Goal: Complete application form

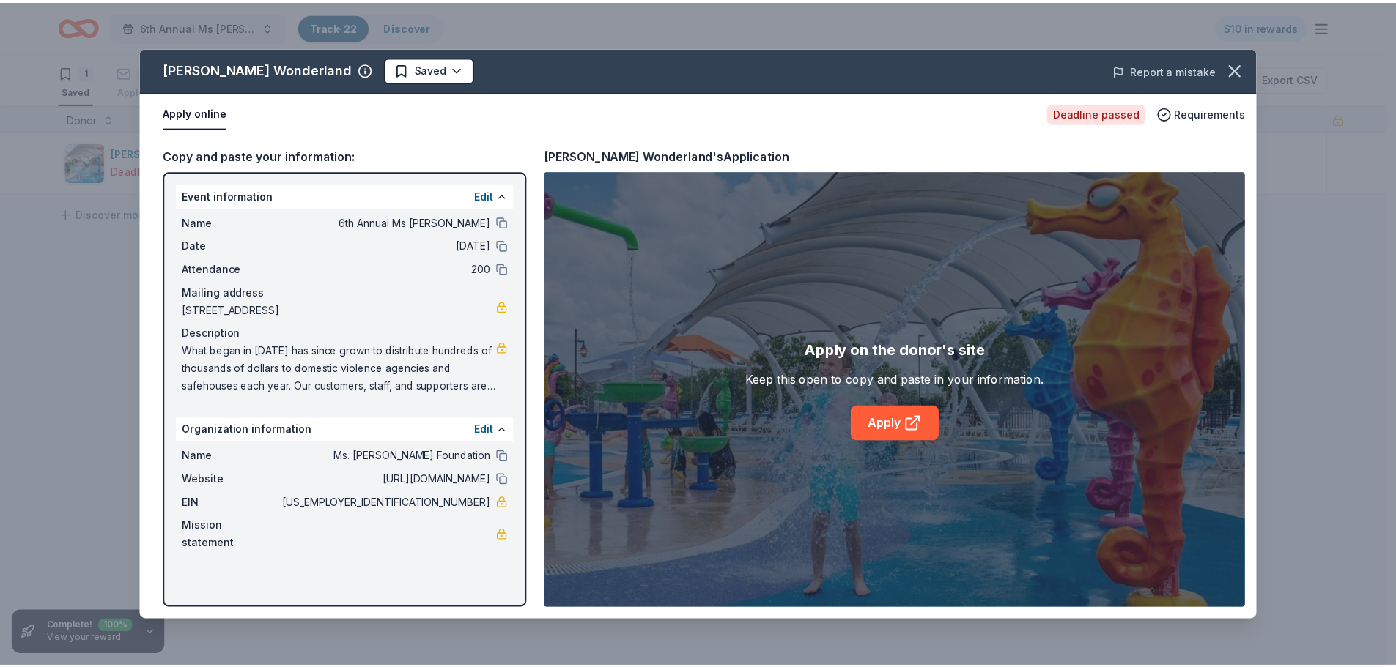
scroll to position [1, 0]
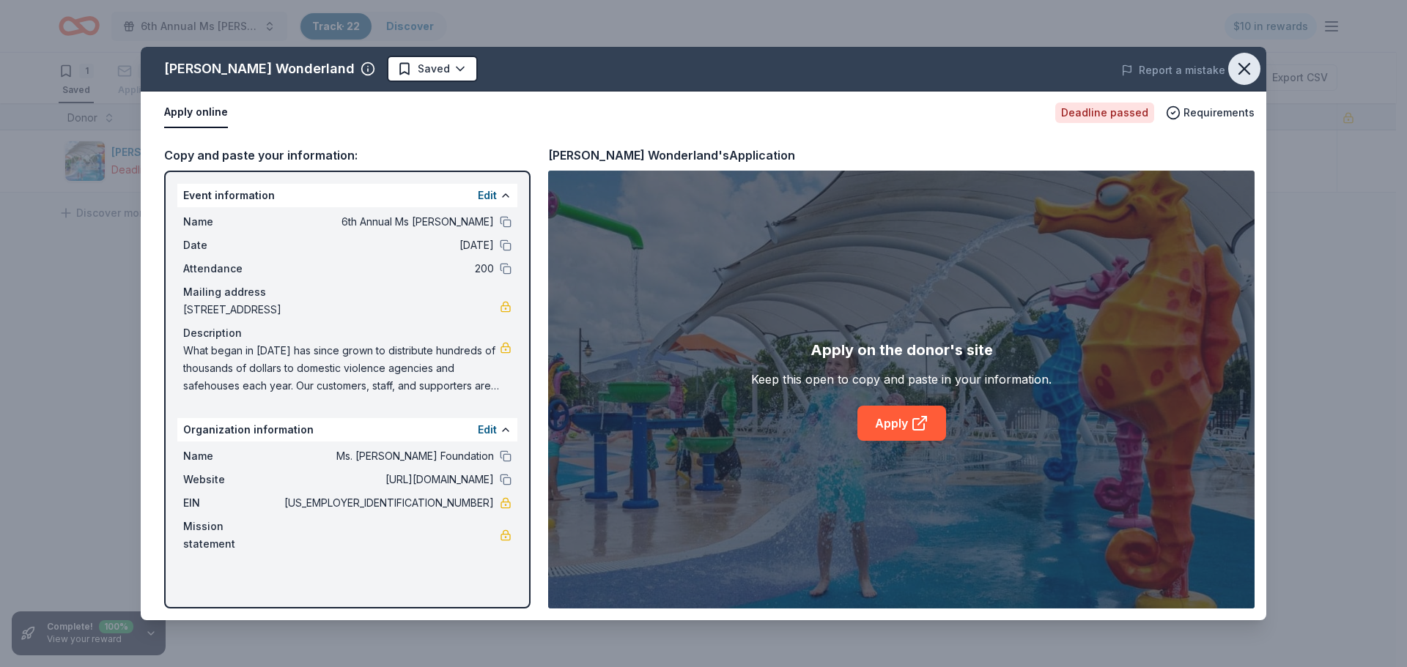
click at [1243, 67] on icon "button" at bounding box center [1244, 69] width 10 height 10
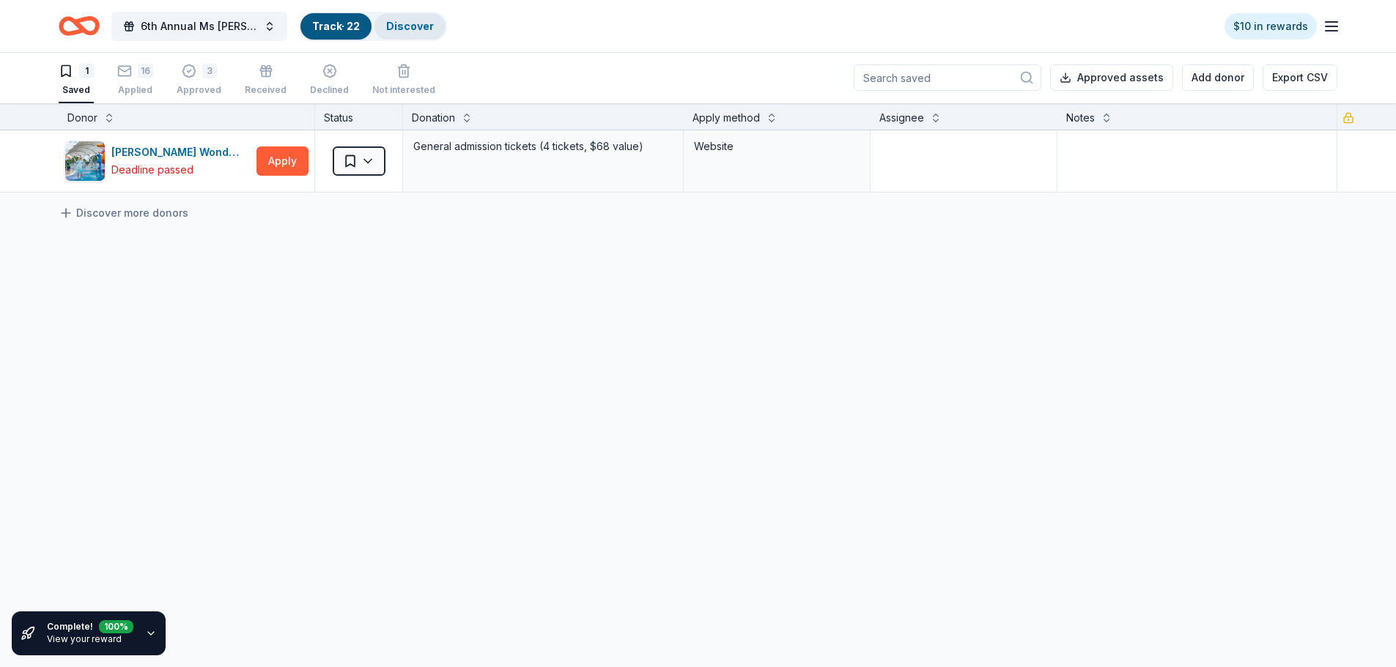
click at [421, 24] on link "Discover" at bounding box center [410, 26] width 48 height 12
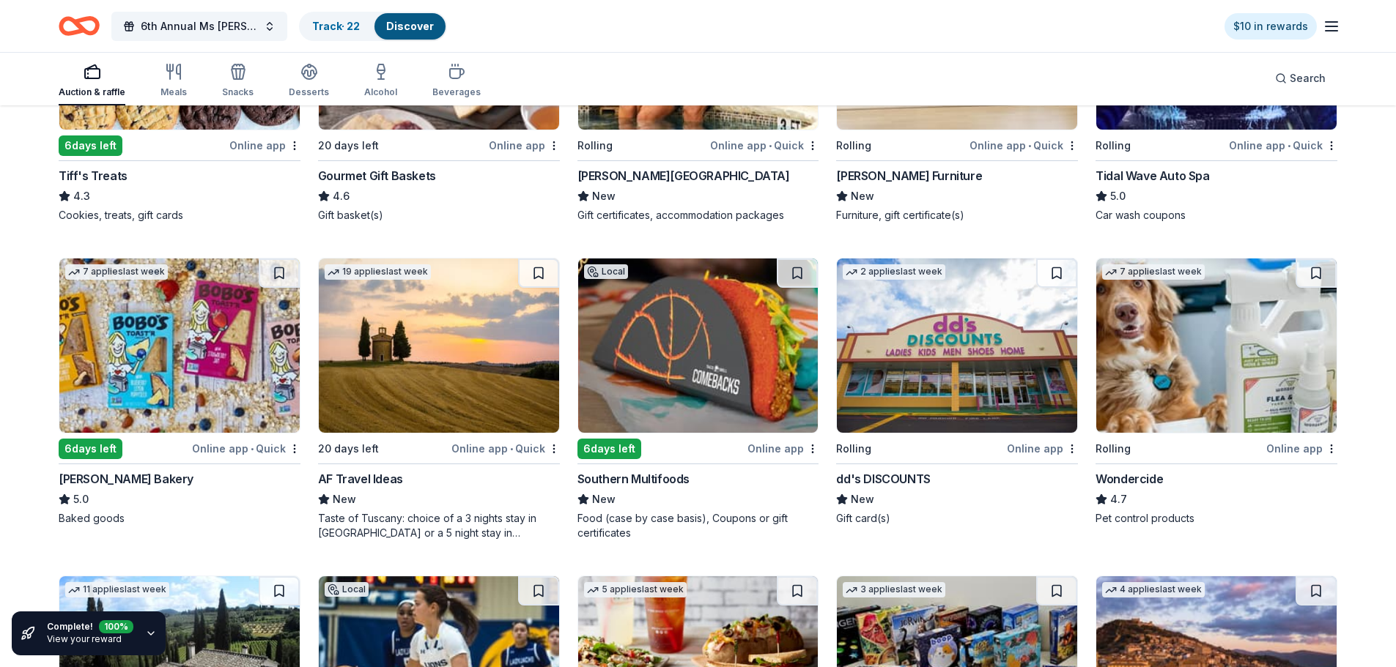
scroll to position [659, 0]
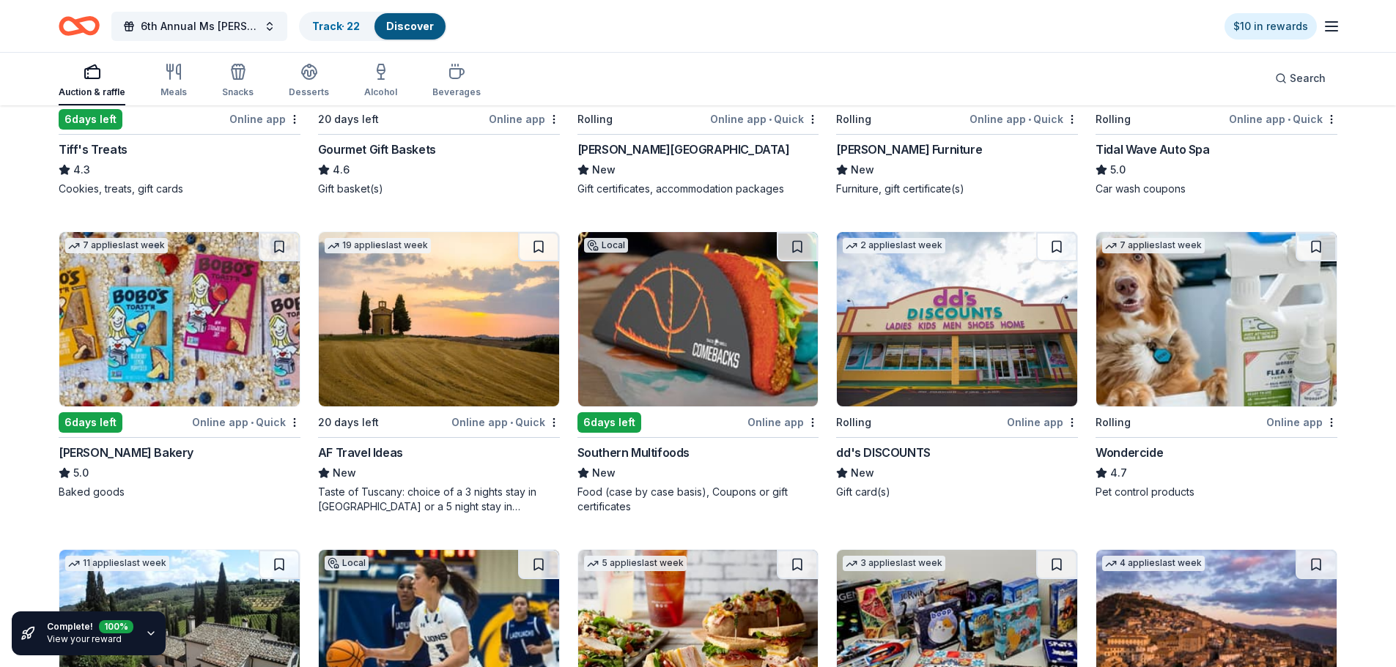
click at [155, 311] on img at bounding box center [179, 319] width 240 height 174
click at [708, 325] on img at bounding box center [698, 319] width 240 height 174
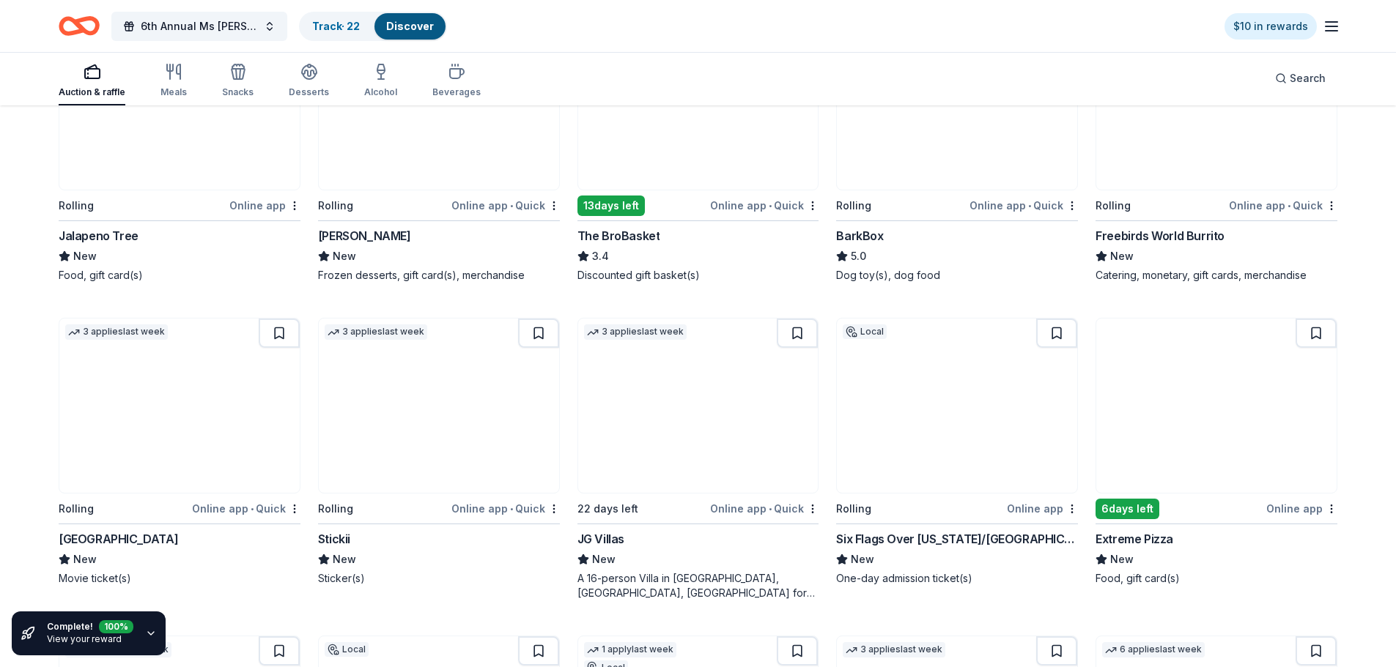
scroll to position [1539, 0]
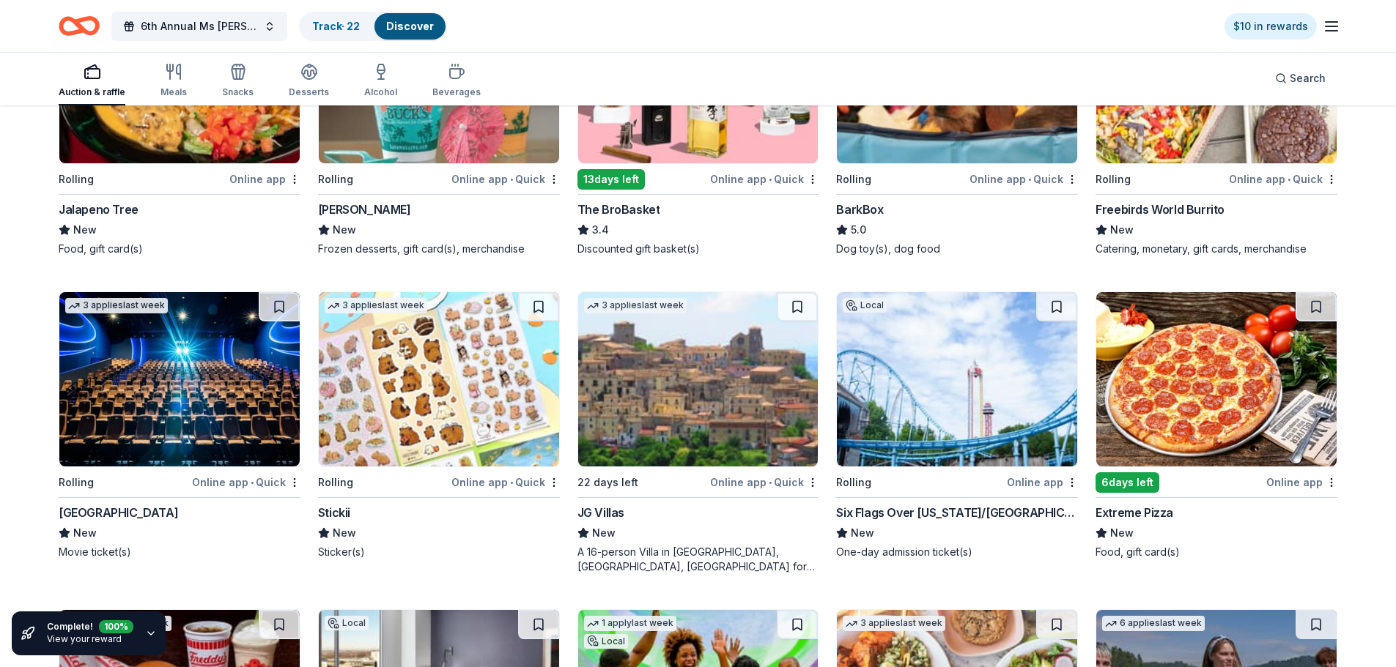
click at [1120, 482] on div "6 days left" at bounding box center [1127, 483] width 64 height 21
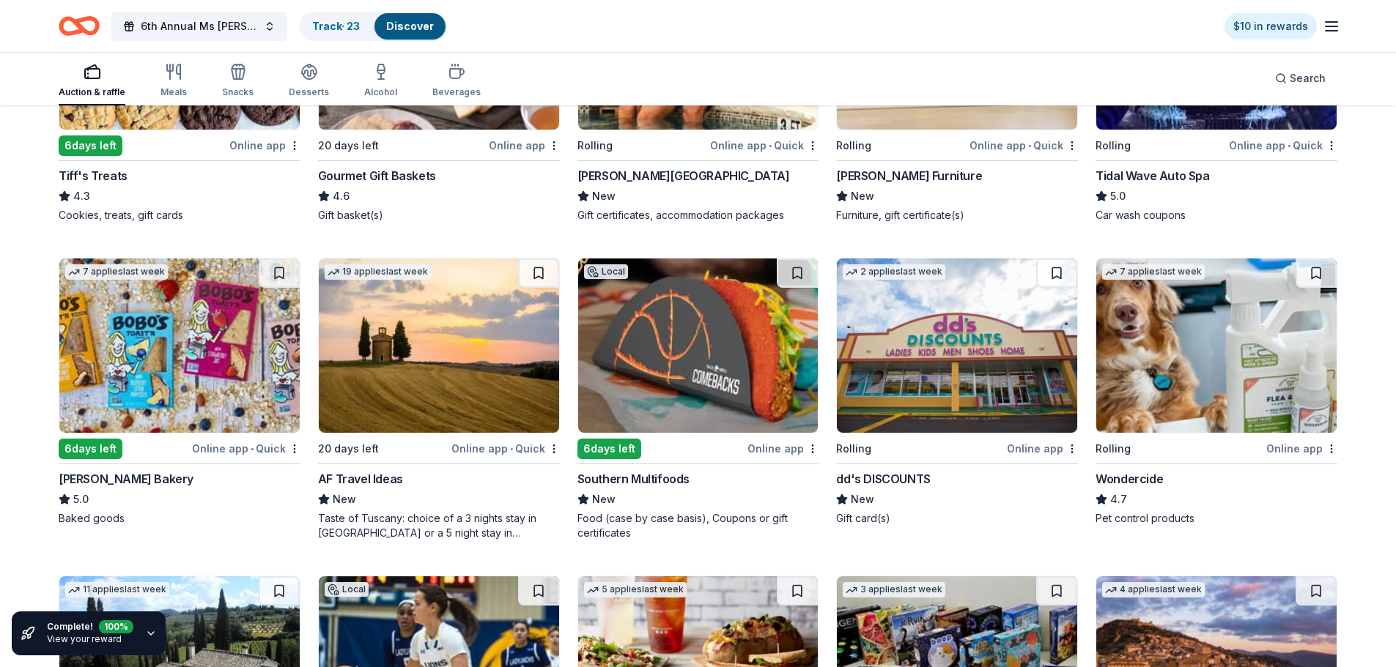
scroll to position [659, 0]
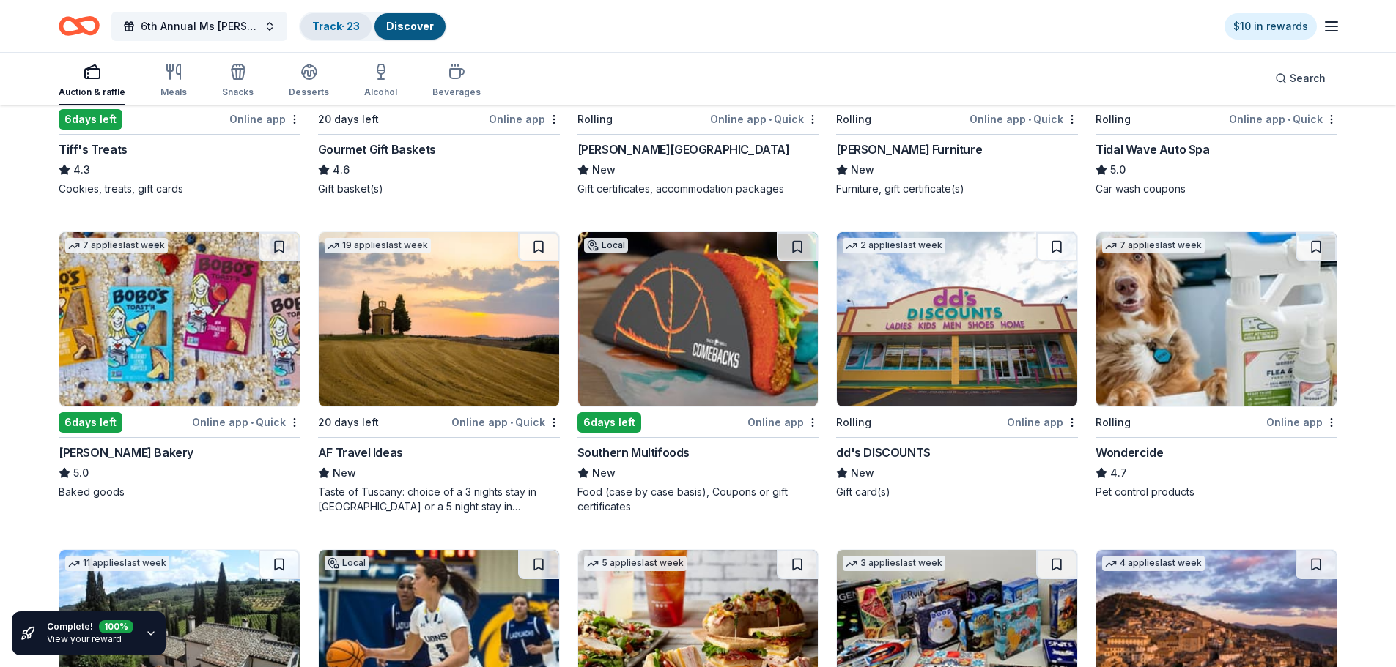
click at [341, 24] on link "Track · 23" at bounding box center [336, 26] width 48 height 12
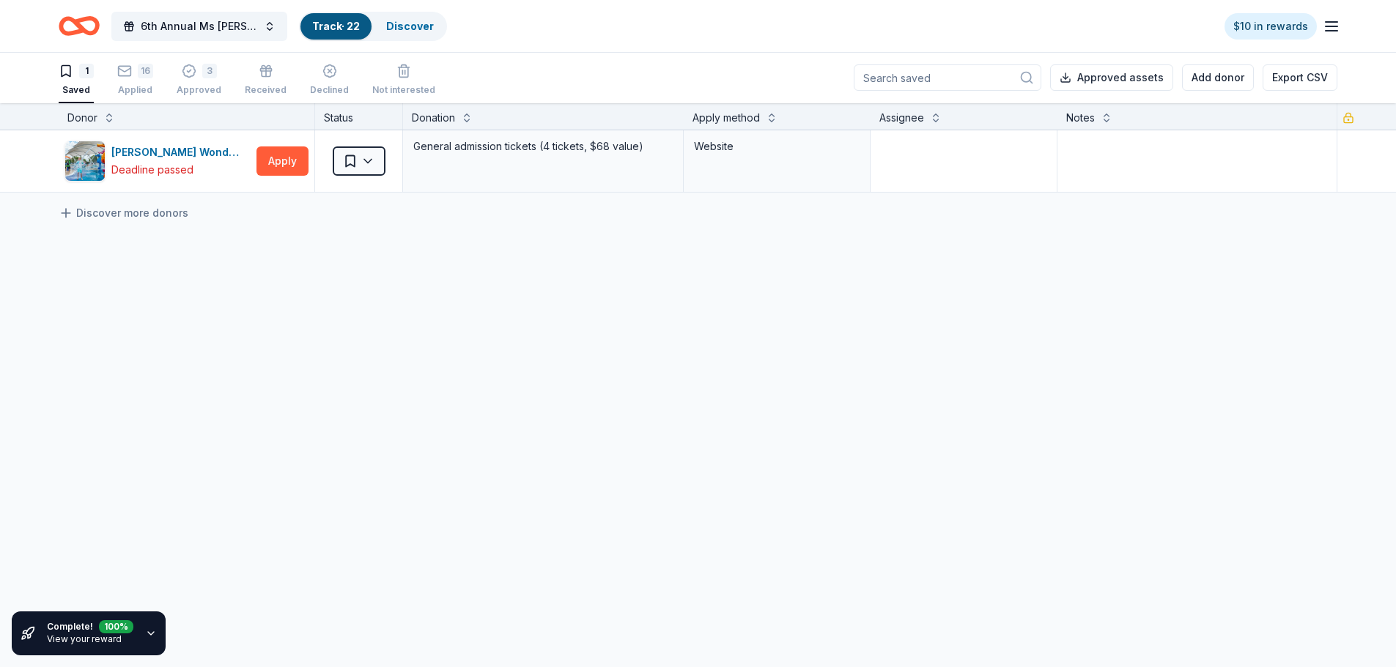
scroll to position [1, 0]
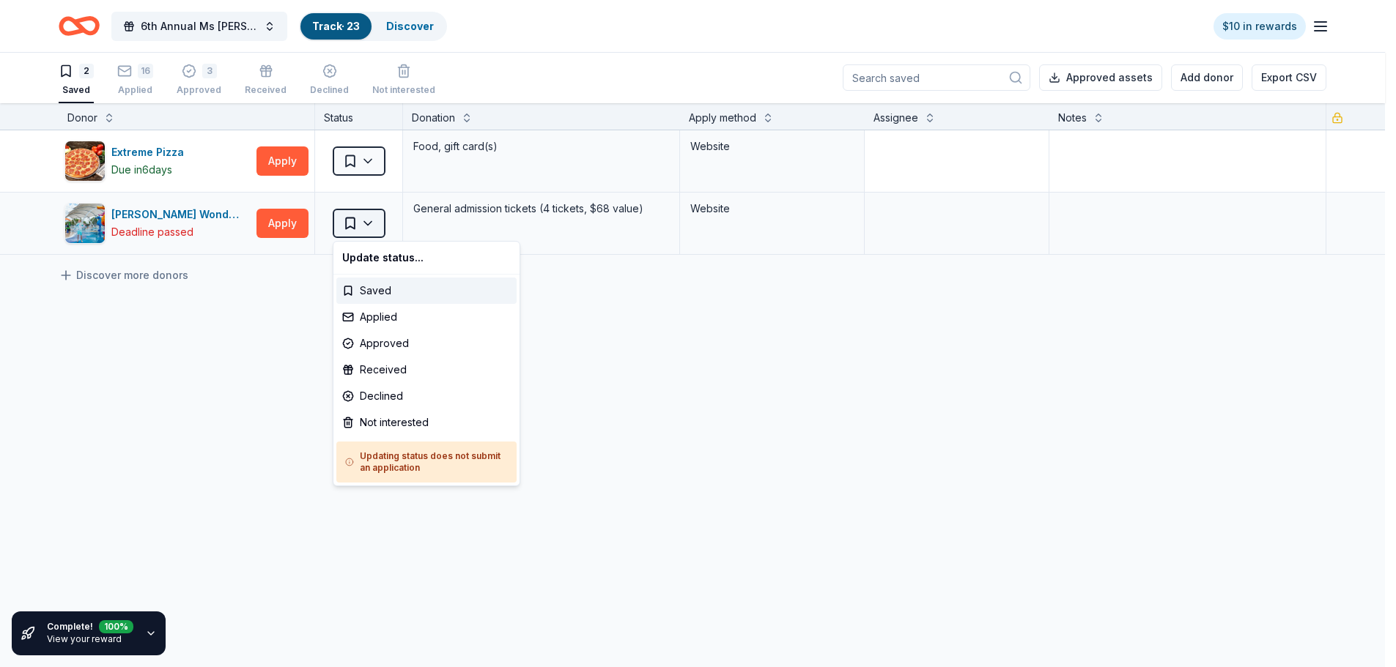
click at [376, 217] on html "6th Annual Ms Molly Auction Track · 23 Discover $10 in rewards 2 Saved 16 Appli…" at bounding box center [698, 332] width 1396 height 667
click at [389, 319] on div "Applied" at bounding box center [426, 317] width 180 height 26
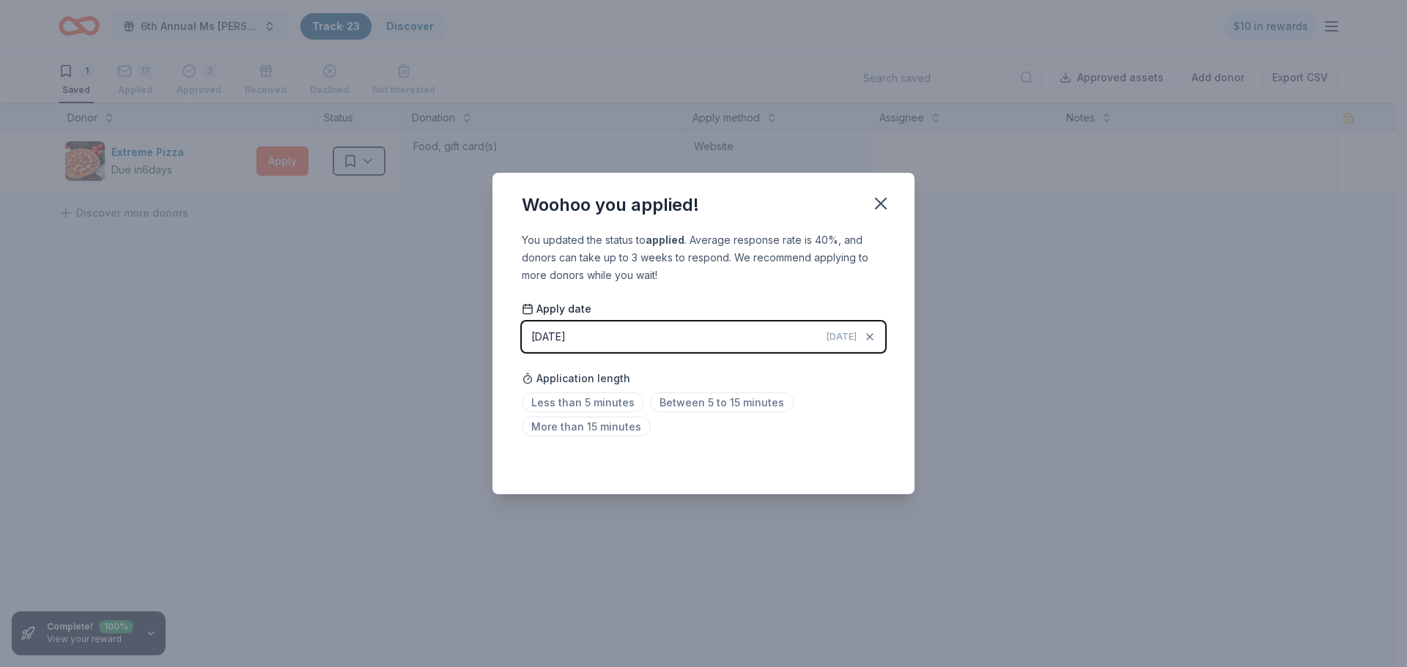
click at [565, 336] on div "09/13/2025" at bounding box center [548, 337] width 34 height 18
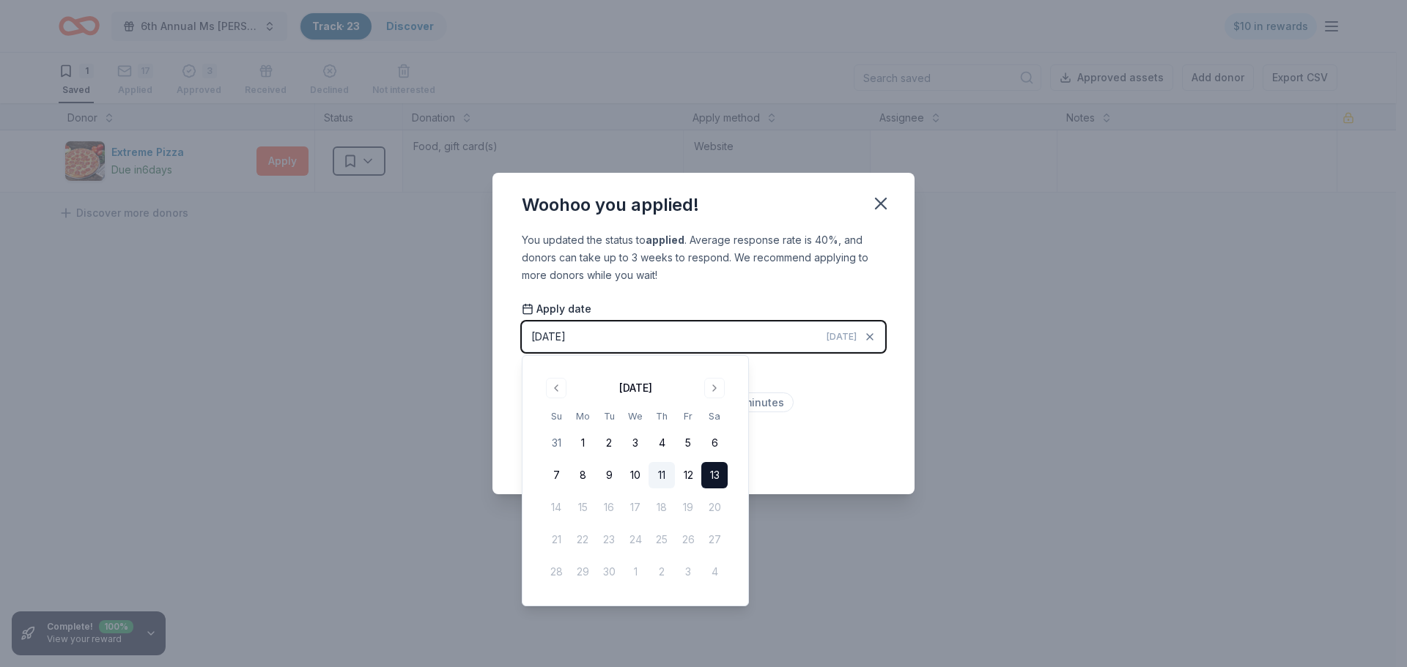
click at [665, 478] on button "11" at bounding box center [661, 475] width 26 height 26
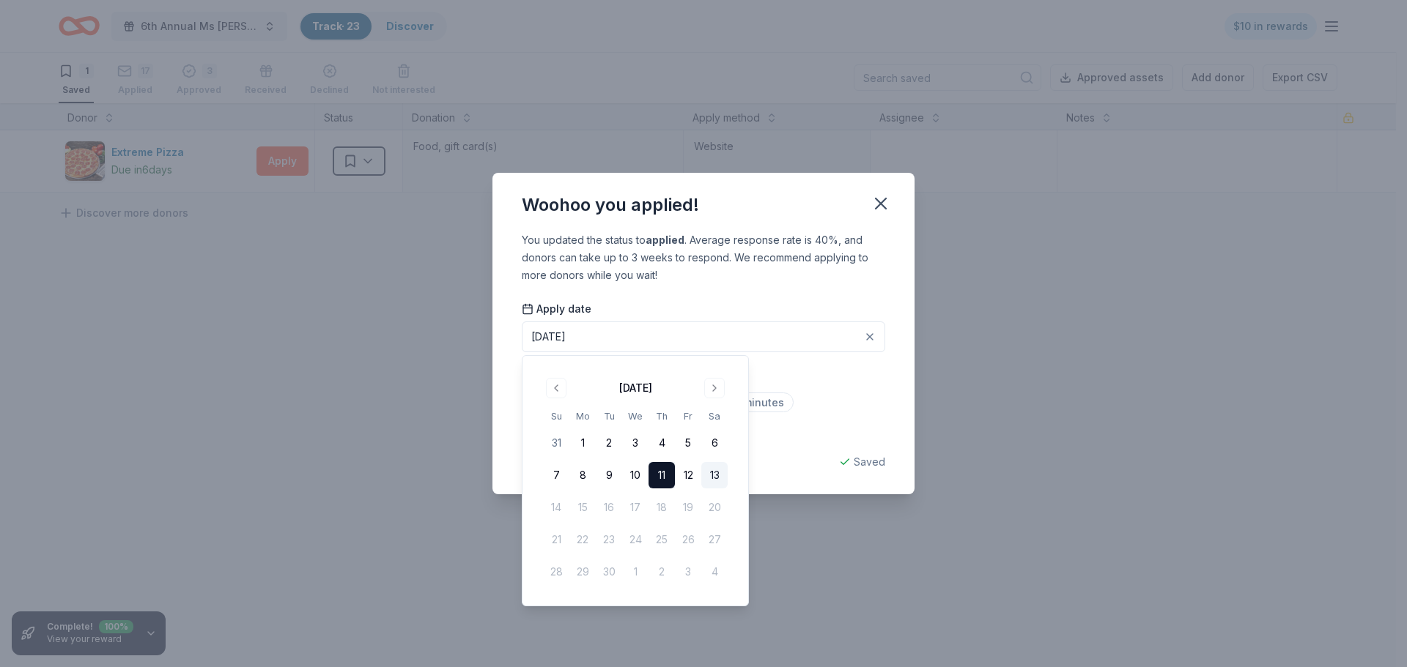
click at [849, 408] on div "Less than 5 minutes Between 5 to 15 minutes More than 15 minutes" at bounding box center [703, 417] width 363 height 48
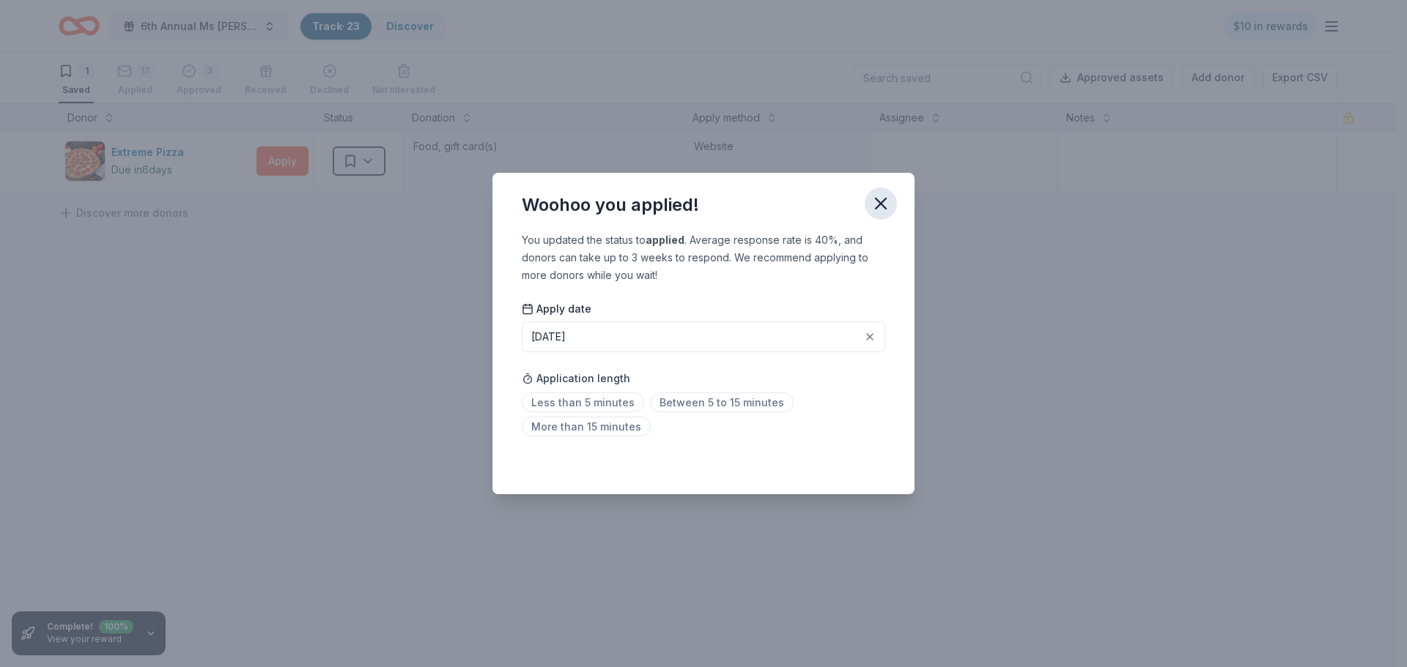
click at [885, 193] on icon "button" at bounding box center [880, 203] width 21 height 21
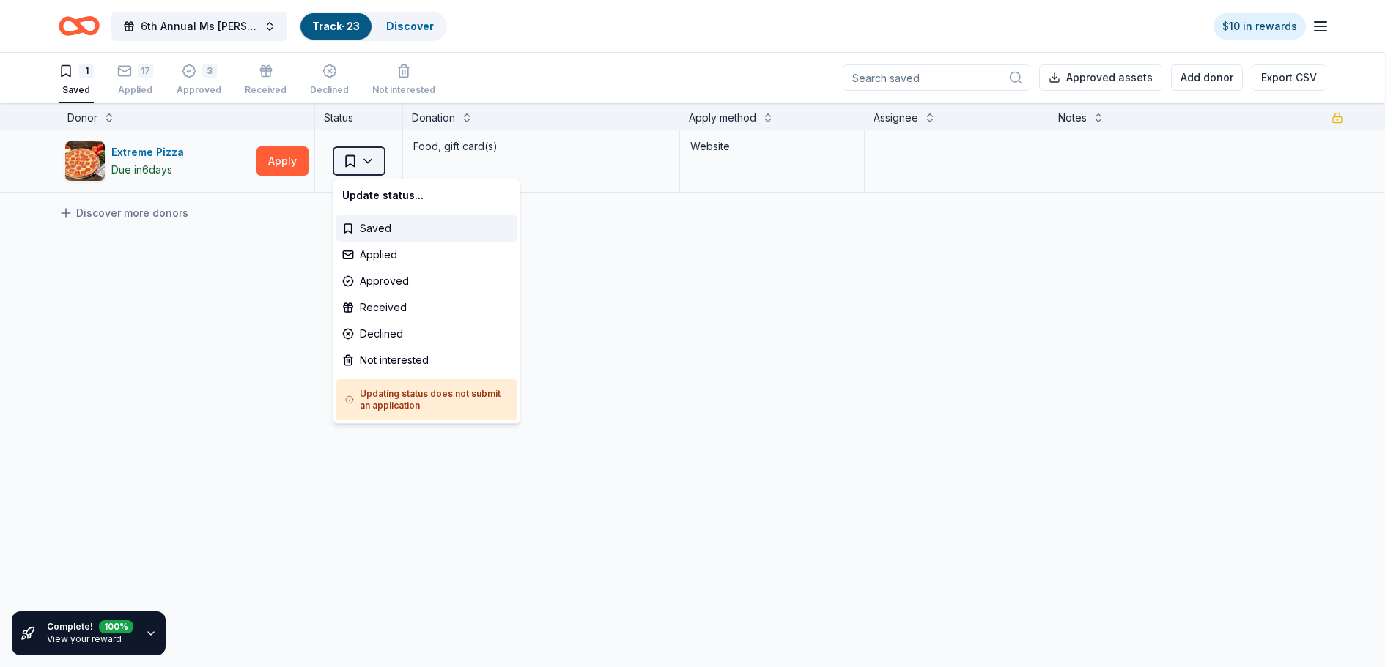
click at [369, 158] on html "6th Annual Ms Molly Auction Track · 23 Discover $10 in rewards 1 Saved 17 Appli…" at bounding box center [698, 332] width 1396 height 667
click at [394, 256] on div "Applied" at bounding box center [426, 255] width 180 height 26
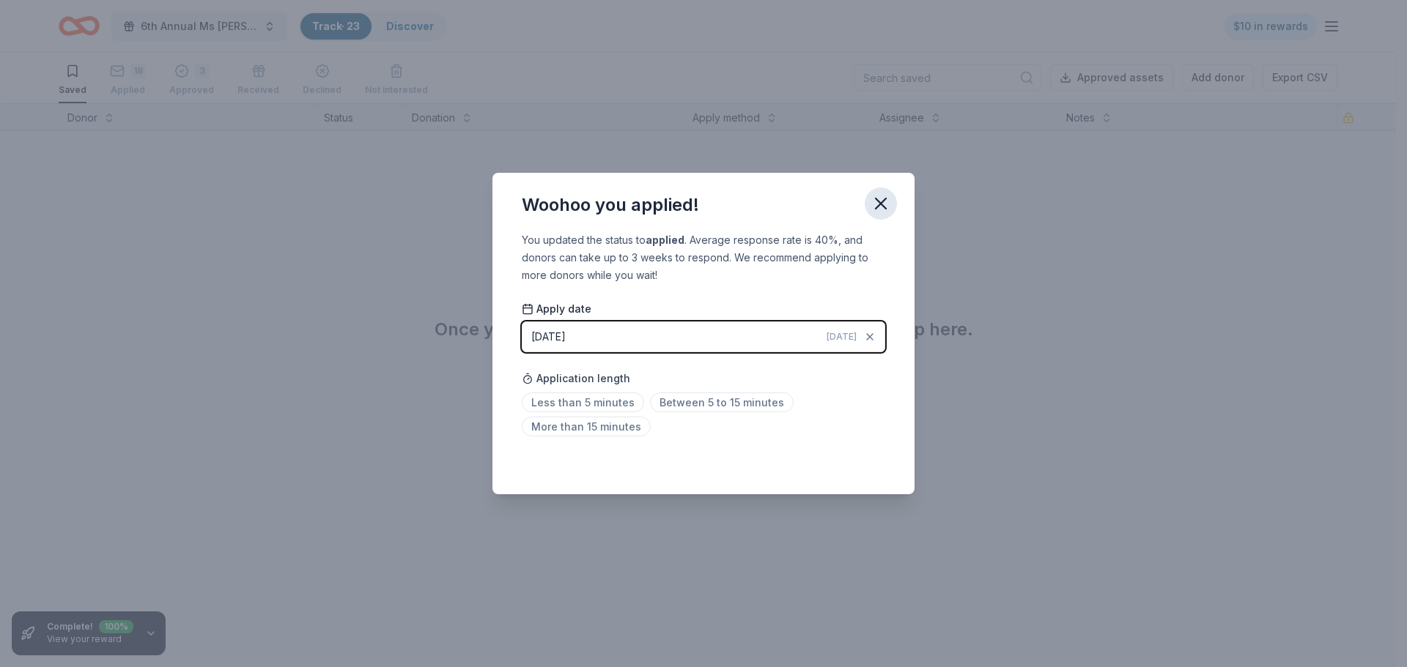
click at [879, 199] on icon "button" at bounding box center [880, 203] width 21 height 21
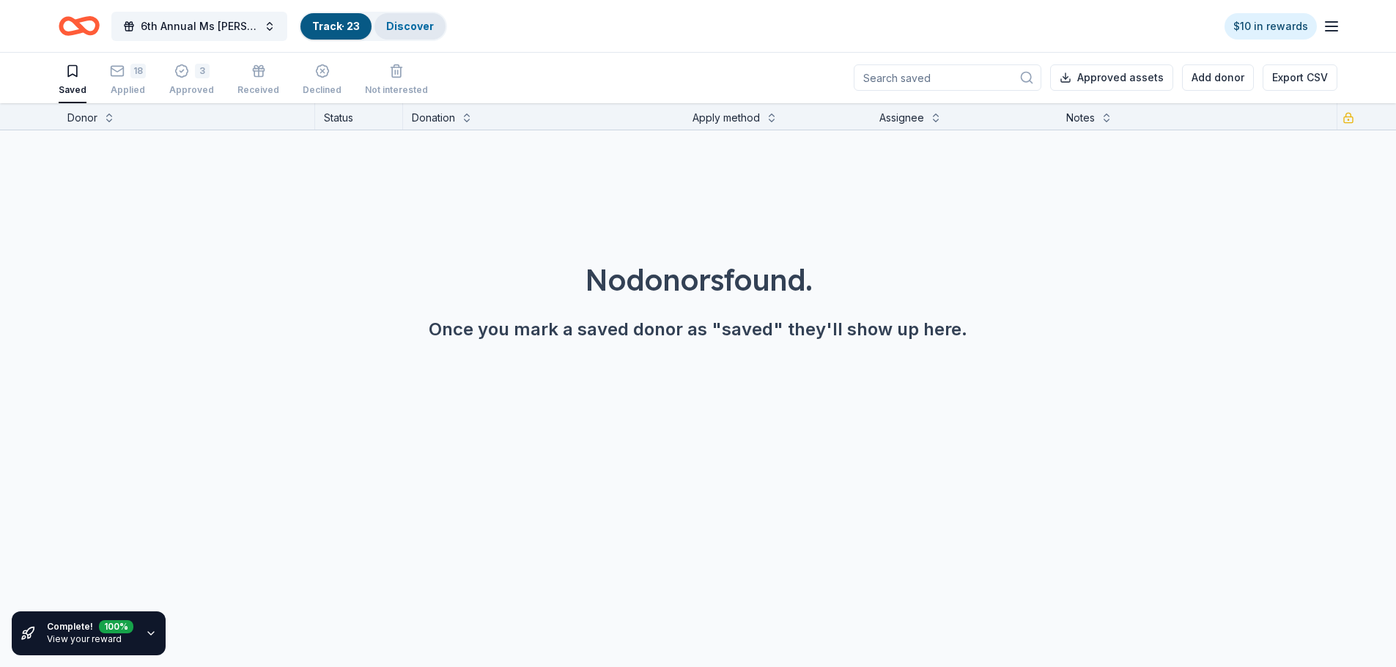
click at [415, 24] on link "Discover" at bounding box center [410, 26] width 48 height 12
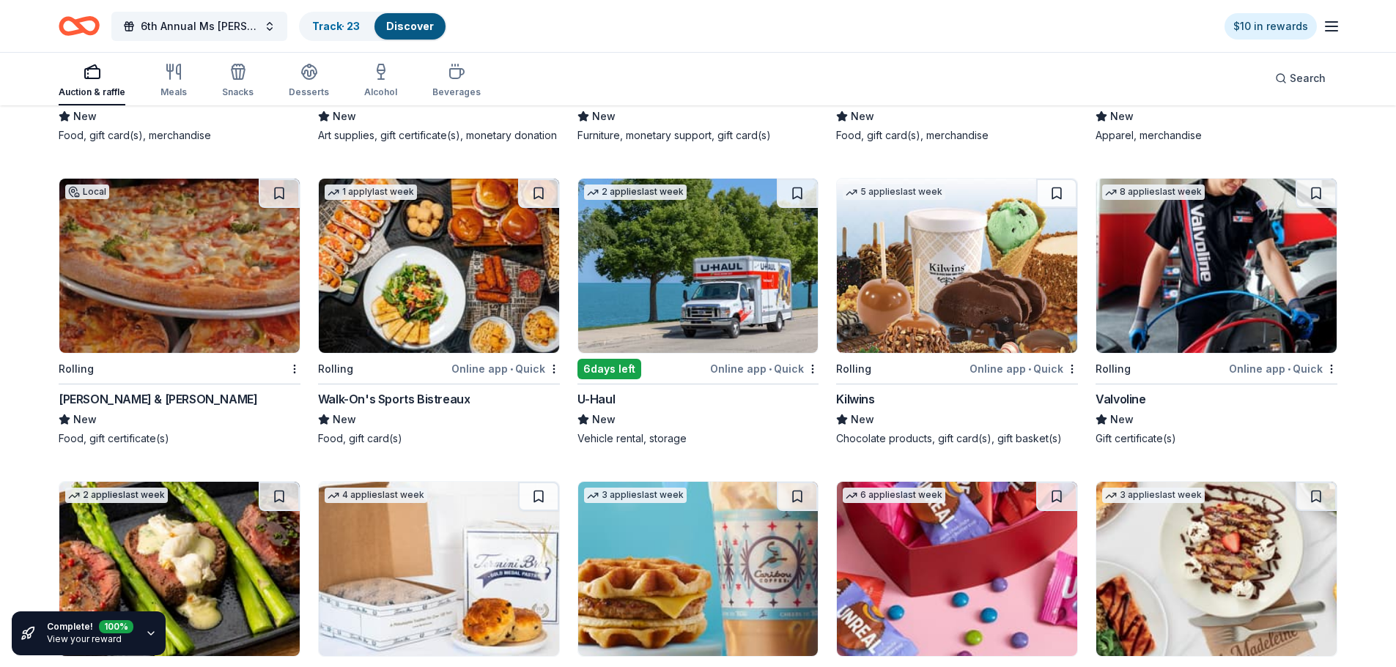
scroll to position [3866, 0]
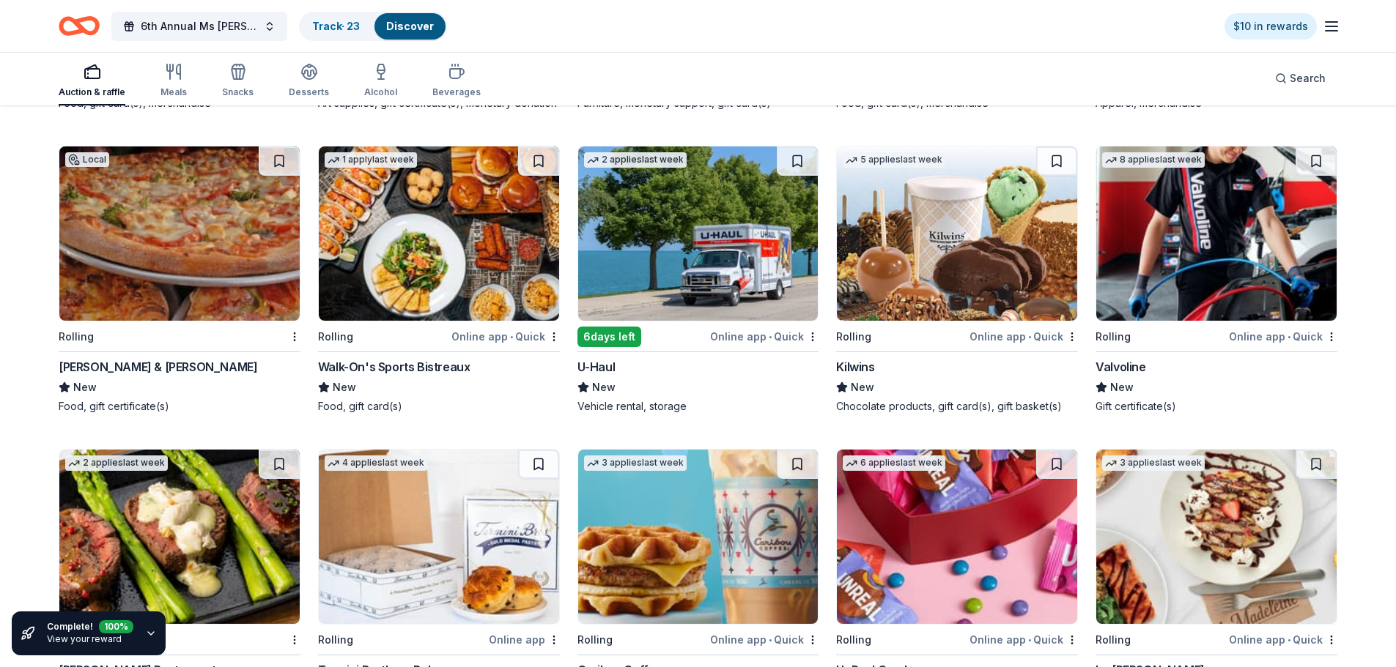
click at [624, 333] on div "6 days left" at bounding box center [609, 337] width 64 height 21
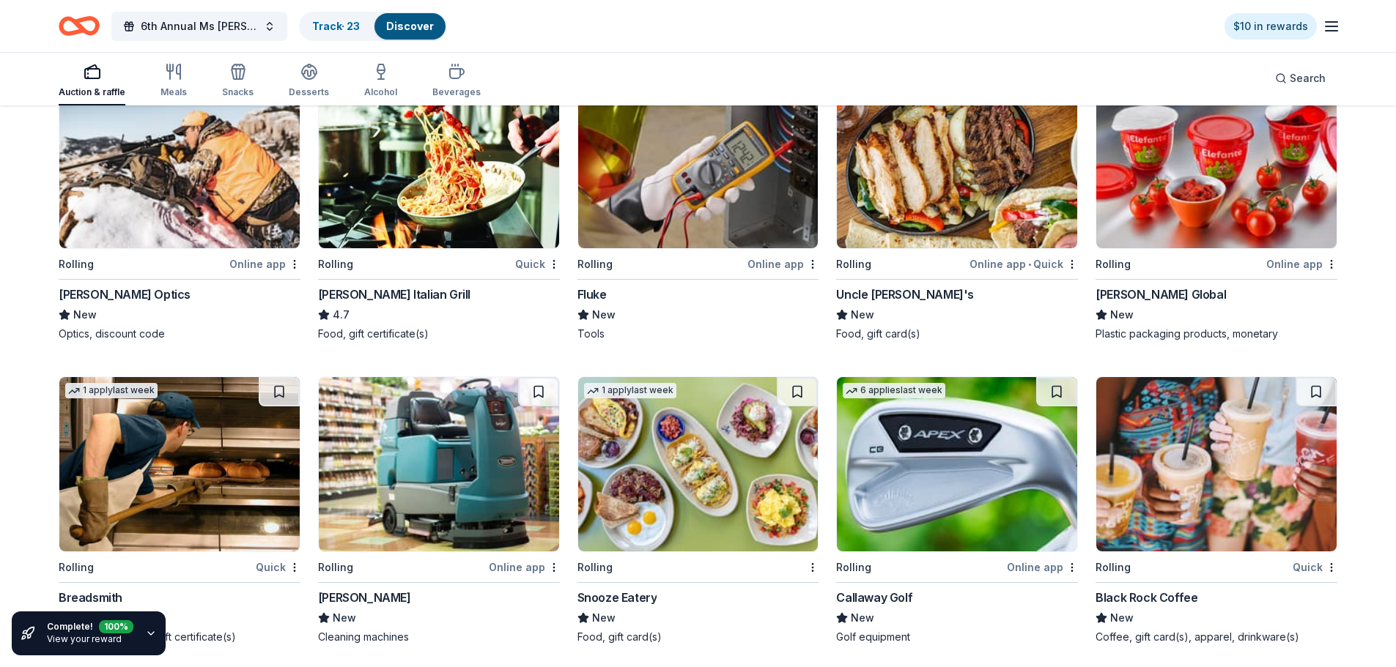
scroll to position [4822, 0]
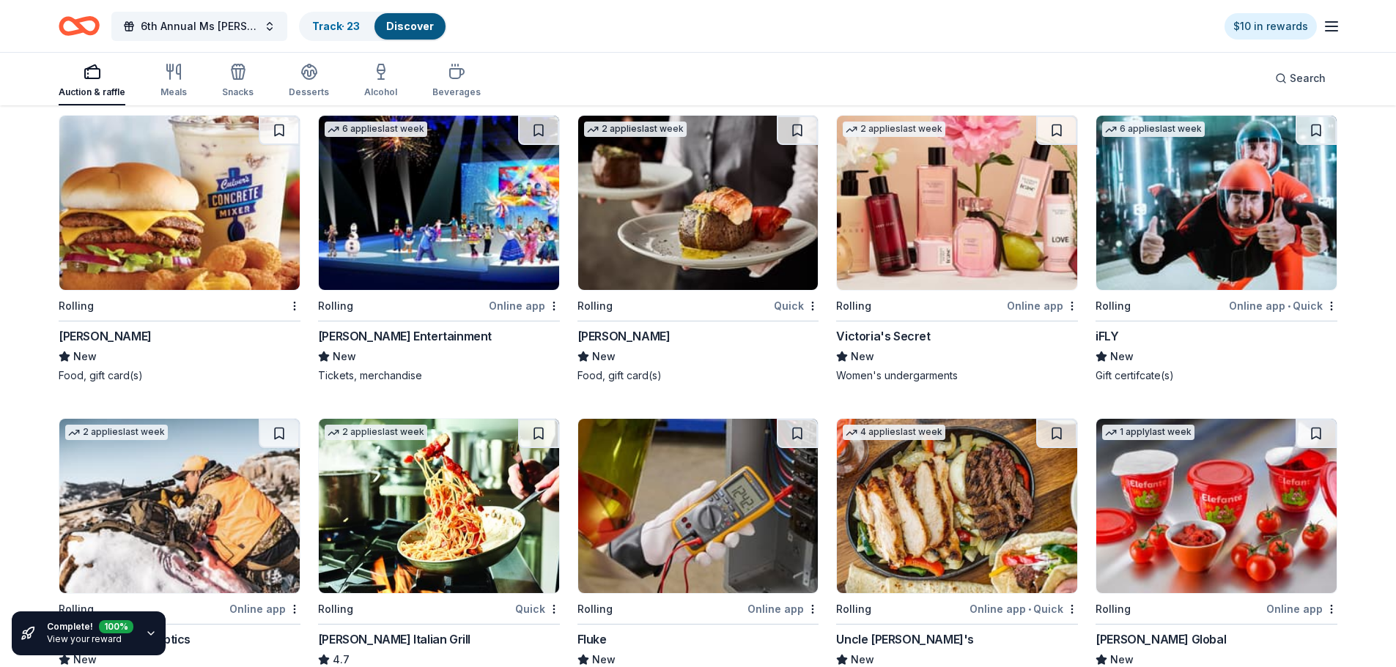
click at [711, 211] on img at bounding box center [698, 203] width 240 height 174
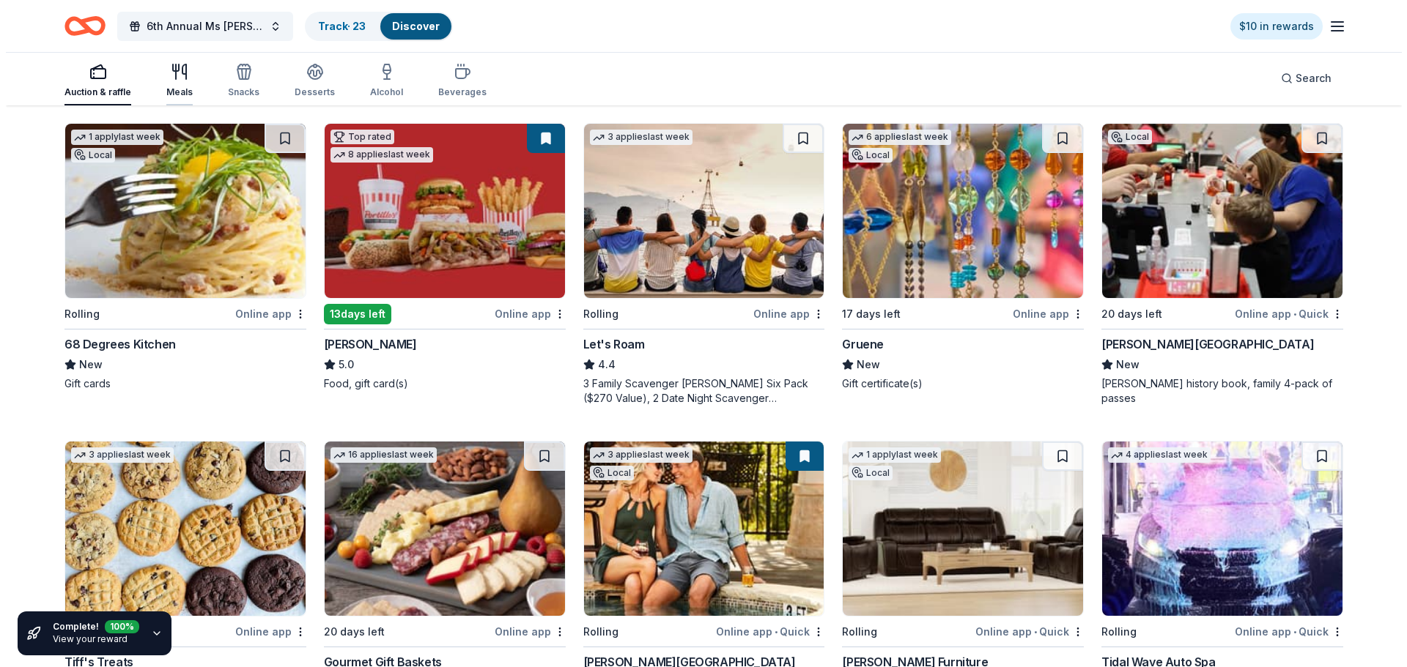
scroll to position [0, 0]
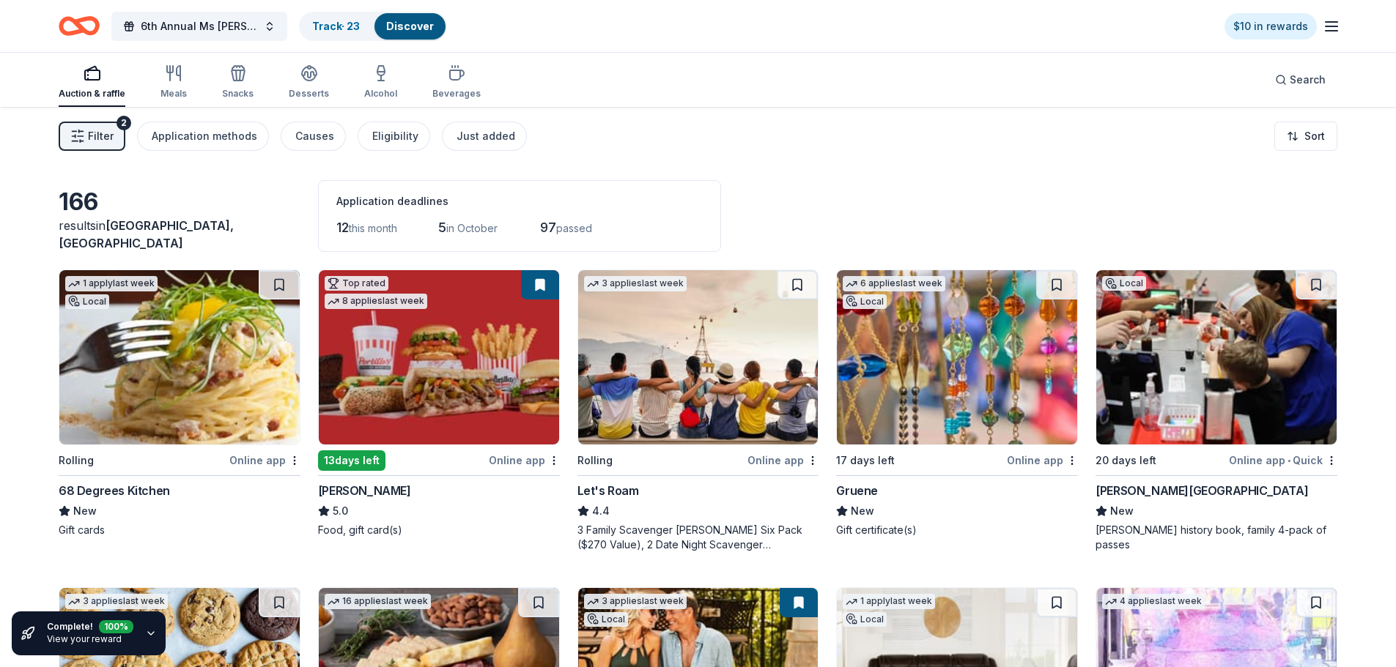
click at [83, 136] on line "button" at bounding box center [81, 136] width 6 height 0
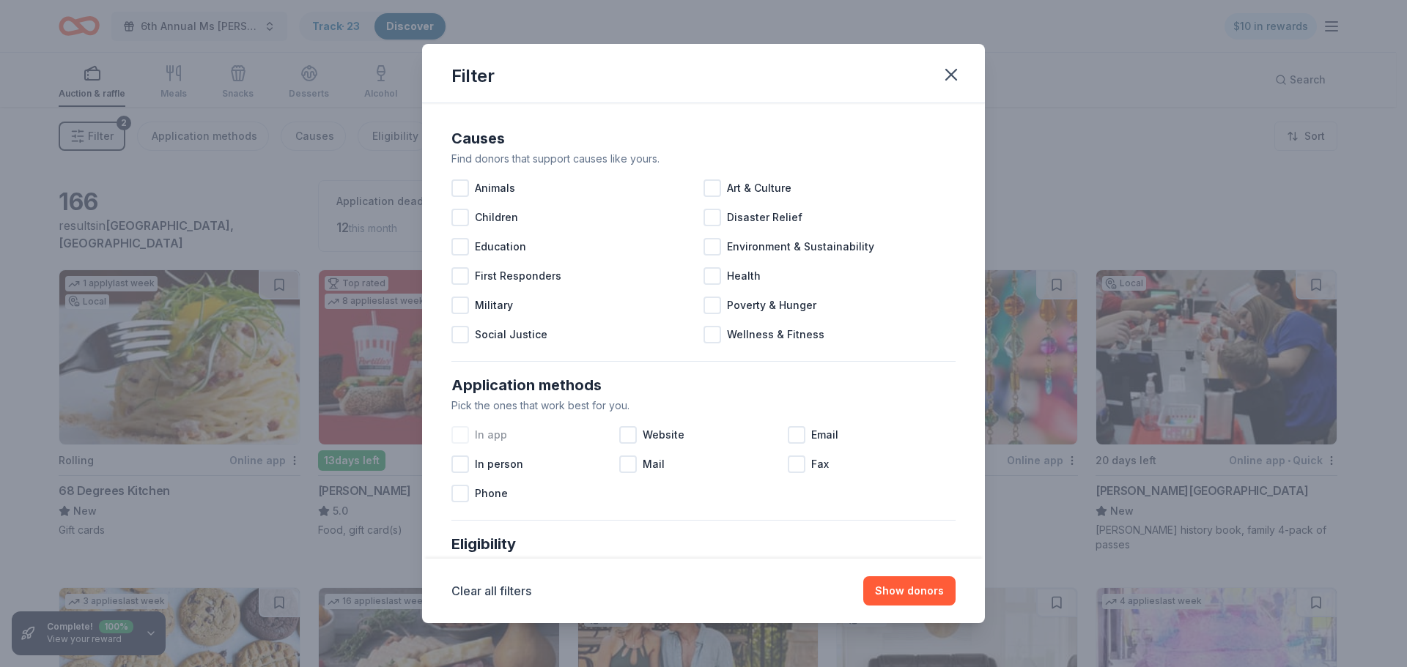
click at [465, 436] on div at bounding box center [460, 435] width 18 height 18
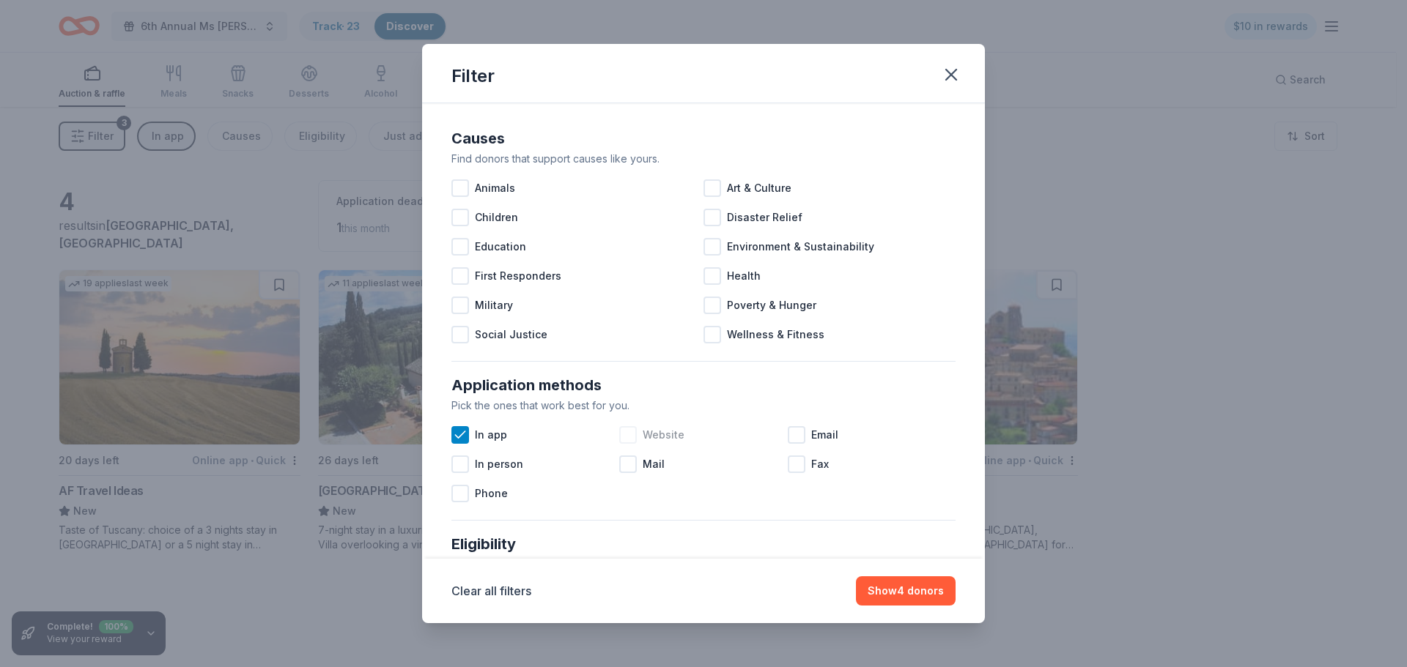
click at [628, 437] on div at bounding box center [628, 435] width 18 height 18
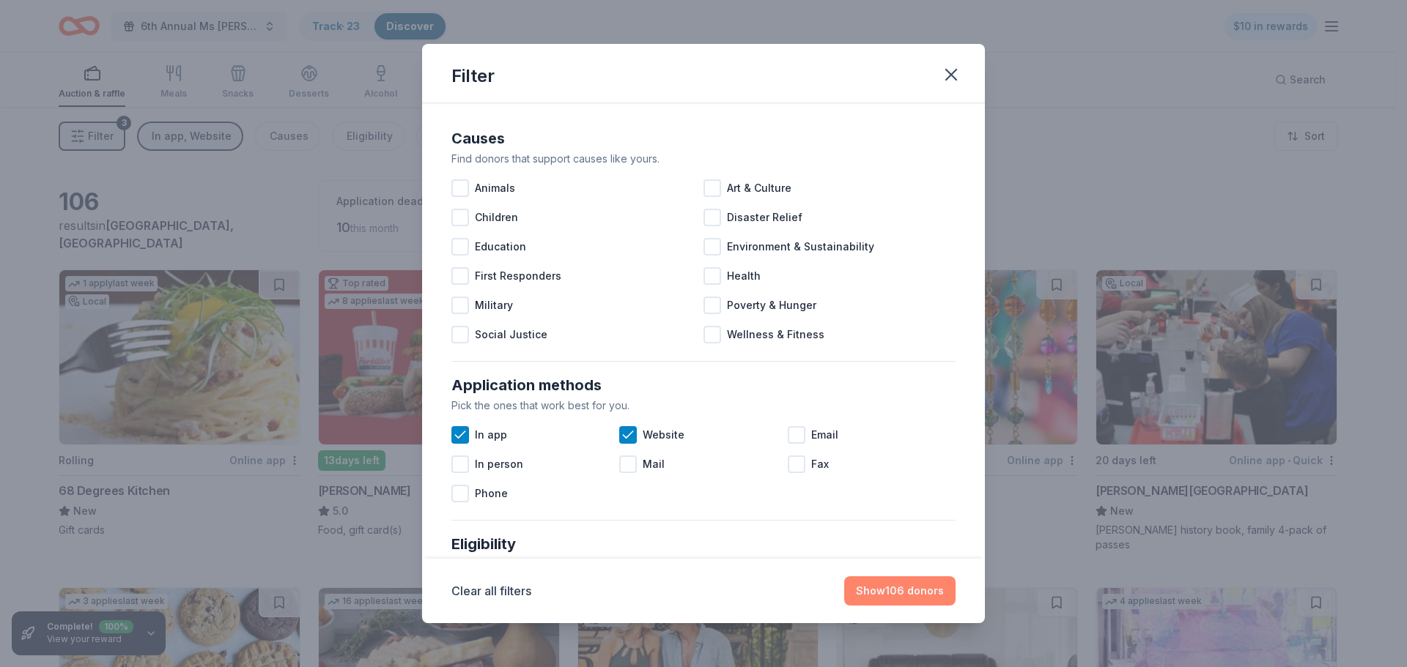
click at [888, 588] on button "Show 106 donors" at bounding box center [899, 591] width 111 height 29
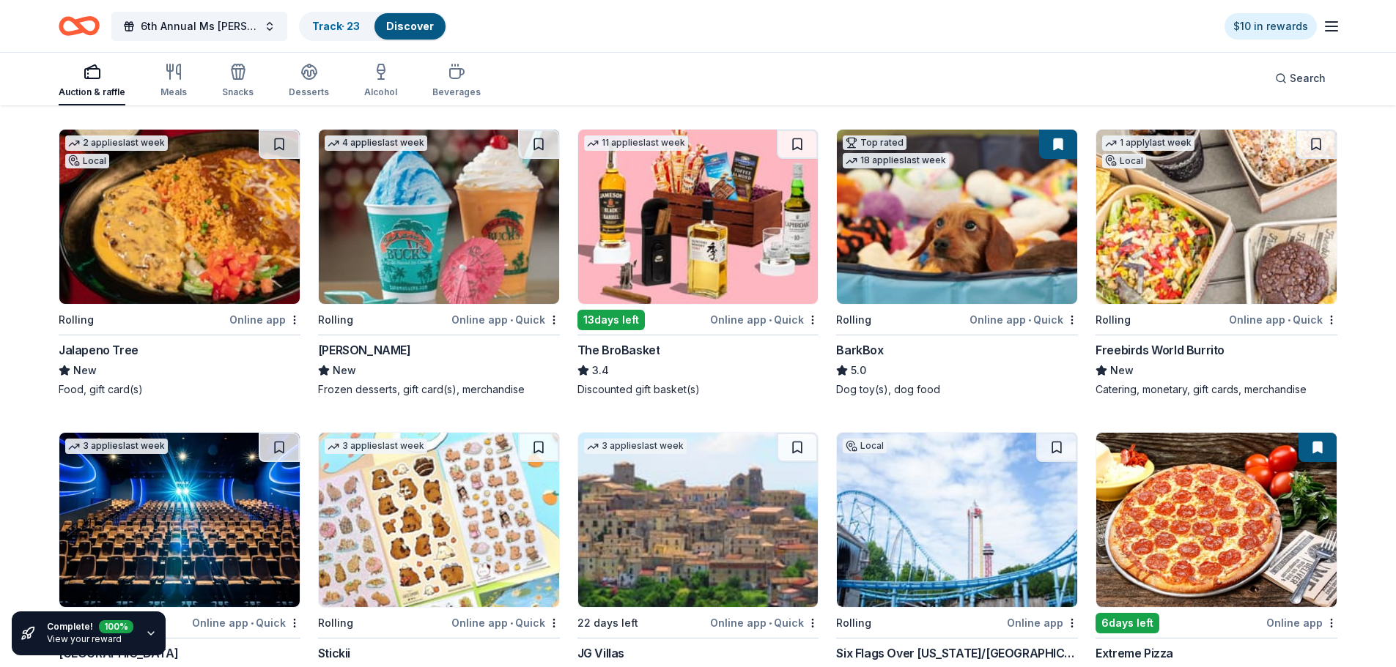
scroll to position [1235, 0]
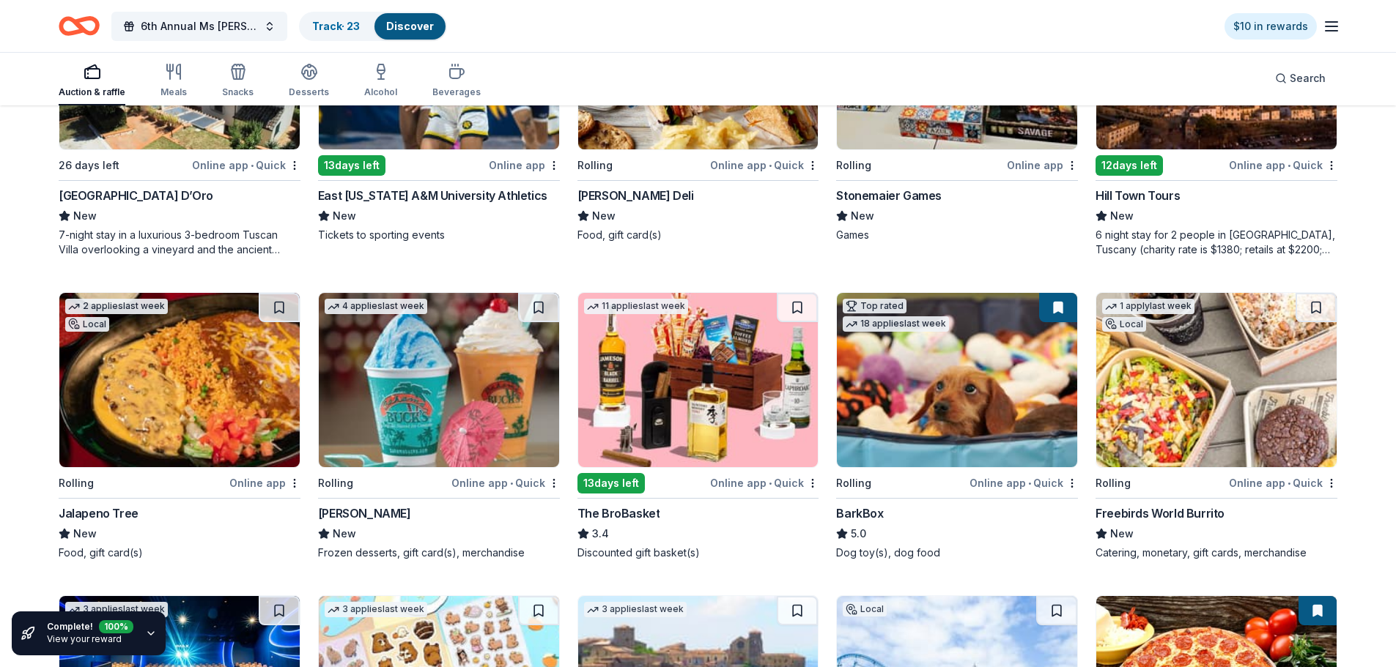
click at [681, 423] on img at bounding box center [698, 380] width 240 height 174
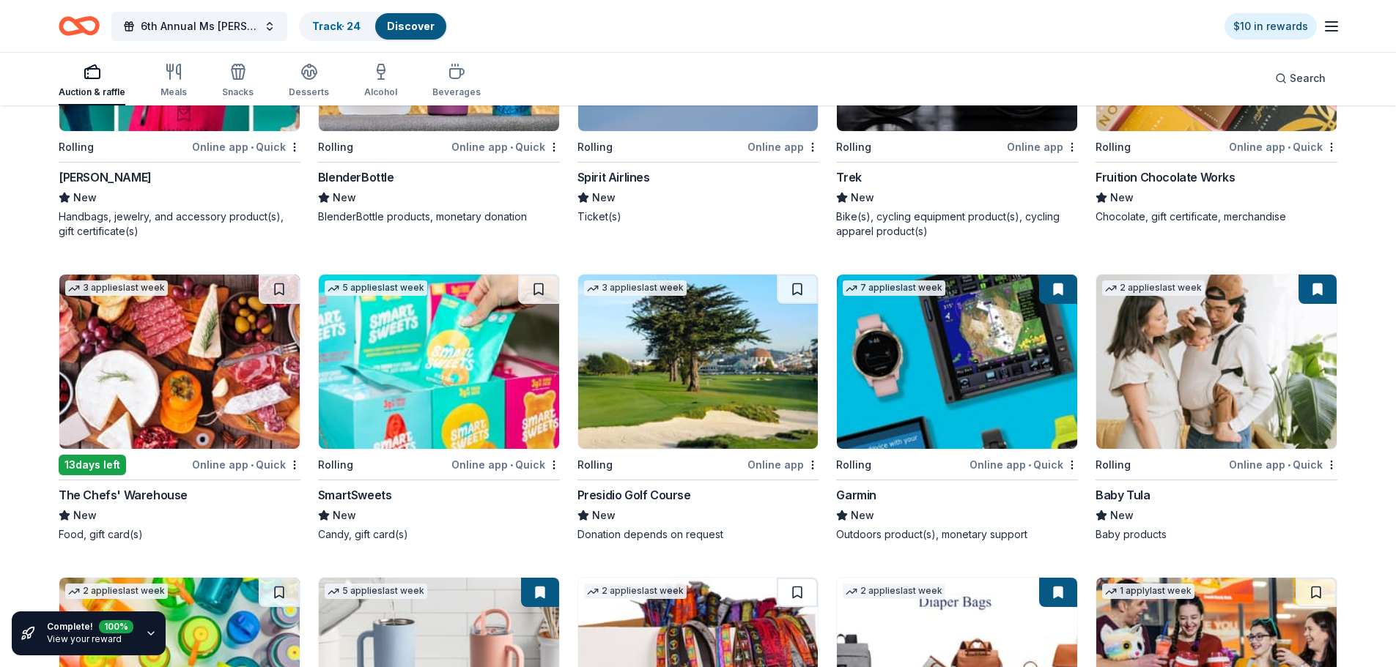
scroll to position [5897, 0]
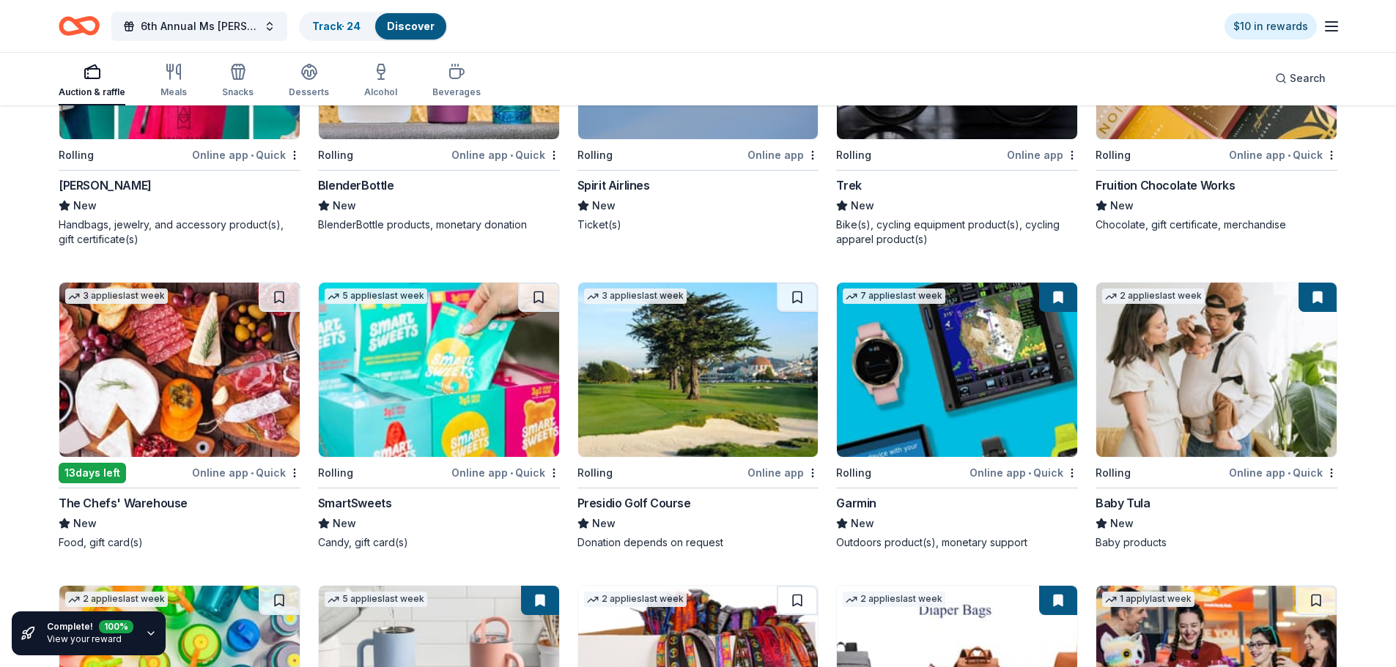
click at [103, 470] on div "13 days left" at bounding box center [92, 473] width 67 height 21
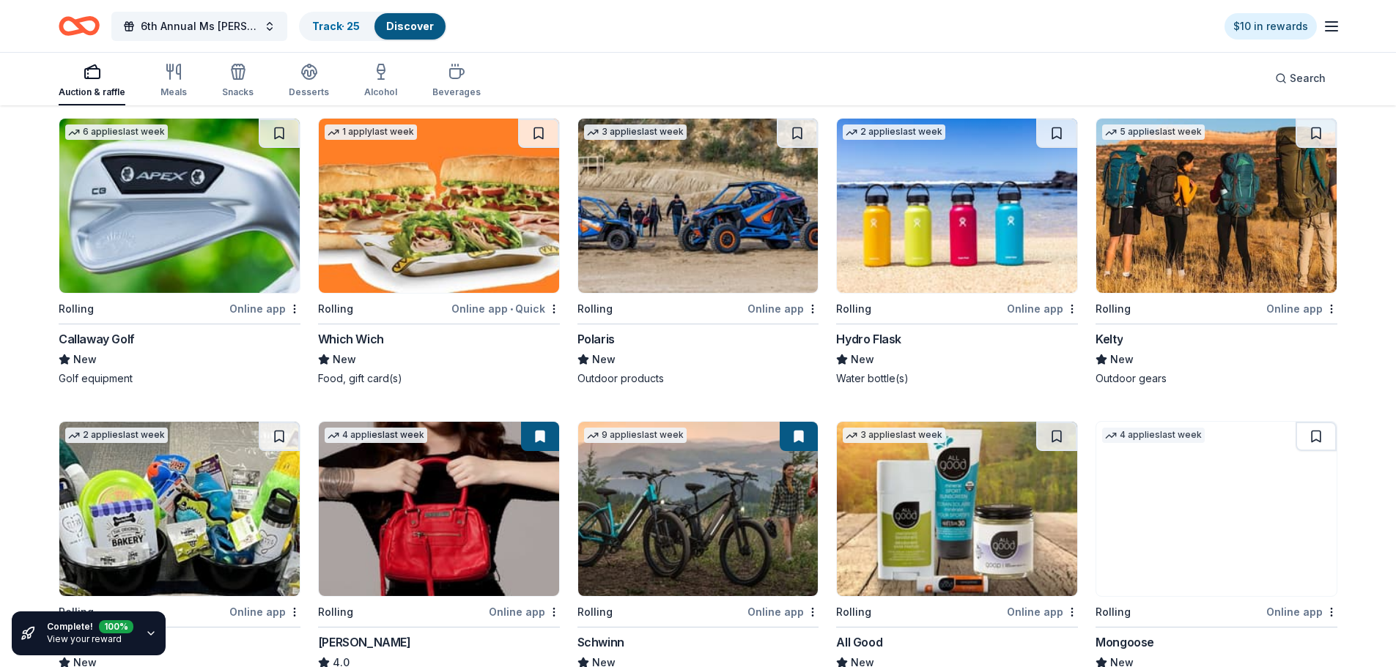
scroll to position [4379, 0]
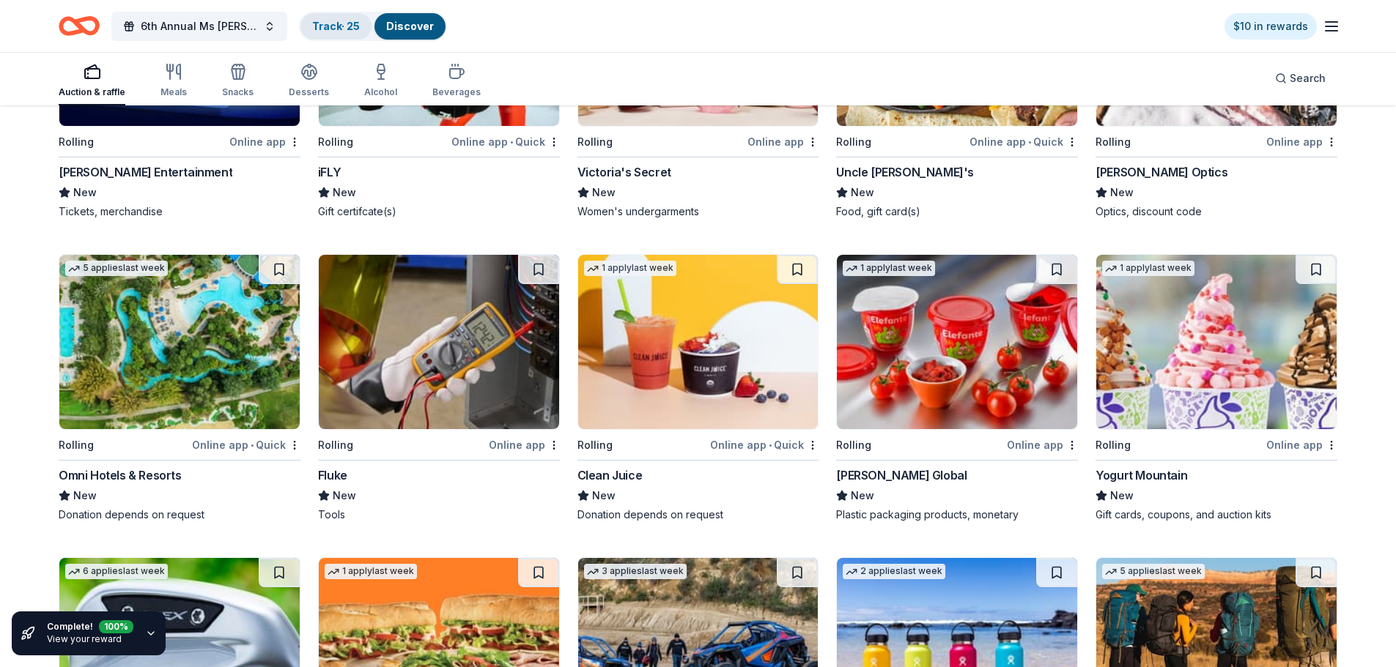
click at [344, 21] on link "Track · 25" at bounding box center [336, 26] width 48 height 12
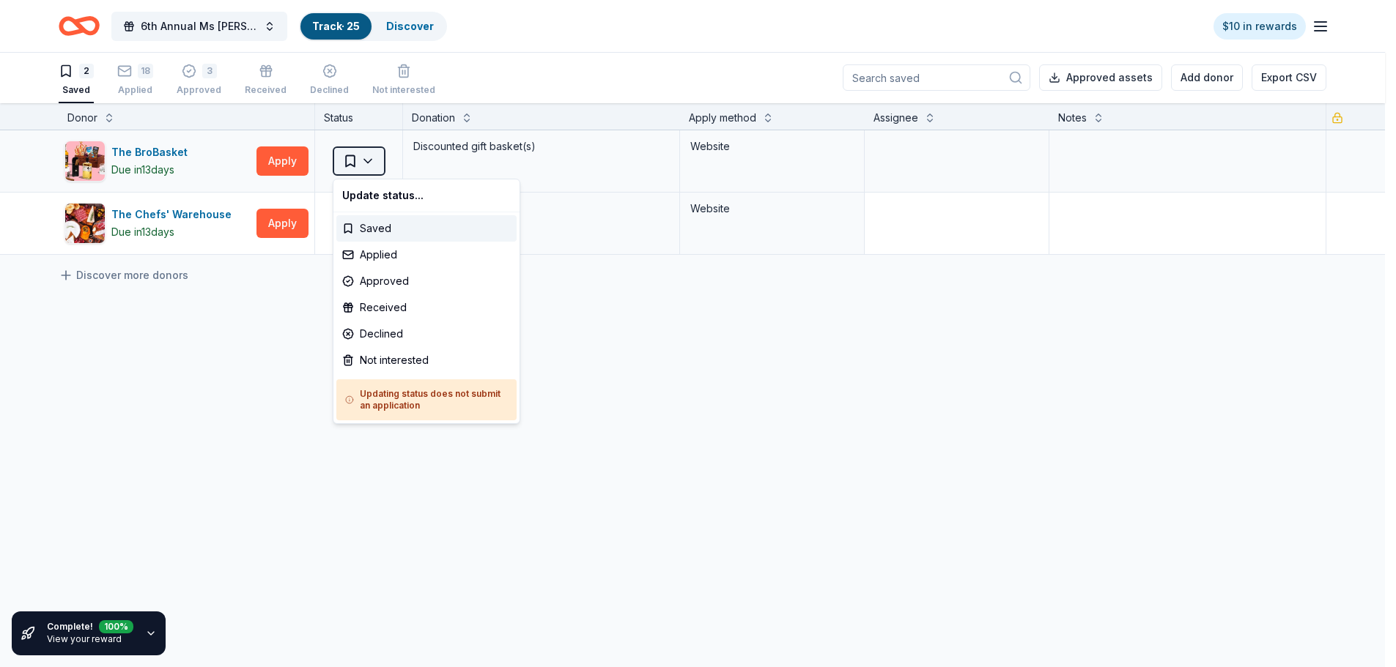
click at [365, 160] on html "6th Annual Ms Molly Auction Track · 25 Discover $10 in rewards 2 Saved 18 Appli…" at bounding box center [698, 332] width 1396 height 667
click at [366, 253] on div "Applied" at bounding box center [426, 255] width 180 height 26
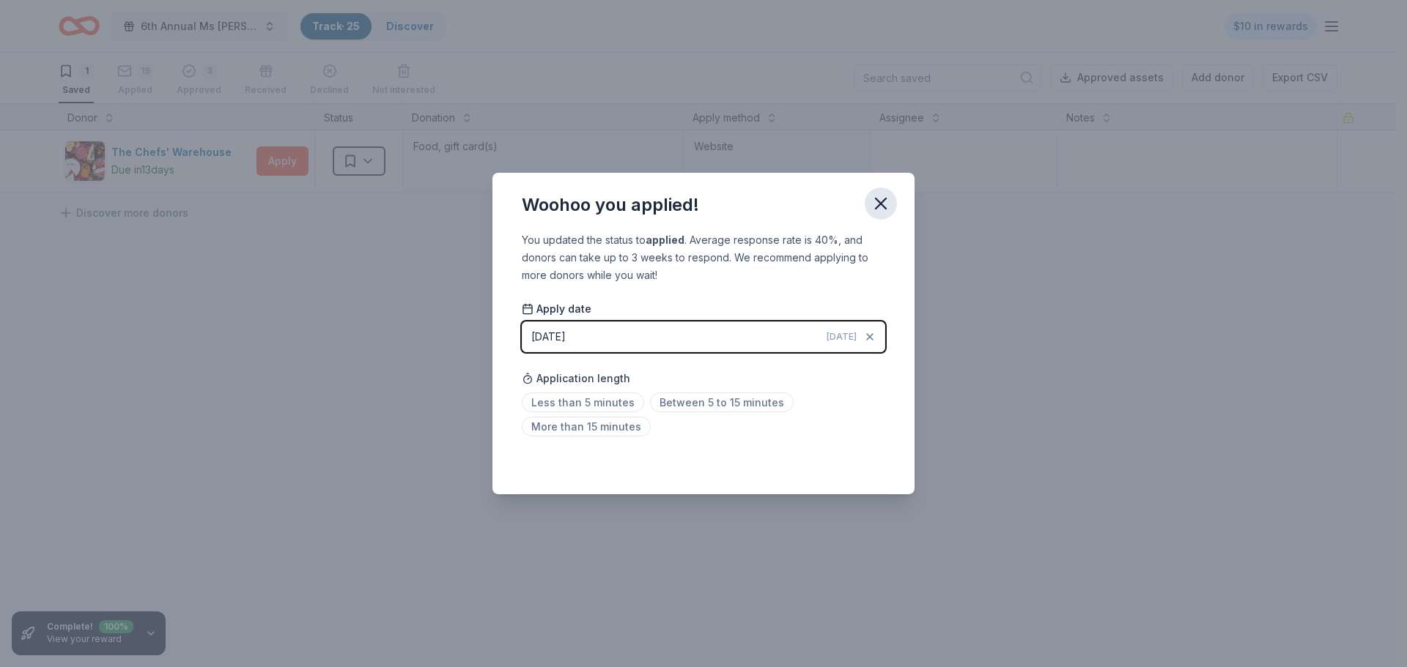
click at [883, 201] on icon "button" at bounding box center [881, 204] width 10 height 10
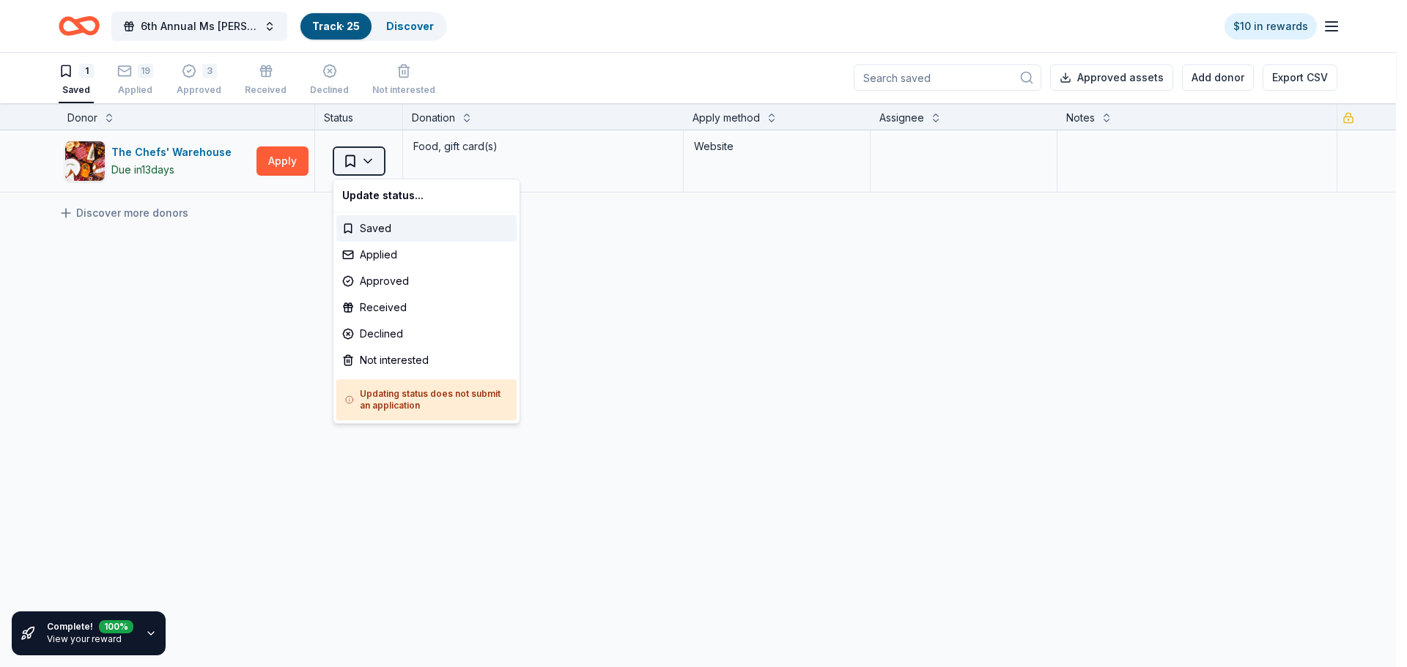
click at [363, 164] on html "6th Annual Ms Molly Auction Track · 25 Discover $10 in rewards 1 Saved 19 Appli…" at bounding box center [703, 332] width 1407 height 667
click at [374, 252] on div "Applied" at bounding box center [426, 255] width 180 height 26
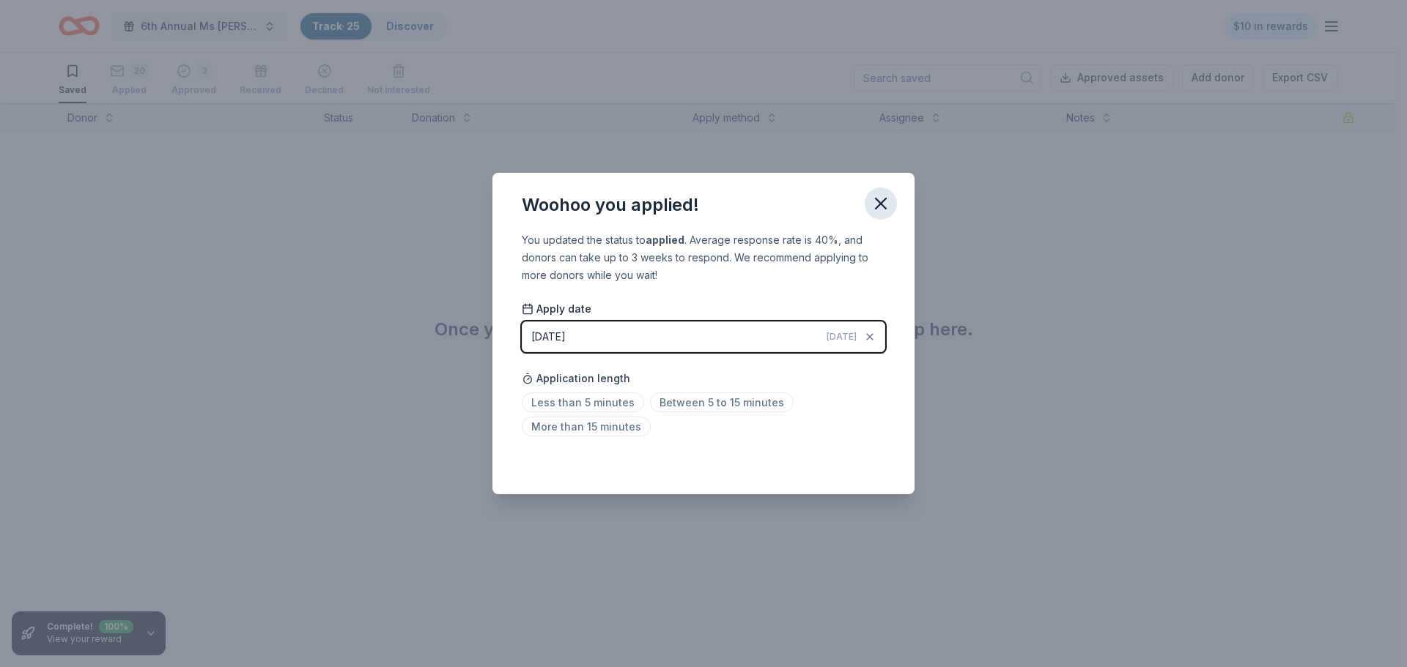
click at [883, 201] on icon "button" at bounding box center [881, 204] width 10 height 10
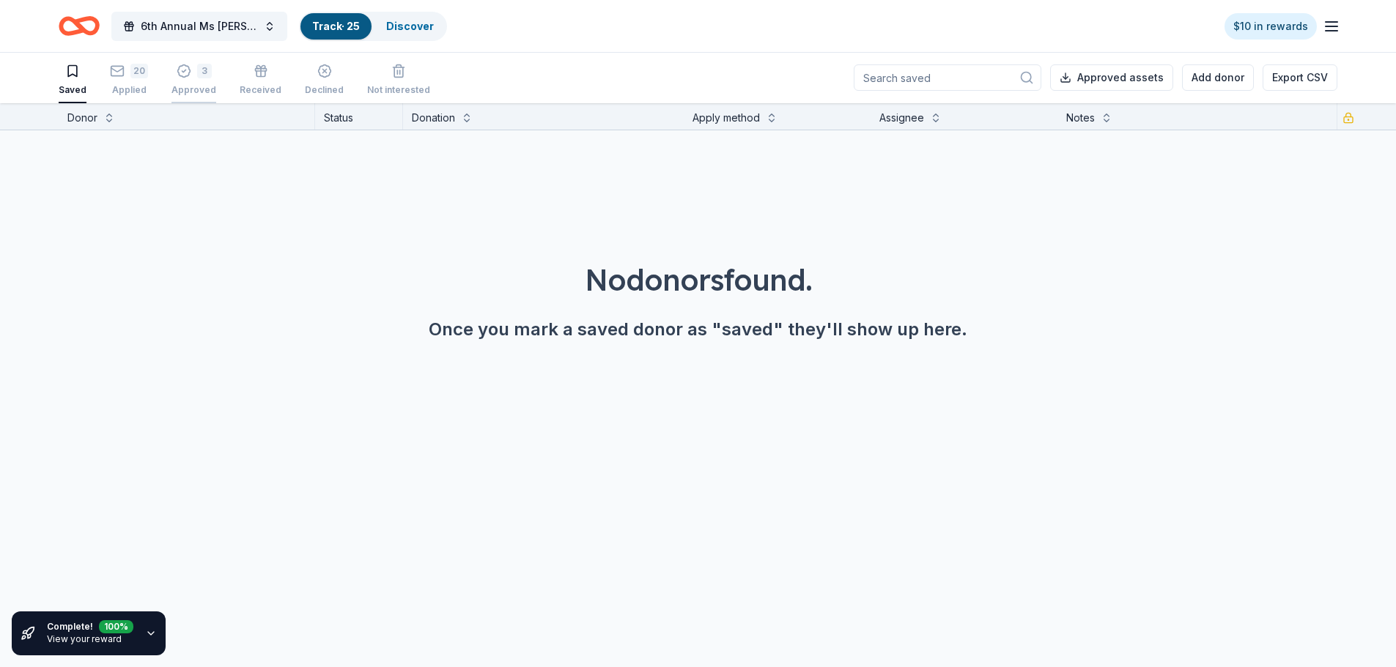
click at [190, 80] on div "3 Approved" at bounding box center [193, 80] width 45 height 32
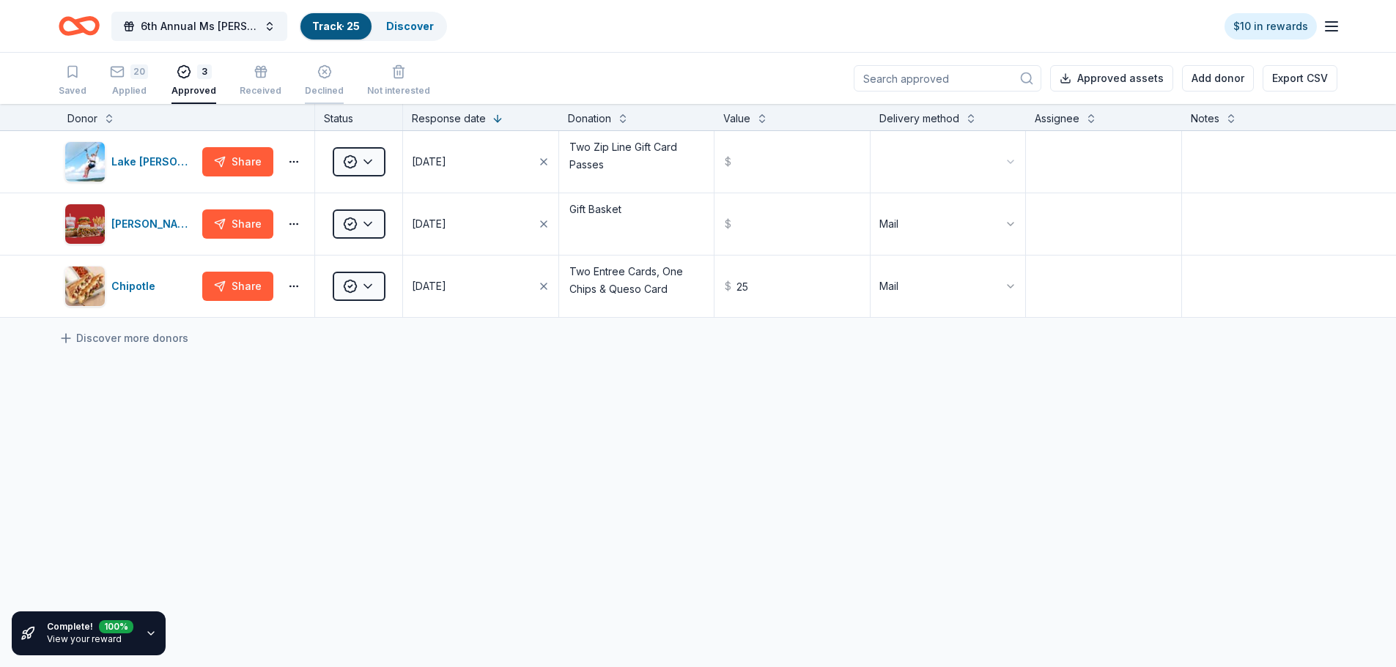
click at [319, 78] on icon "button" at bounding box center [324, 71] width 15 height 15
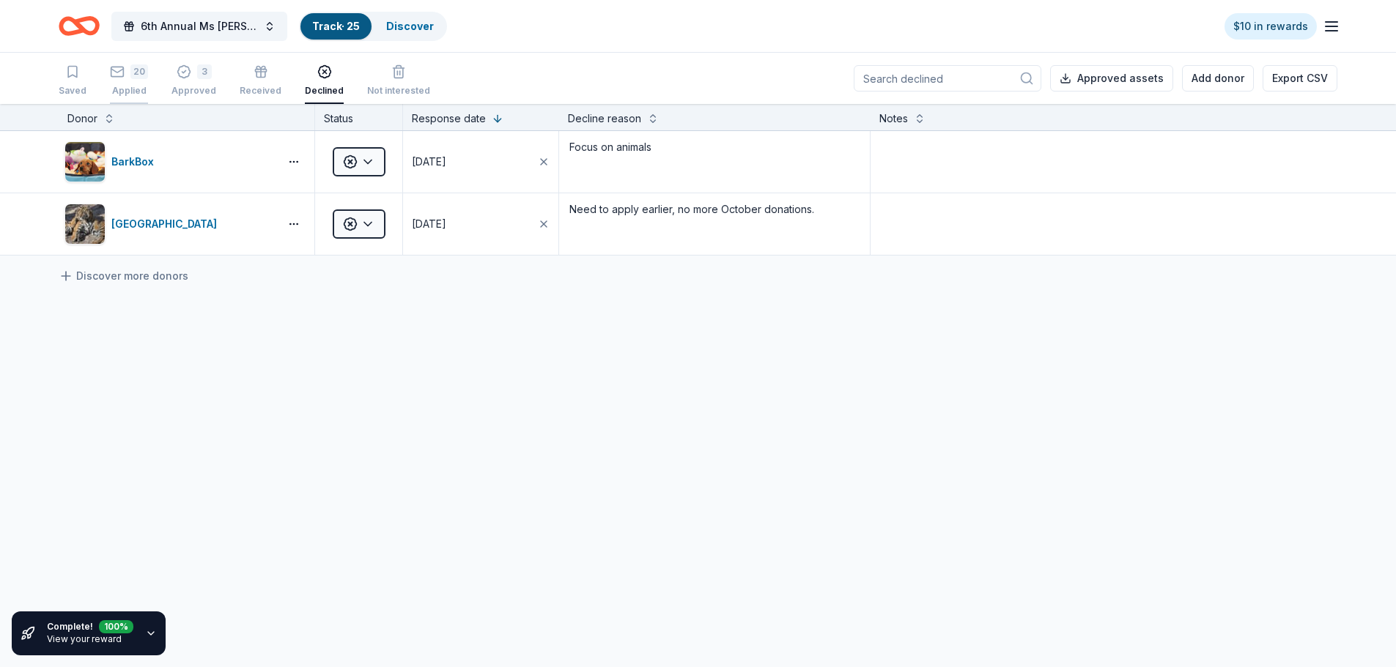
click at [132, 71] on div "20" at bounding box center [139, 63] width 18 height 15
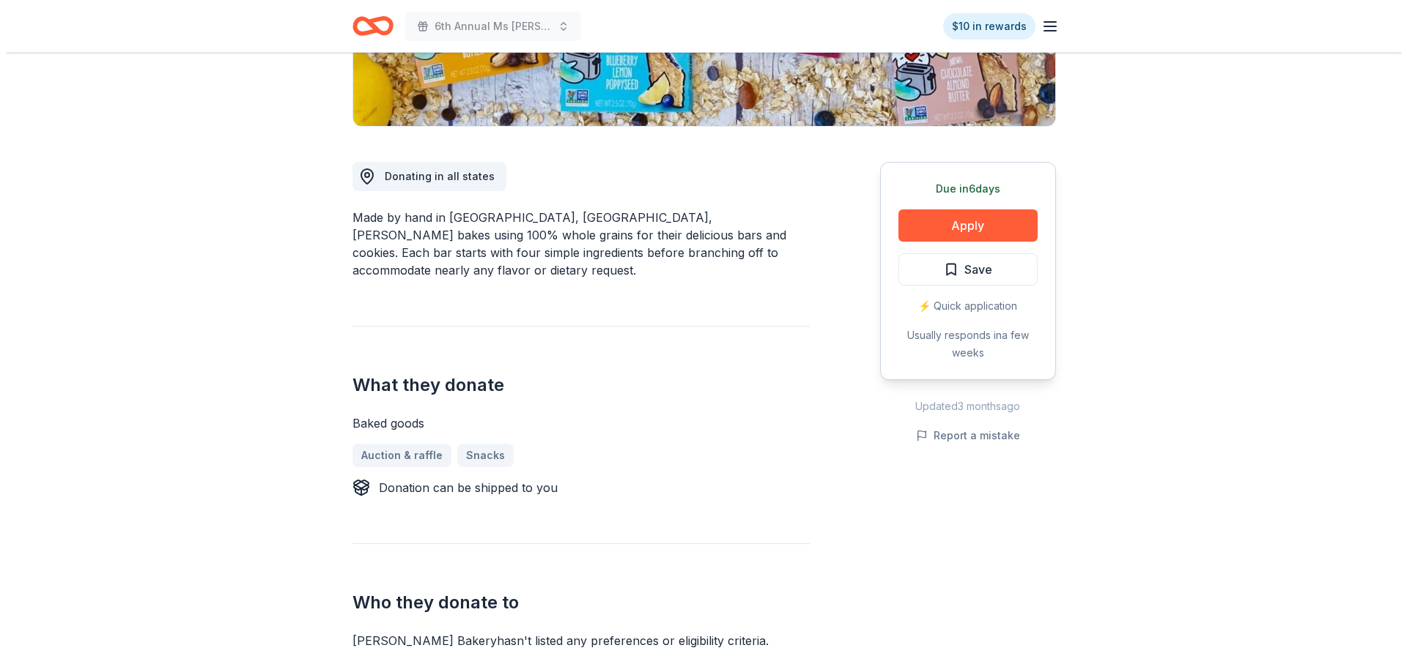
scroll to position [293, 0]
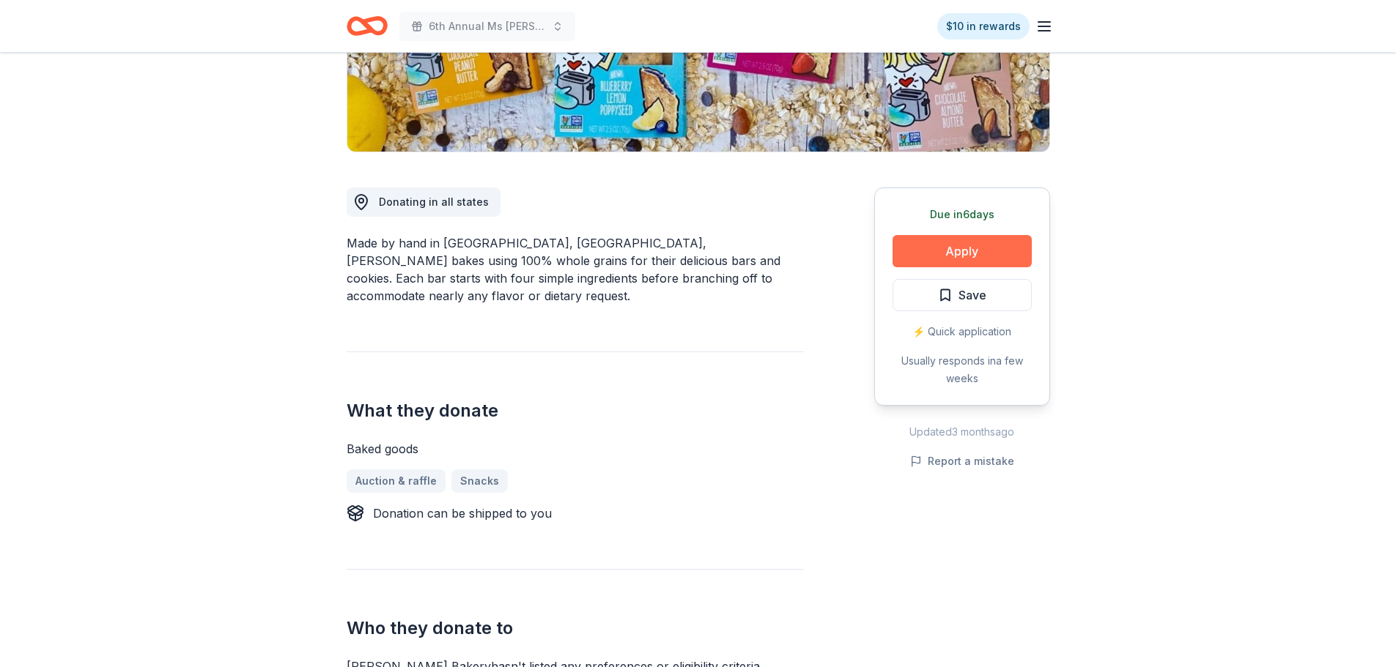
click at [1007, 251] on button "Apply" at bounding box center [961, 251] width 139 height 32
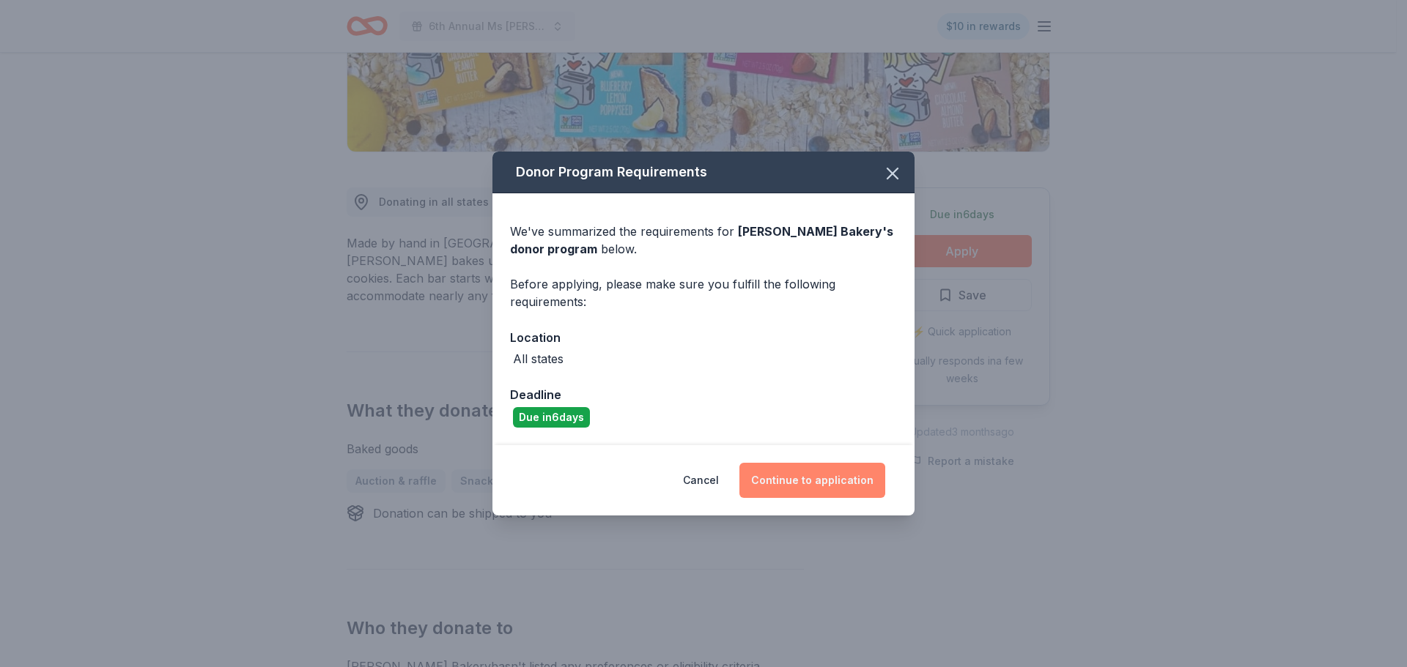
click at [857, 470] on button "Continue to application" at bounding box center [812, 480] width 146 height 35
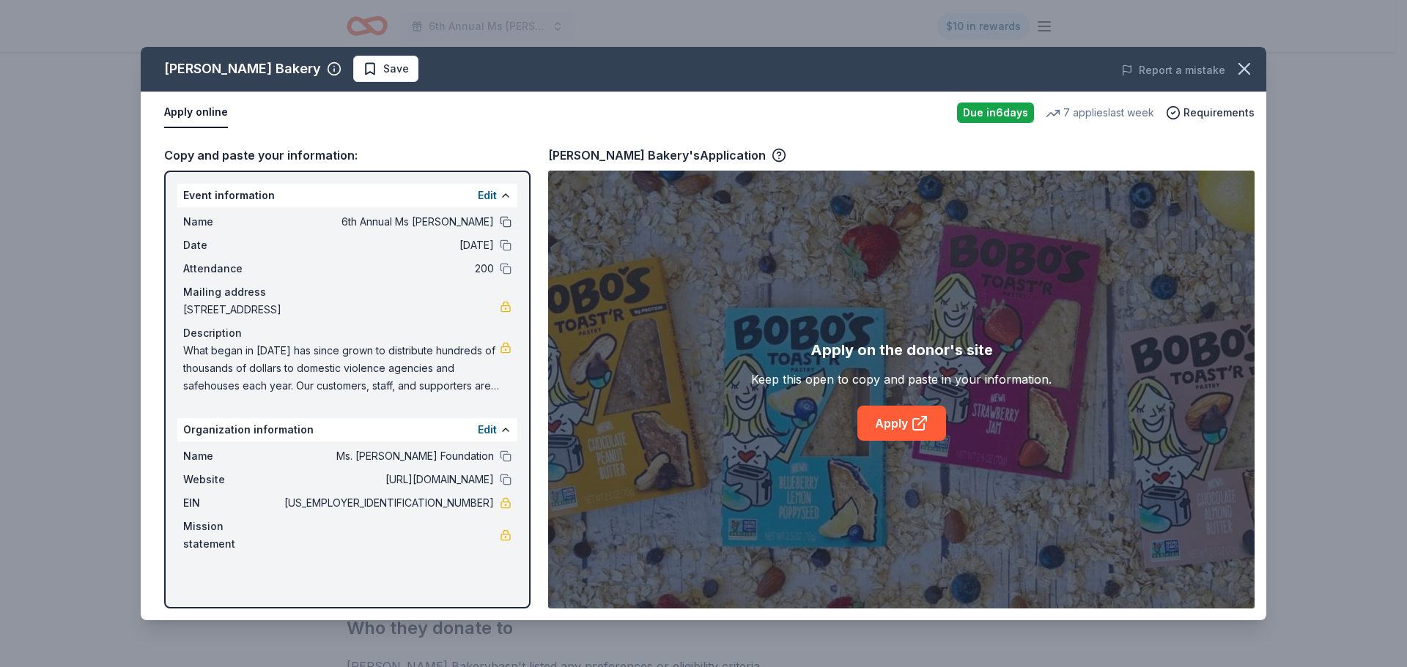
click at [508, 217] on button at bounding box center [506, 222] width 12 height 12
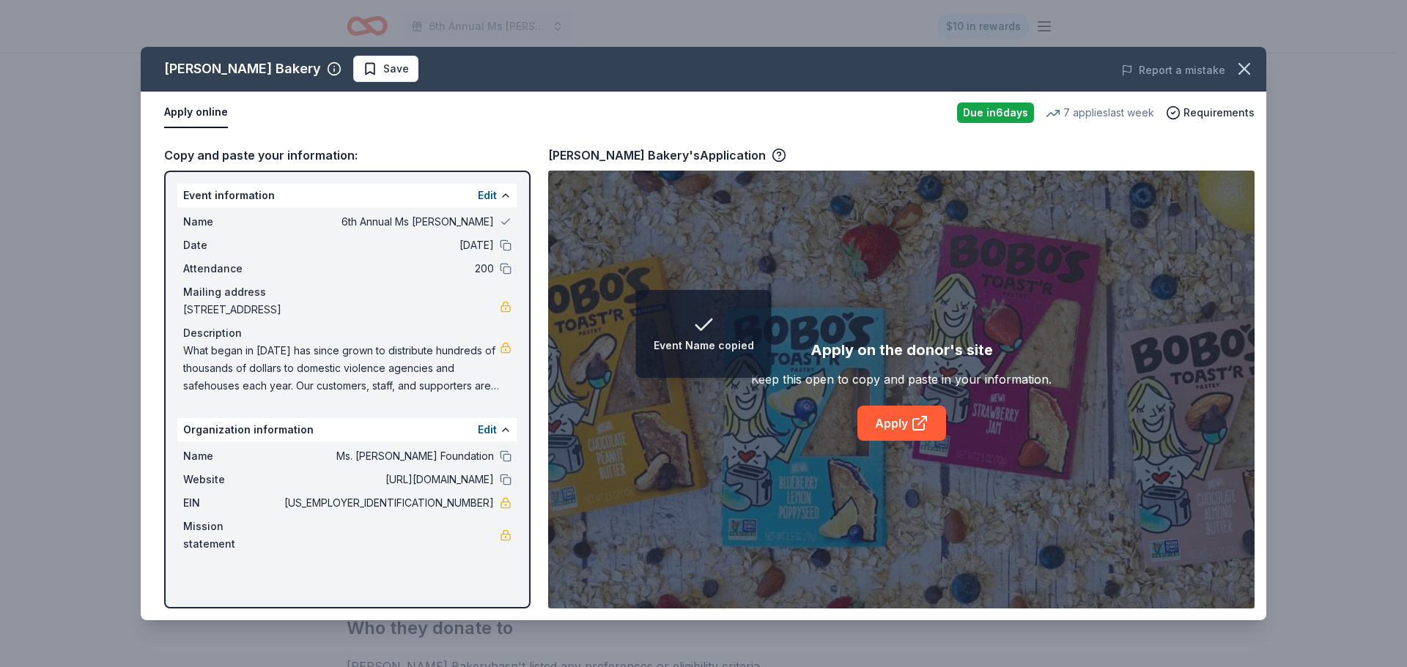
click at [503, 235] on div "Name 6th Annual Ms Molly Auction Date 10/10/25 Attendance 200 Mailing address 4…" at bounding box center [347, 303] width 340 height 193
click at [502, 249] on button at bounding box center [506, 246] width 12 height 12
click at [501, 269] on button at bounding box center [506, 269] width 12 height 12
click at [505, 462] on button at bounding box center [506, 457] width 12 height 12
click at [505, 486] on button at bounding box center [506, 480] width 12 height 12
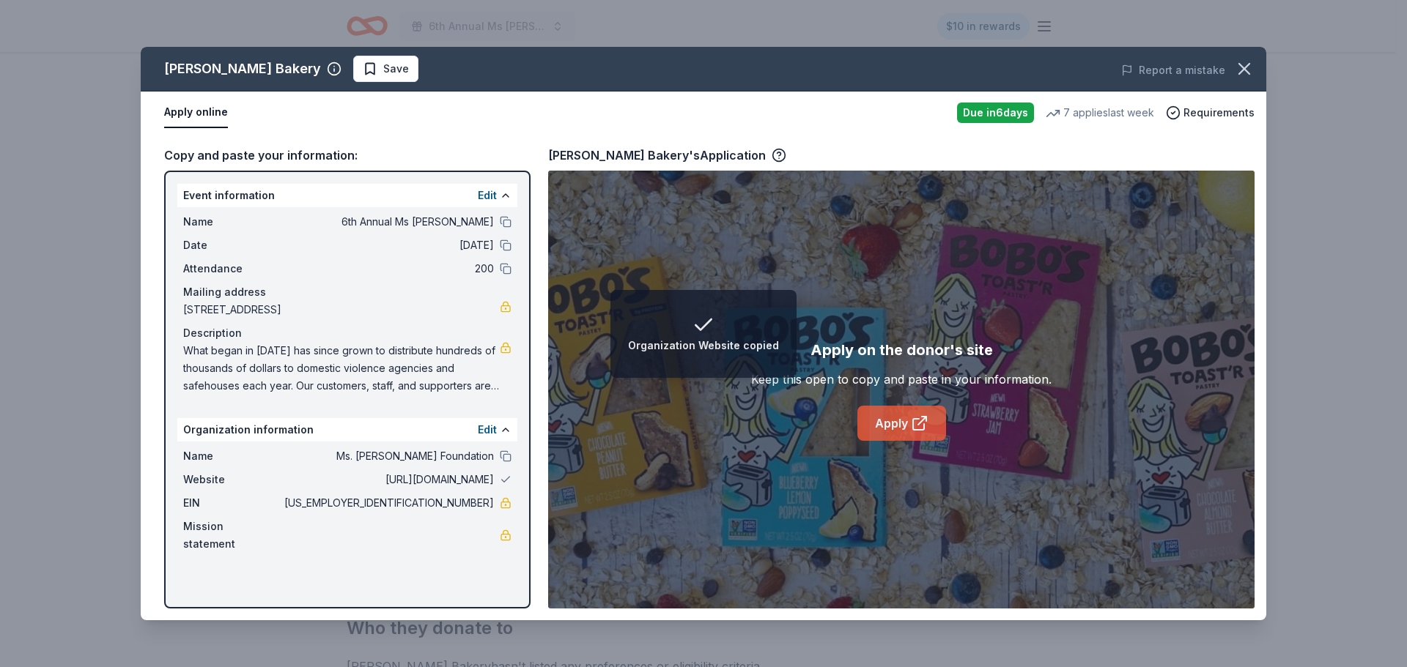
click at [914, 425] on icon at bounding box center [920, 424] width 18 height 18
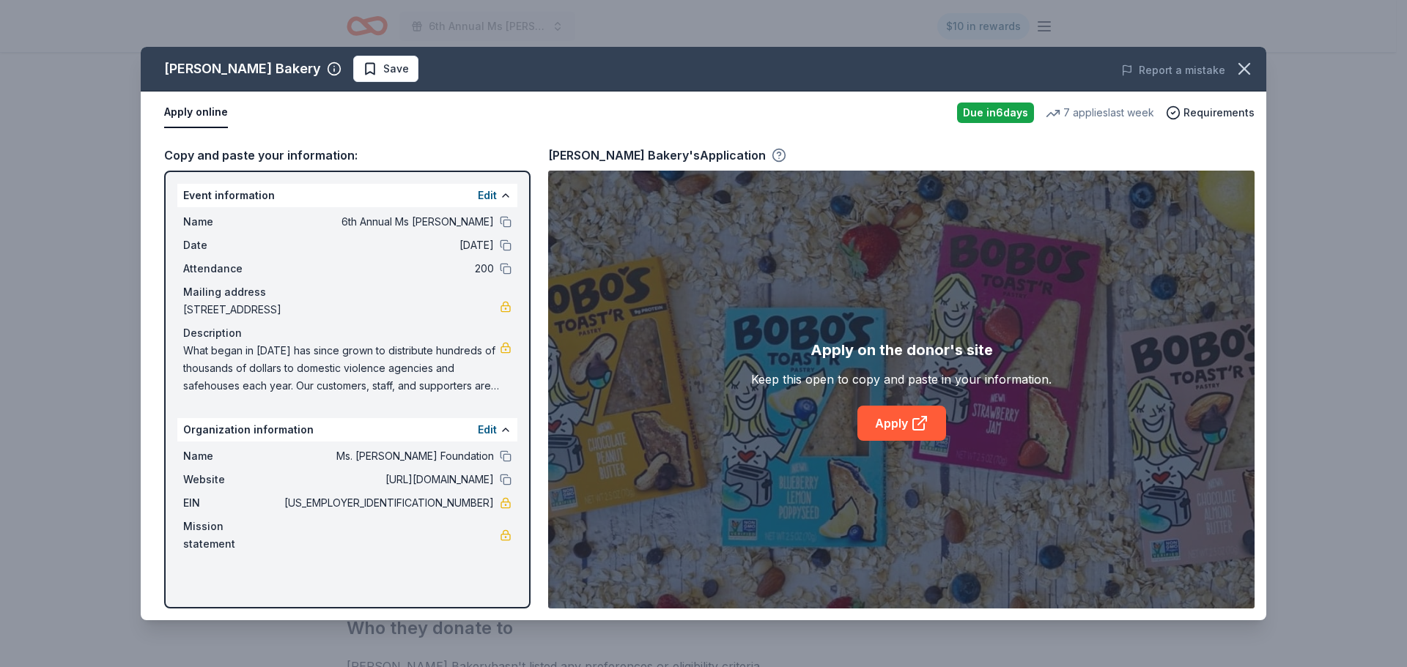
click at [771, 158] on icon "button" at bounding box center [778, 155] width 15 height 15
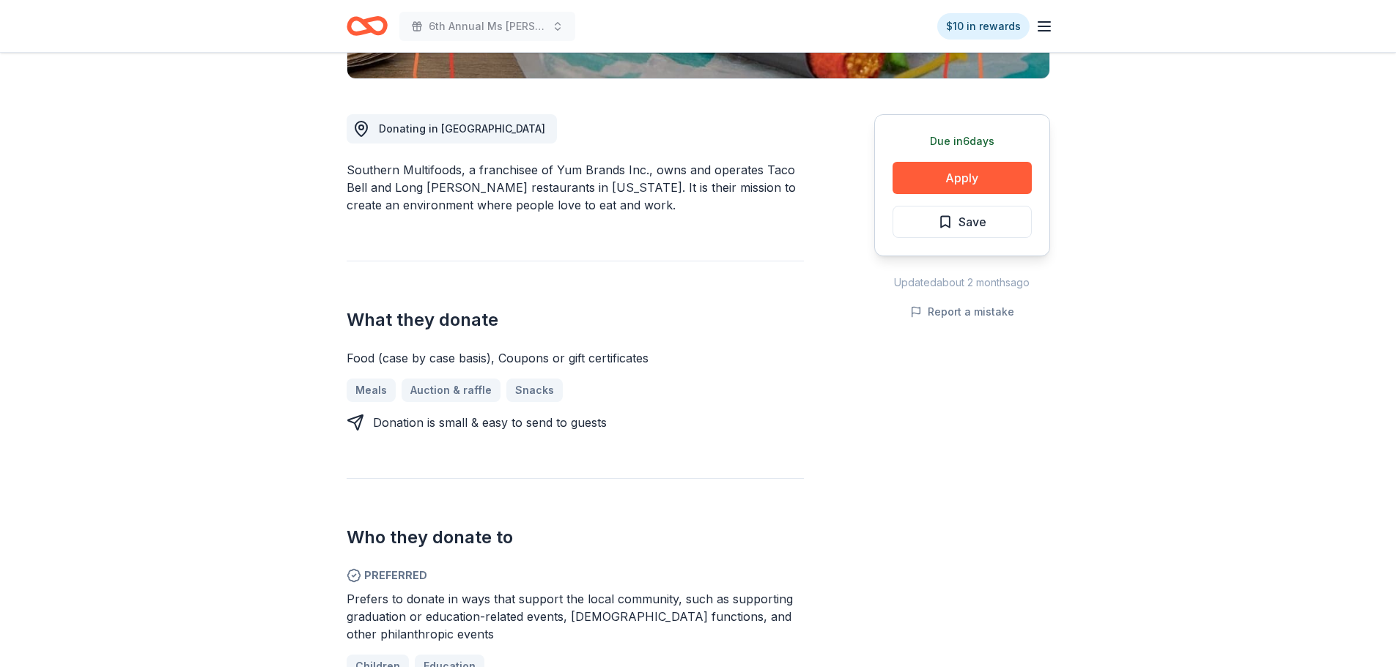
scroll to position [440, 0]
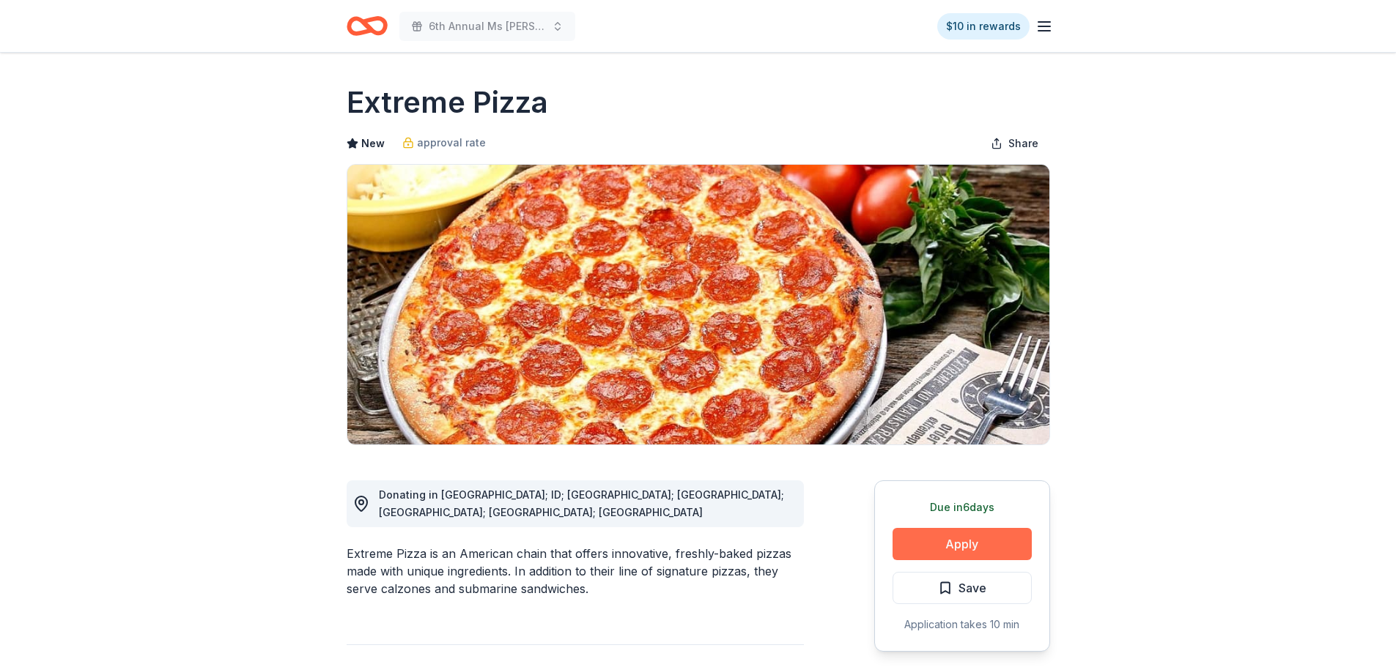
click at [966, 551] on button "Apply" at bounding box center [961, 544] width 139 height 32
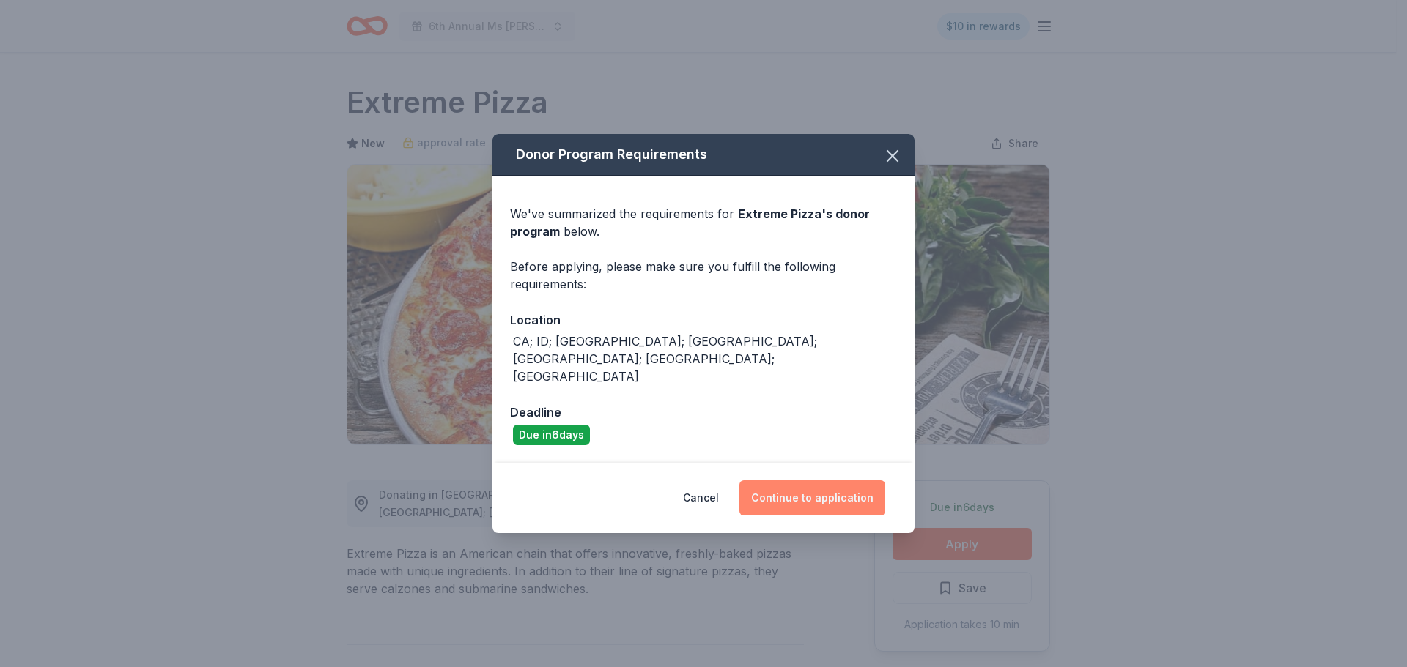
click at [829, 486] on button "Continue to application" at bounding box center [812, 498] width 146 height 35
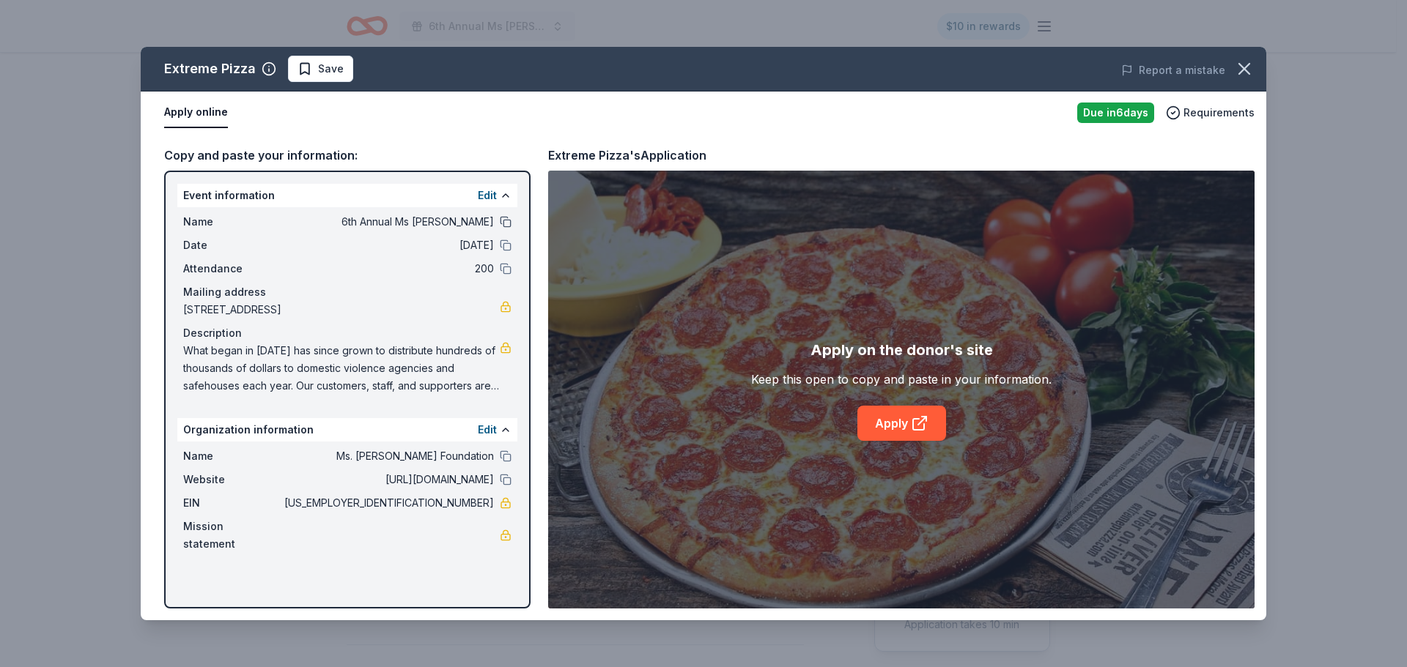
click at [505, 224] on button at bounding box center [506, 222] width 12 height 12
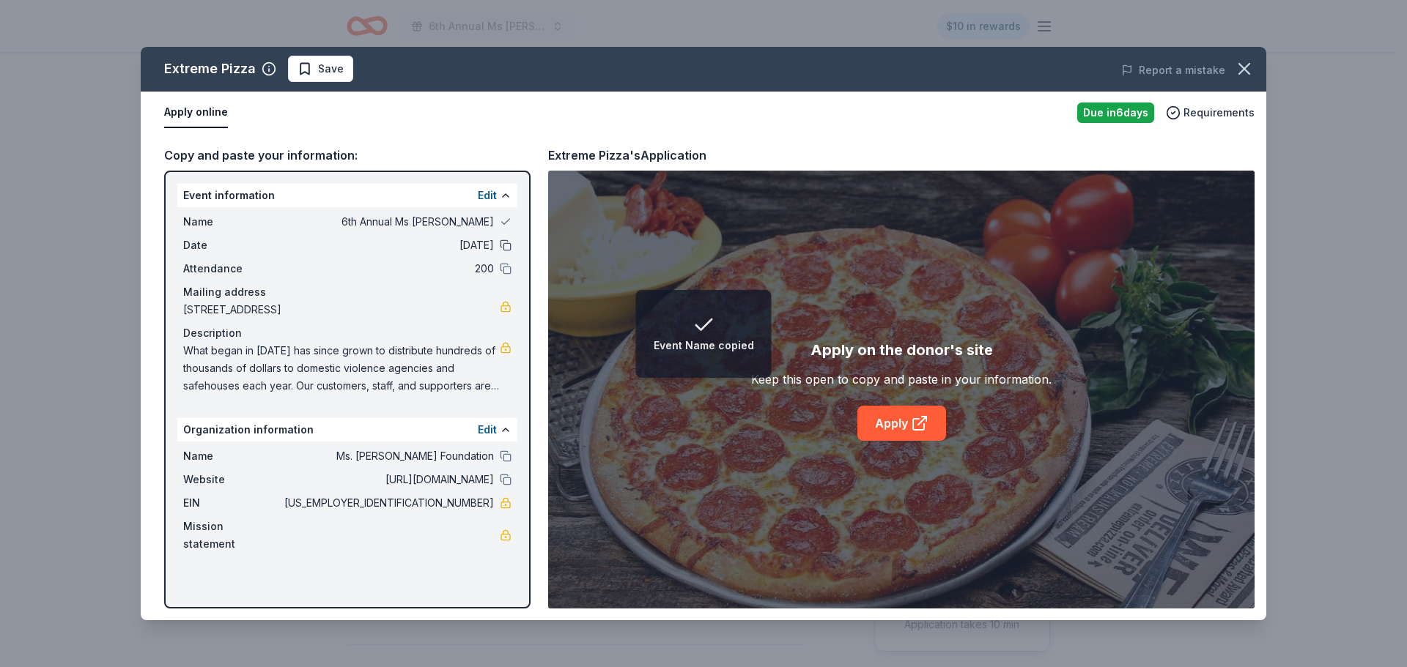
click at [504, 241] on button at bounding box center [506, 246] width 12 height 12
click at [504, 267] on button at bounding box center [506, 269] width 12 height 12
drag, startPoint x: 508, startPoint y: 473, endPoint x: 510, endPoint y: 497, distance: 25.0
click at [508, 462] on button at bounding box center [506, 457] width 12 height 12
click at [509, 486] on button at bounding box center [506, 480] width 12 height 12
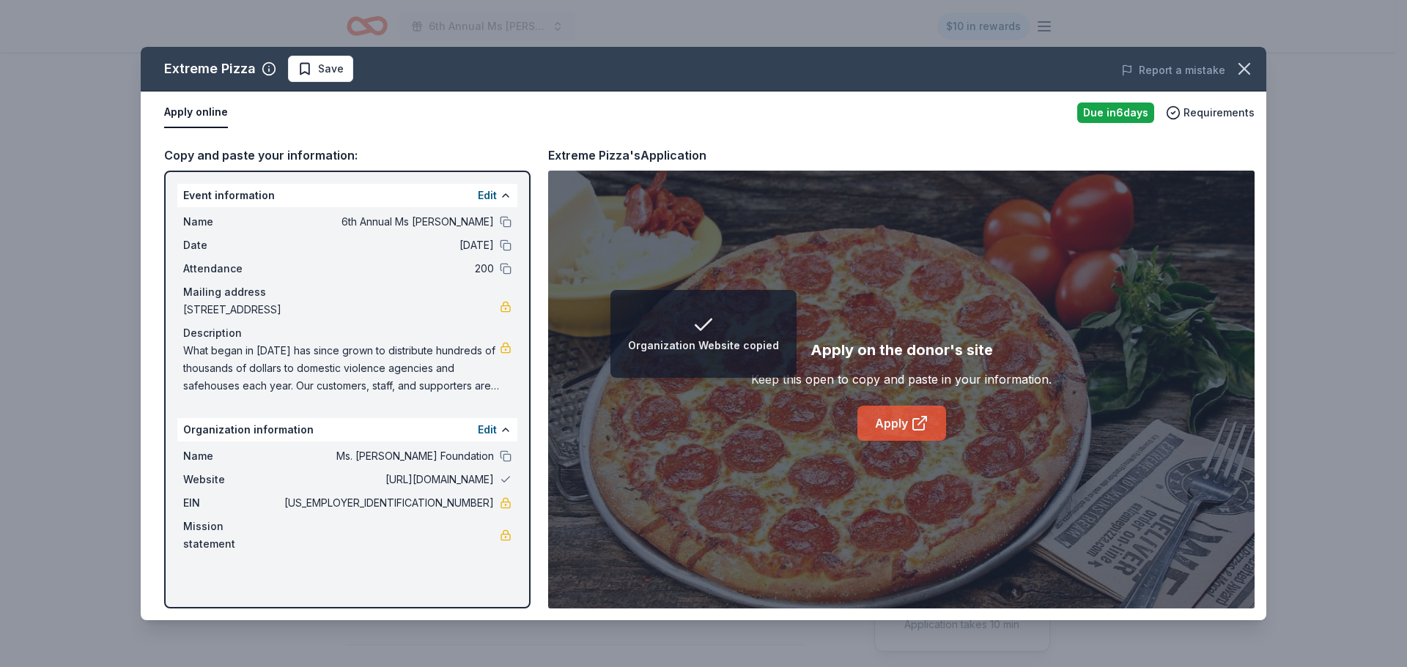
click at [889, 429] on link "Apply" at bounding box center [901, 423] width 89 height 35
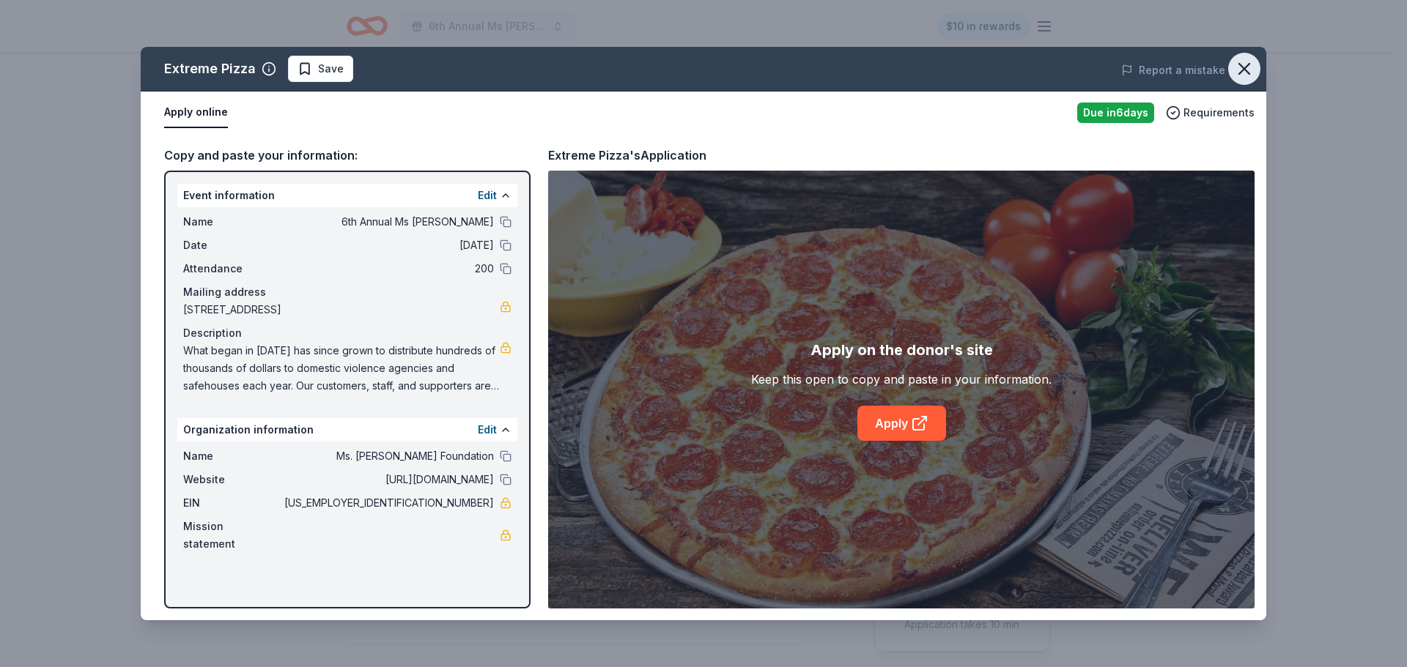
click at [1248, 63] on icon "button" at bounding box center [1244, 69] width 21 height 21
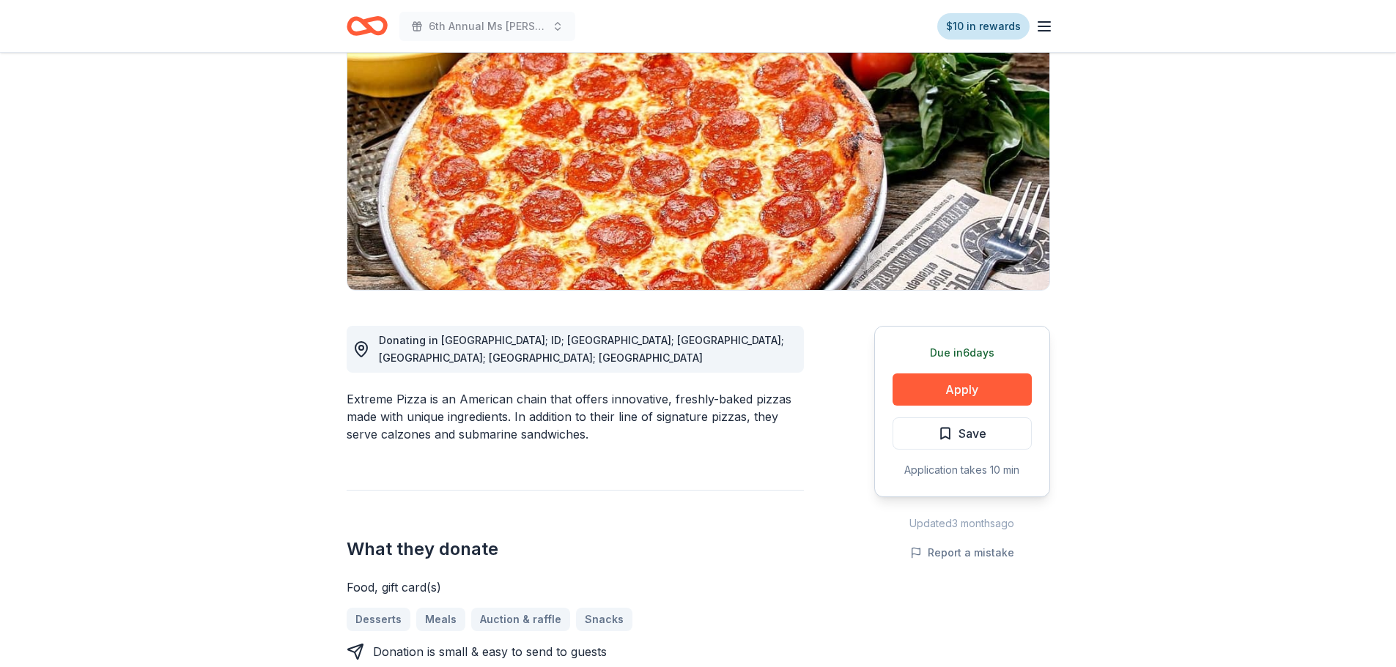
scroll to position [147, 0]
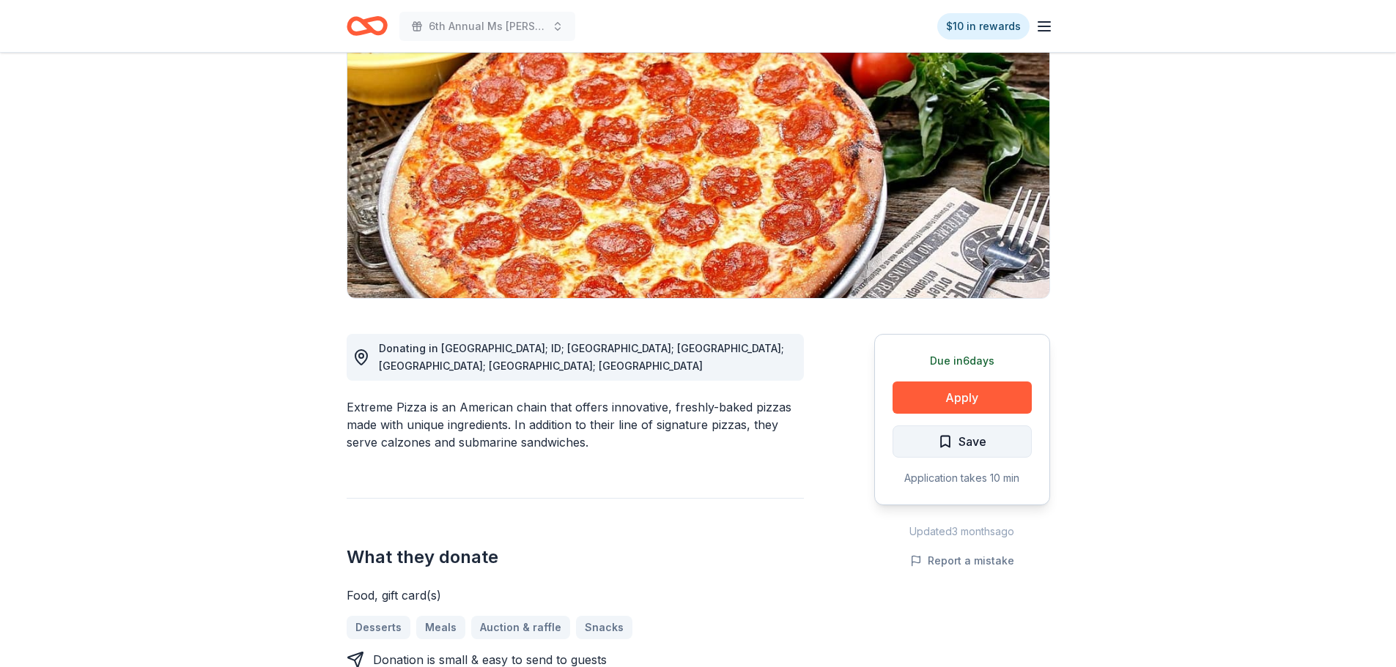
click at [958, 436] on span "Save" at bounding box center [972, 441] width 28 height 19
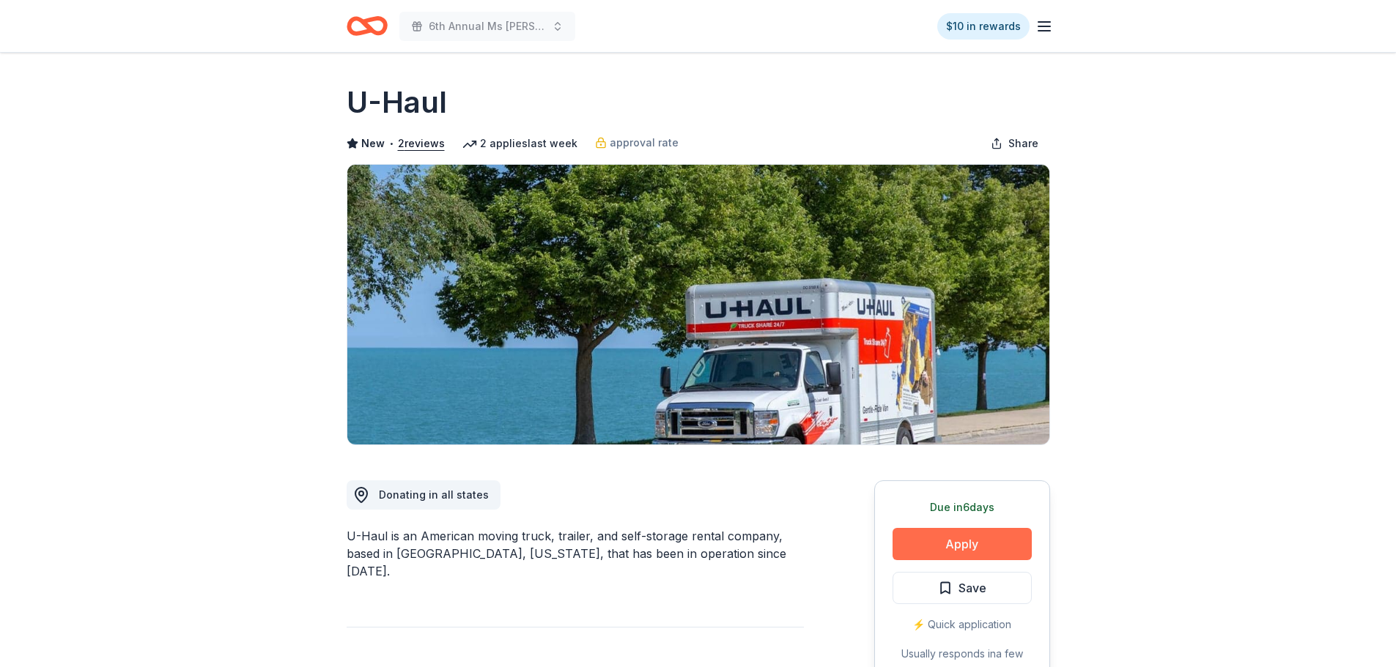
click at [969, 539] on button "Apply" at bounding box center [961, 544] width 139 height 32
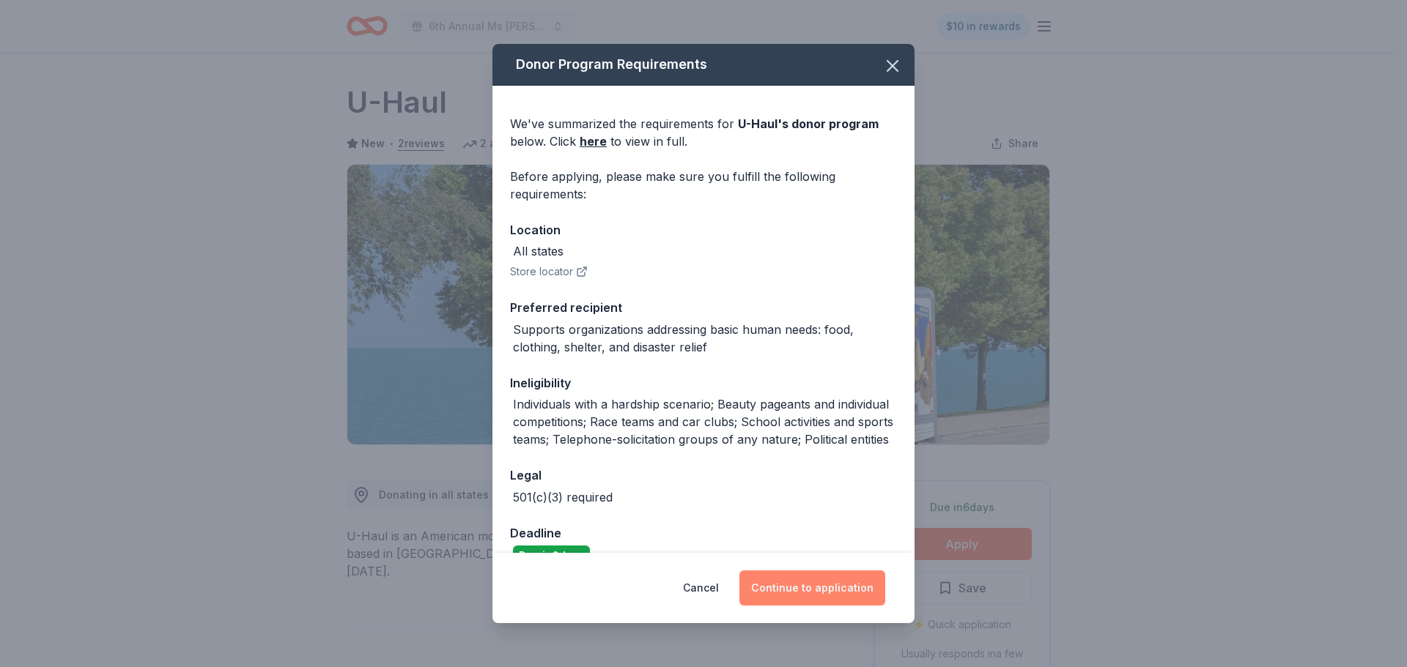
click at [813, 589] on button "Continue to application" at bounding box center [812, 588] width 146 height 35
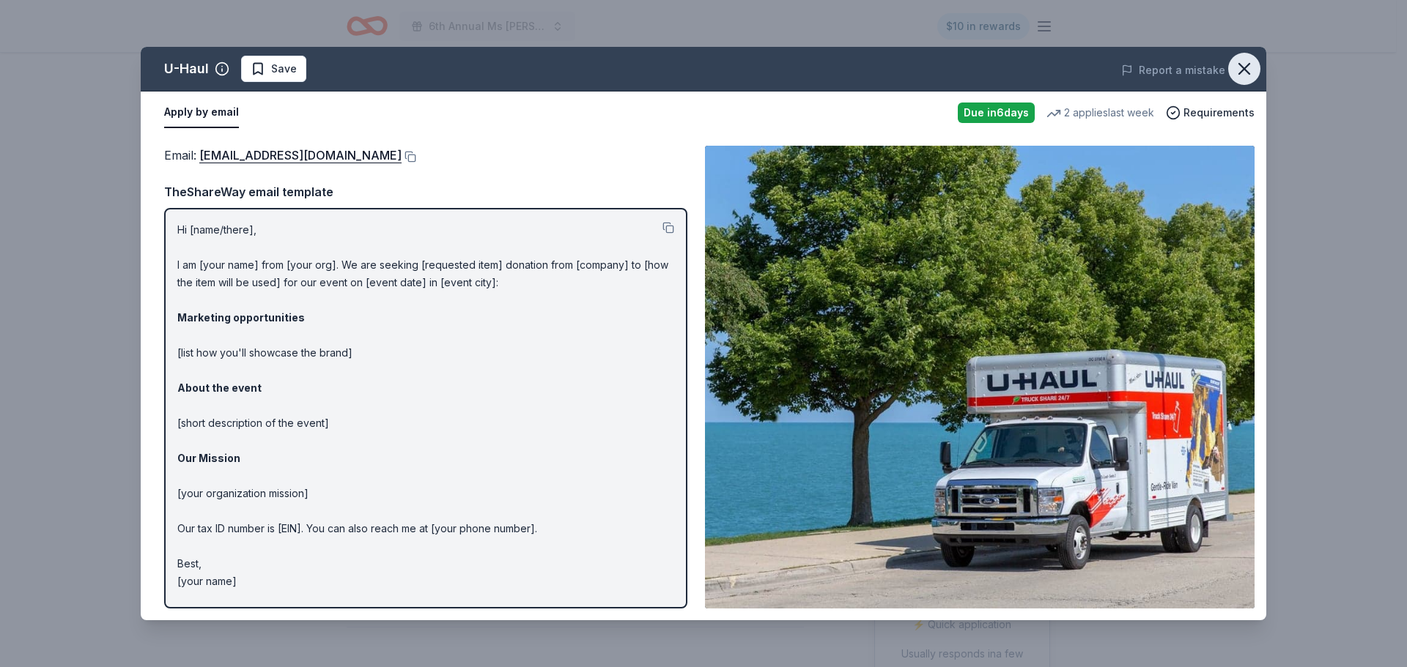
click at [1243, 70] on icon "button" at bounding box center [1244, 69] width 10 height 10
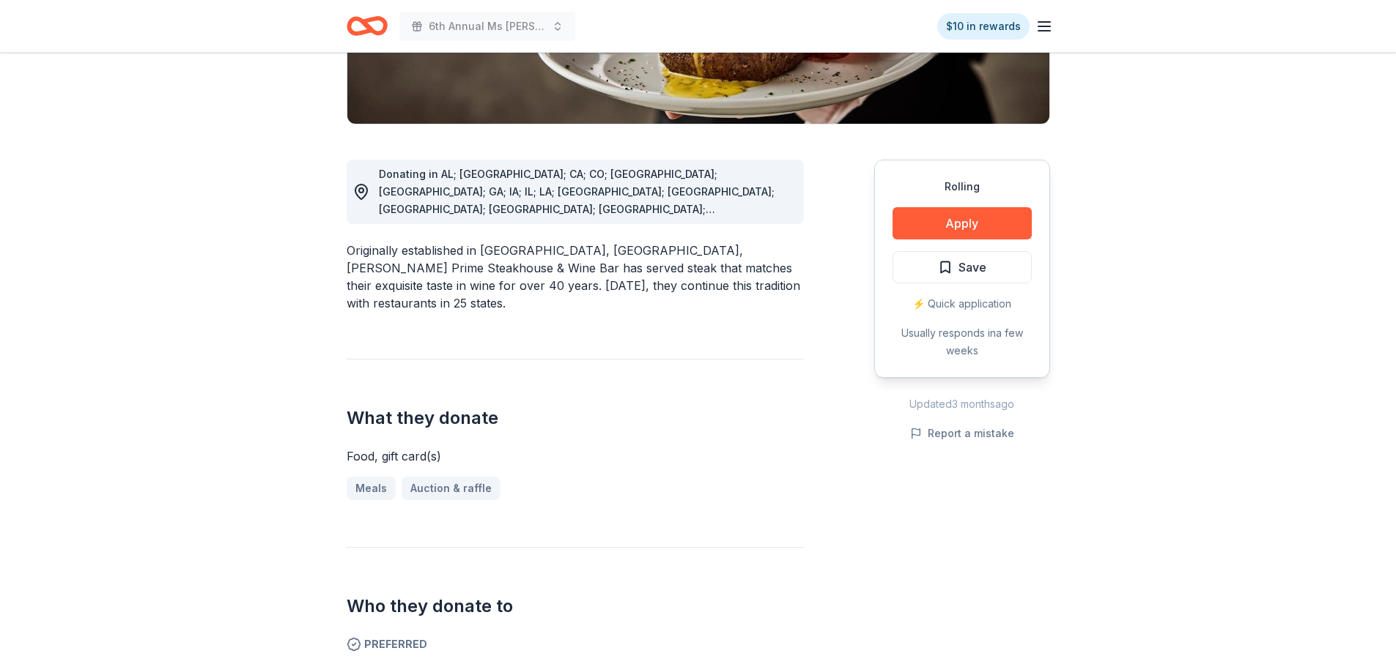
scroll to position [293, 0]
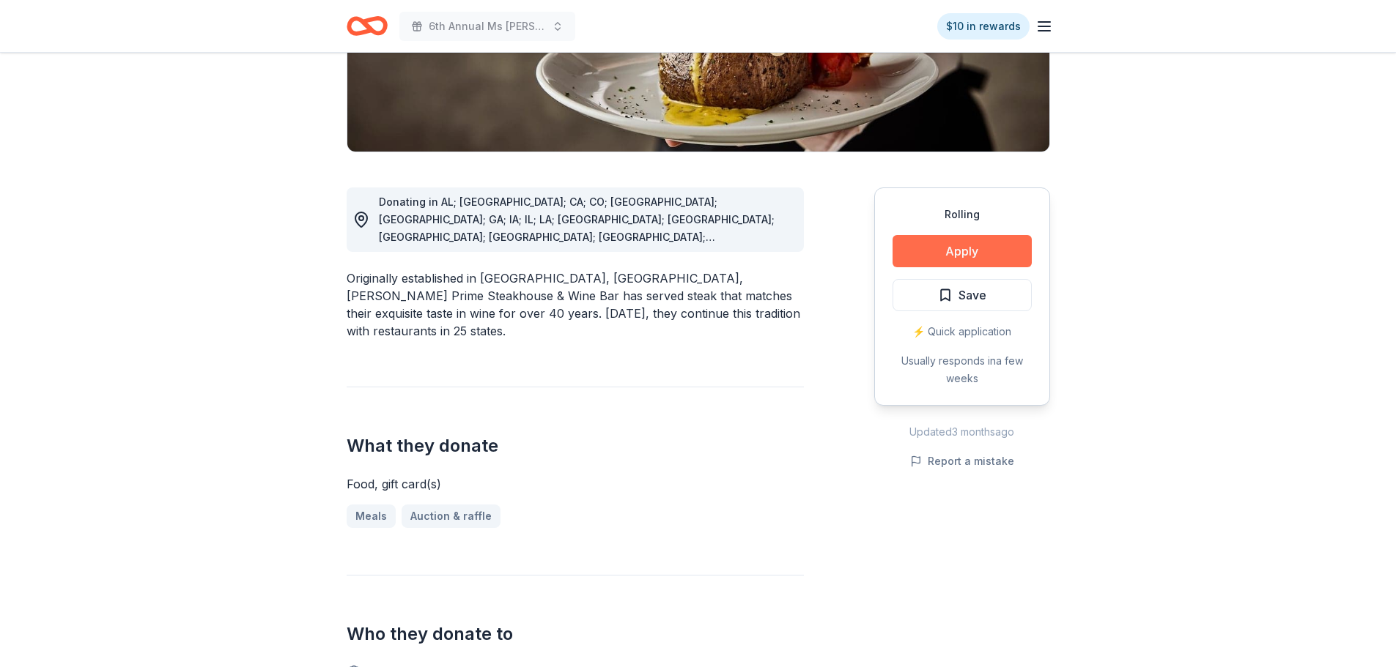
click at [941, 245] on button "Apply" at bounding box center [961, 251] width 139 height 32
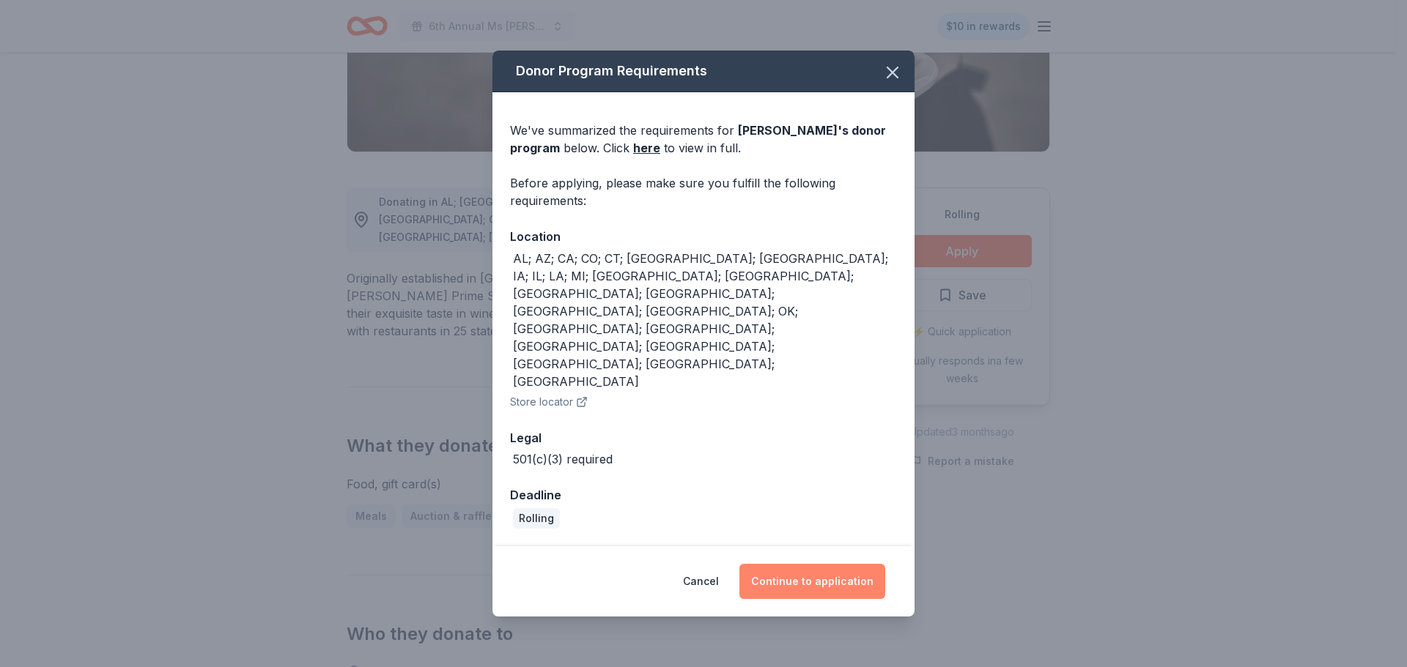
click at [805, 564] on button "Continue to application" at bounding box center [812, 581] width 146 height 35
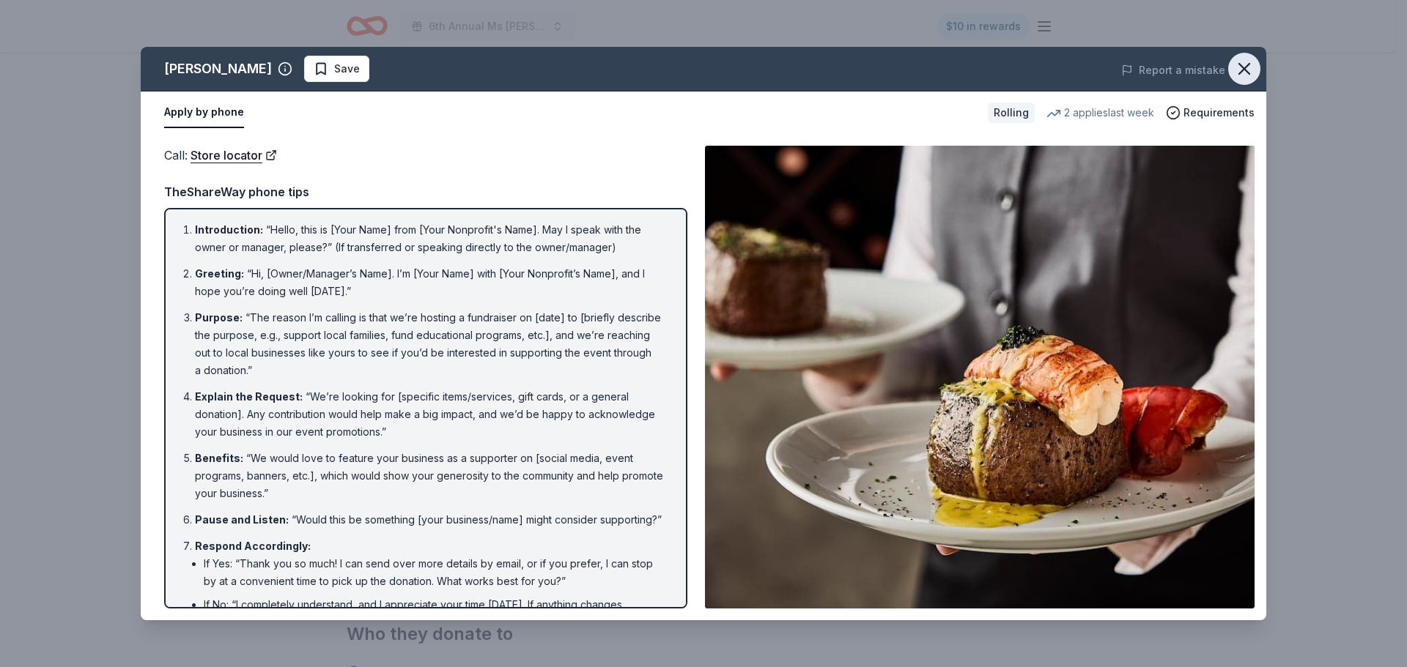
click at [1251, 65] on icon "button" at bounding box center [1244, 69] width 21 height 21
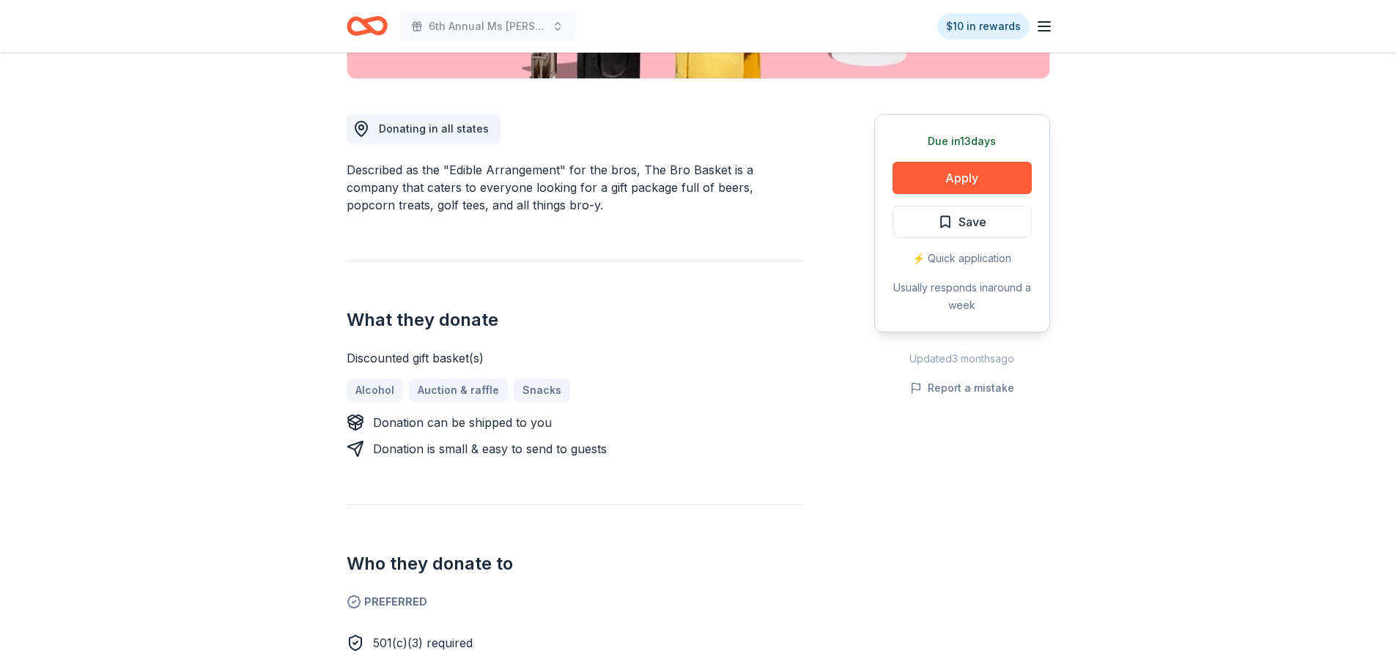
scroll to position [293, 0]
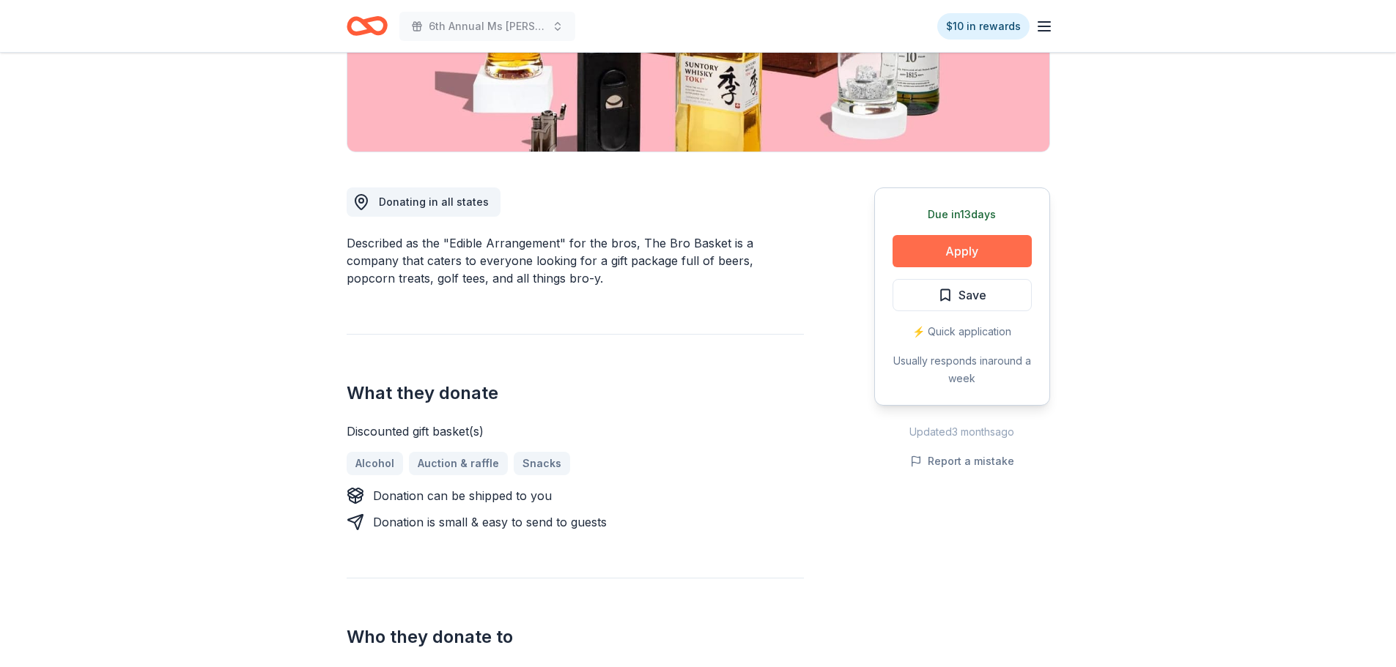
click at [966, 250] on button "Apply" at bounding box center [961, 251] width 139 height 32
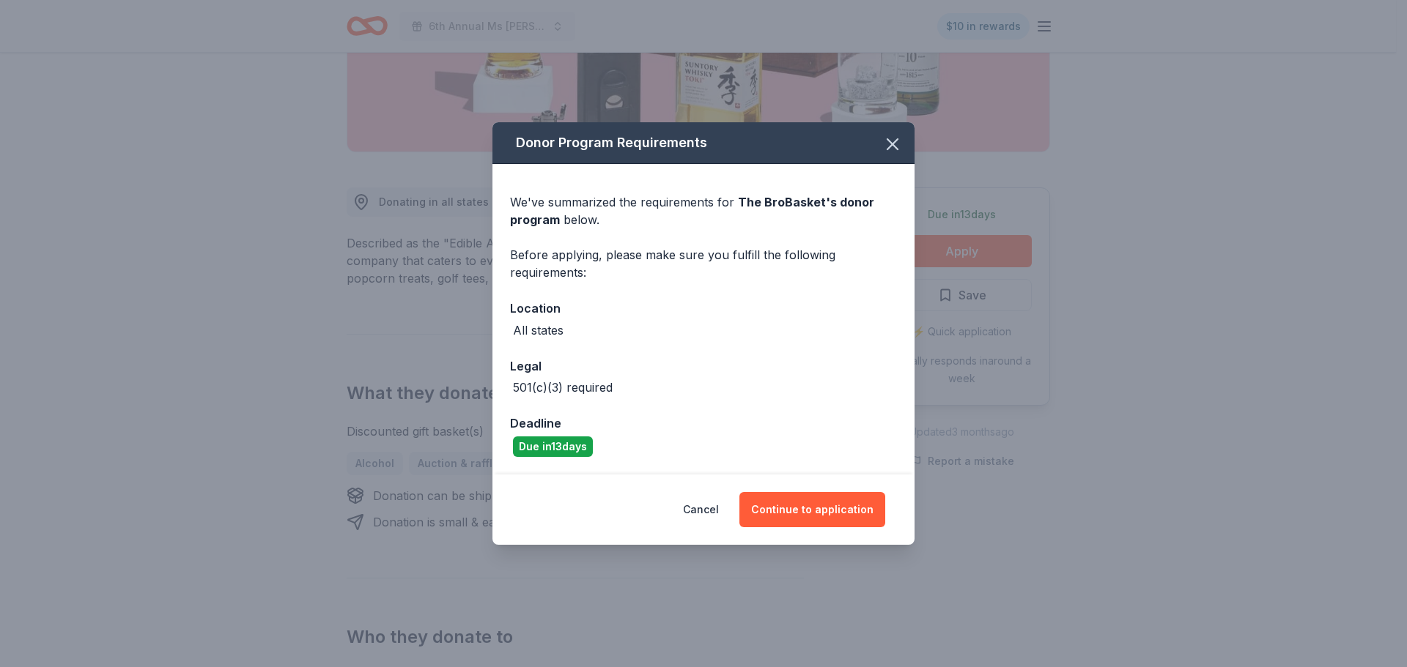
click at [817, 491] on div "Cancel Continue to application" at bounding box center [703, 510] width 422 height 70
click at [818, 506] on button "Continue to application" at bounding box center [812, 509] width 146 height 35
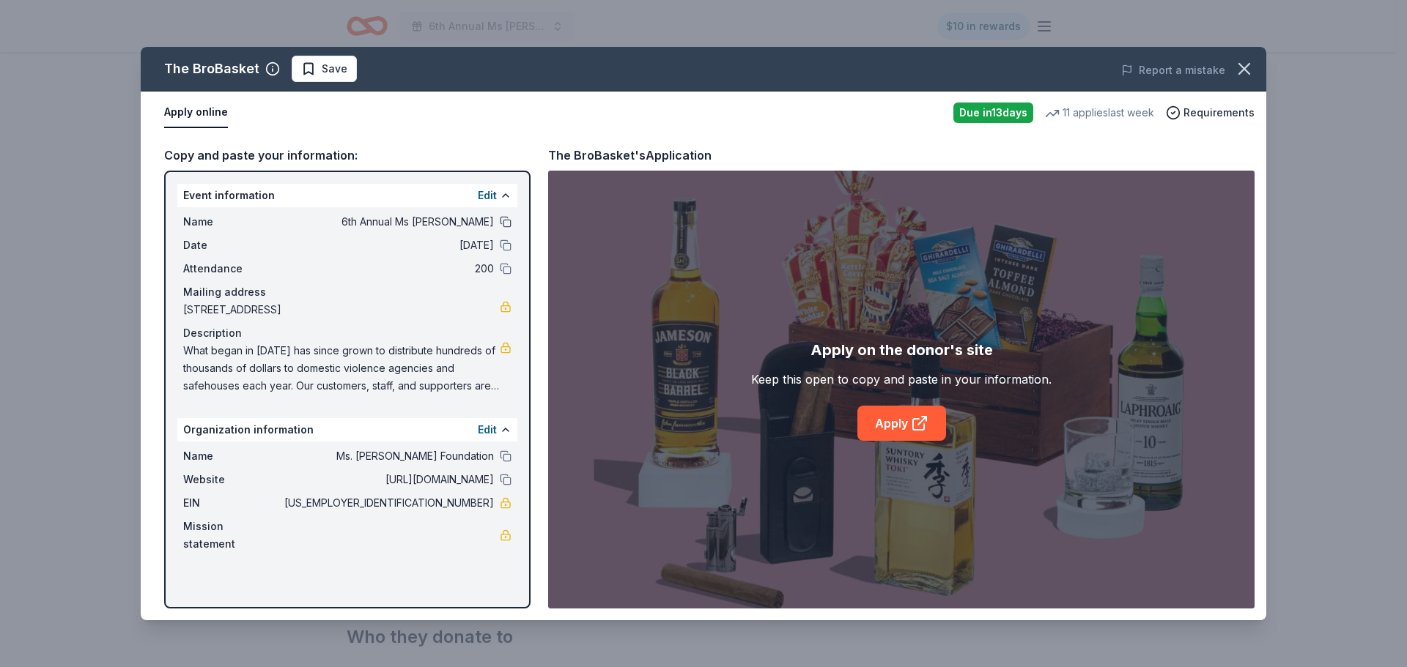
click at [502, 224] on button at bounding box center [506, 222] width 12 height 12
click at [504, 247] on button at bounding box center [506, 246] width 12 height 12
click at [505, 266] on button at bounding box center [506, 269] width 12 height 12
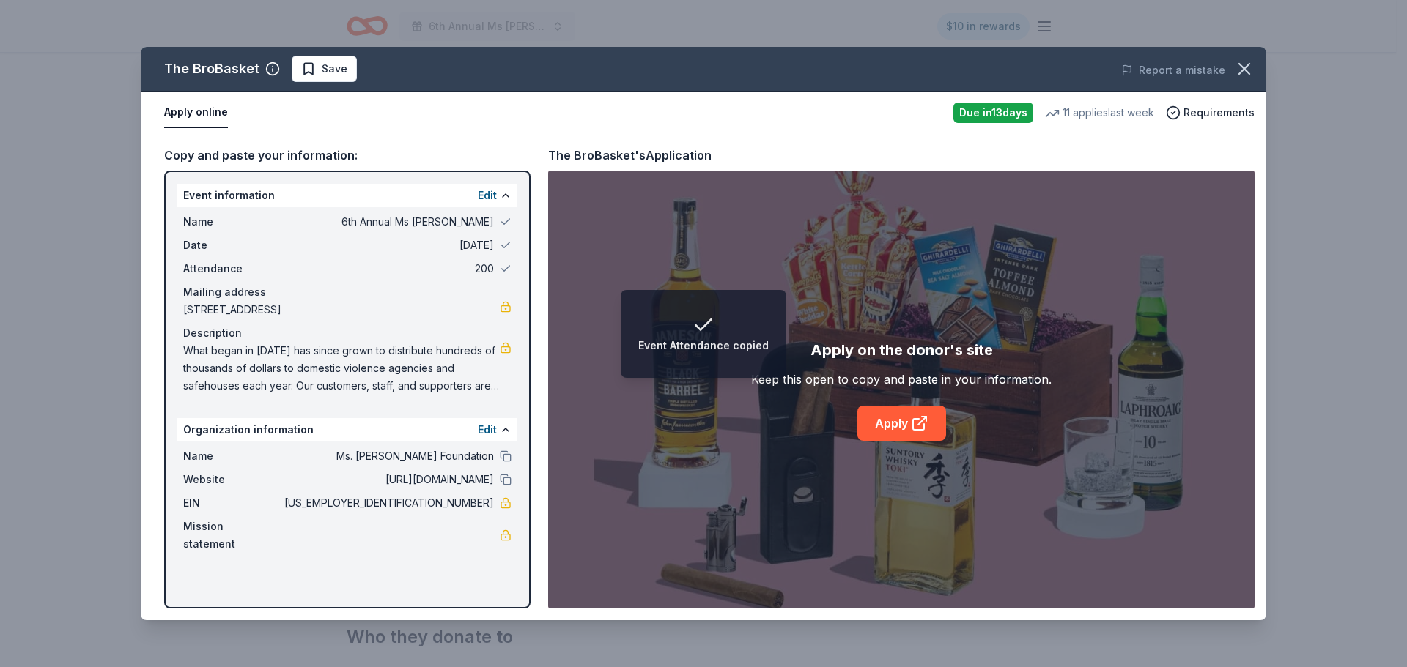
drag, startPoint x: 521, startPoint y: 475, endPoint x: 512, endPoint y: 487, distance: 14.7
click at [521, 475] on div "Event information Edit Name 6th Annual Ms Molly Auction Date 10/10/25 Attendanc…" at bounding box center [347, 390] width 366 height 438
click at [509, 462] on button at bounding box center [506, 457] width 12 height 12
click at [508, 486] on button at bounding box center [506, 480] width 12 height 12
click at [914, 423] on icon at bounding box center [920, 424] width 18 height 18
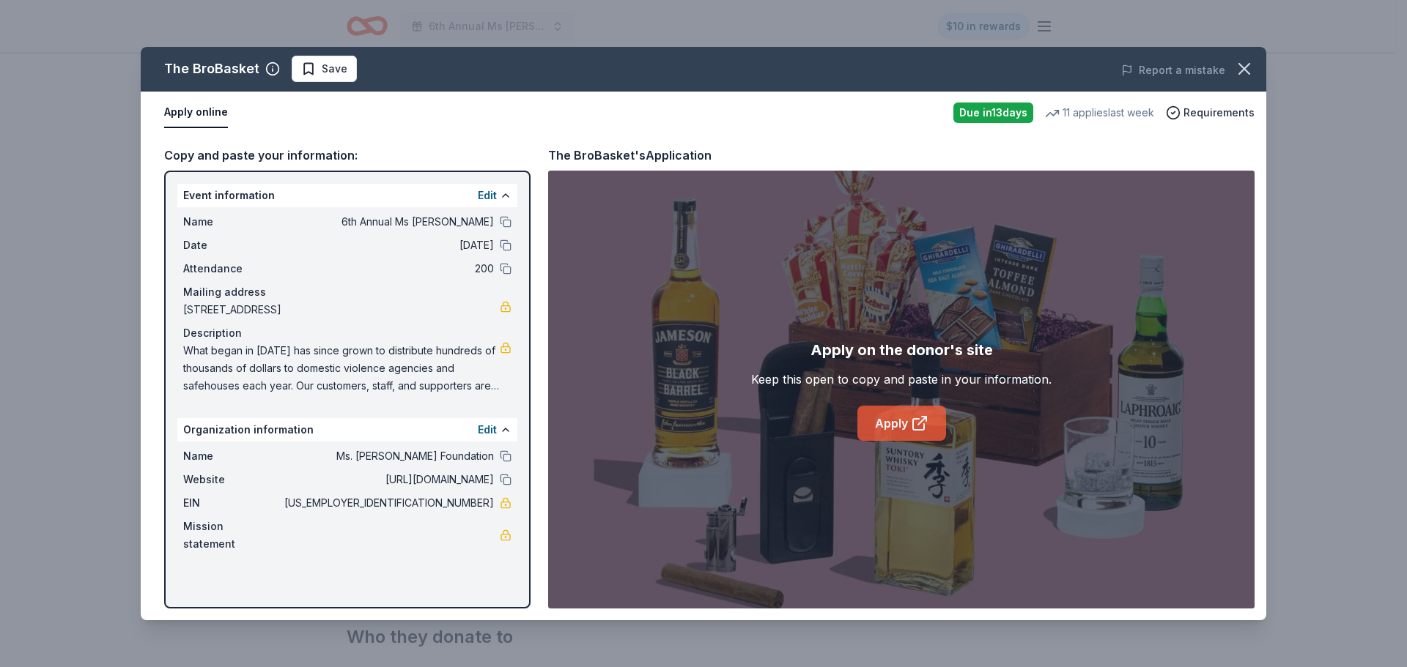
click at [909, 427] on link "Apply" at bounding box center [901, 423] width 89 height 35
click at [1244, 69] on icon "button" at bounding box center [1244, 69] width 10 height 10
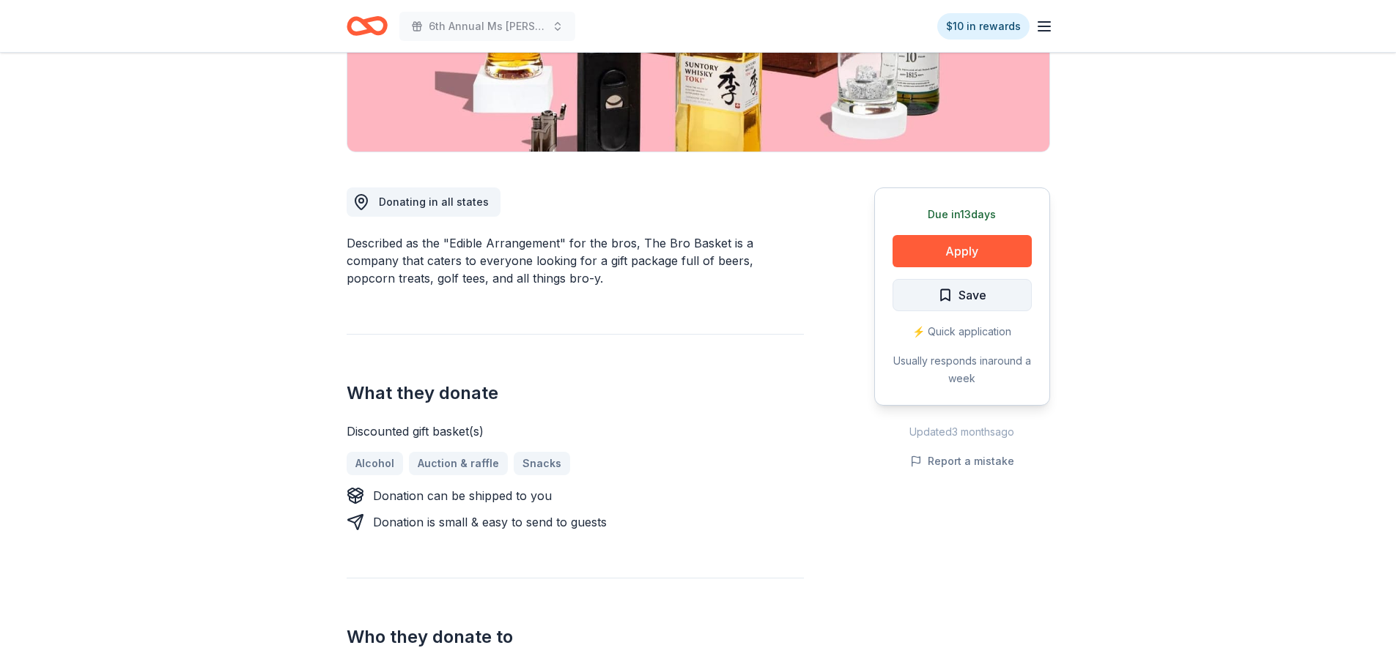
click at [944, 294] on span "Save" at bounding box center [962, 295] width 48 height 19
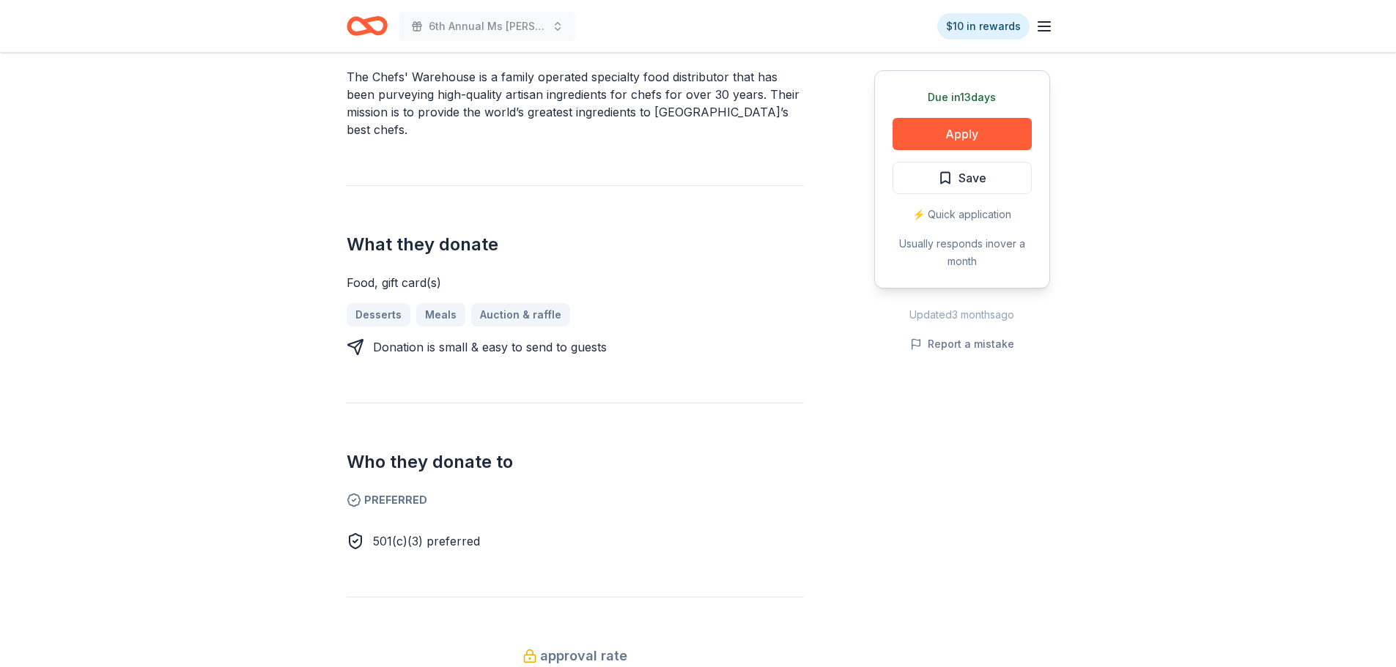
scroll to position [293, 0]
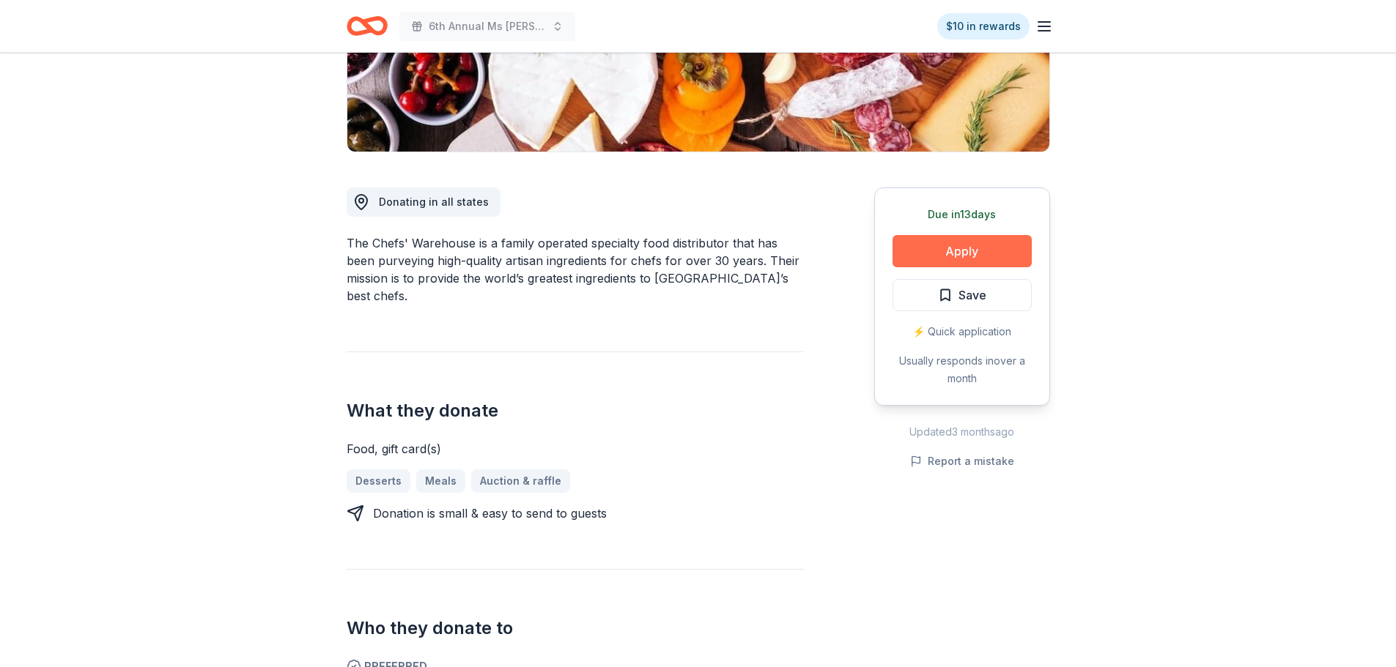
click at [1004, 245] on button "Apply" at bounding box center [961, 251] width 139 height 32
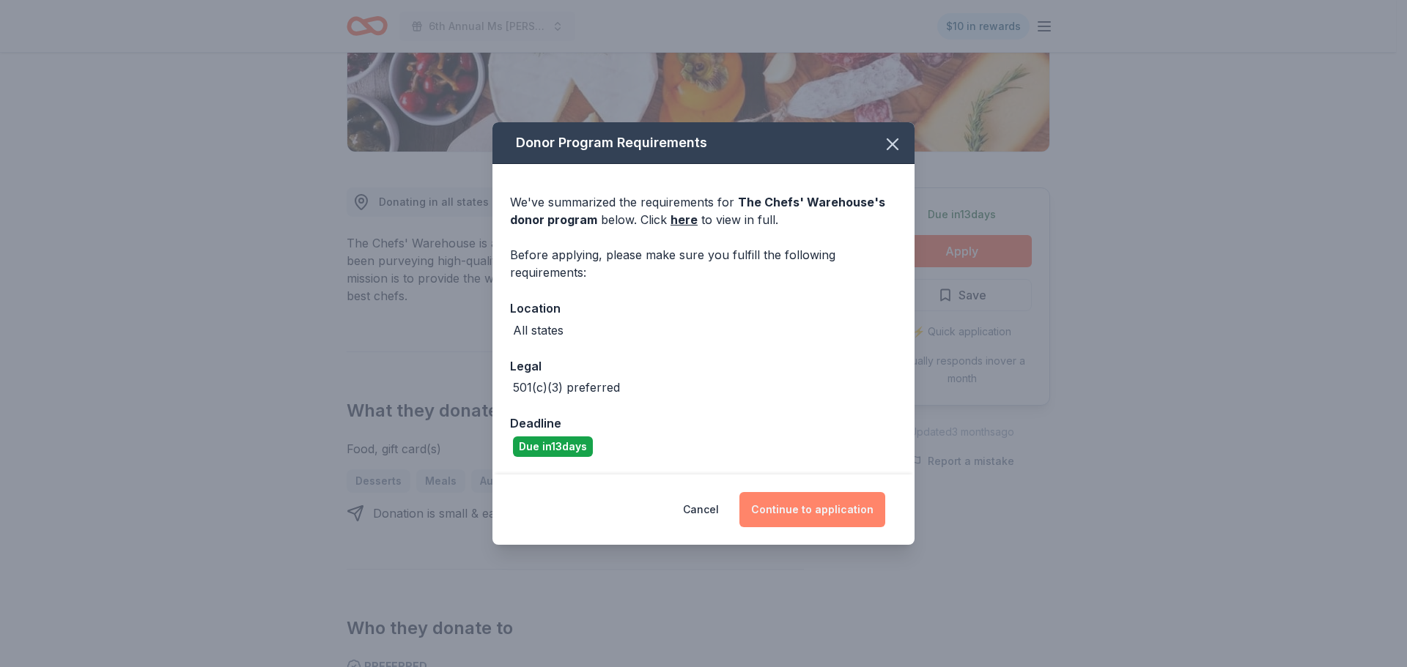
click at [800, 510] on button "Continue to application" at bounding box center [812, 509] width 146 height 35
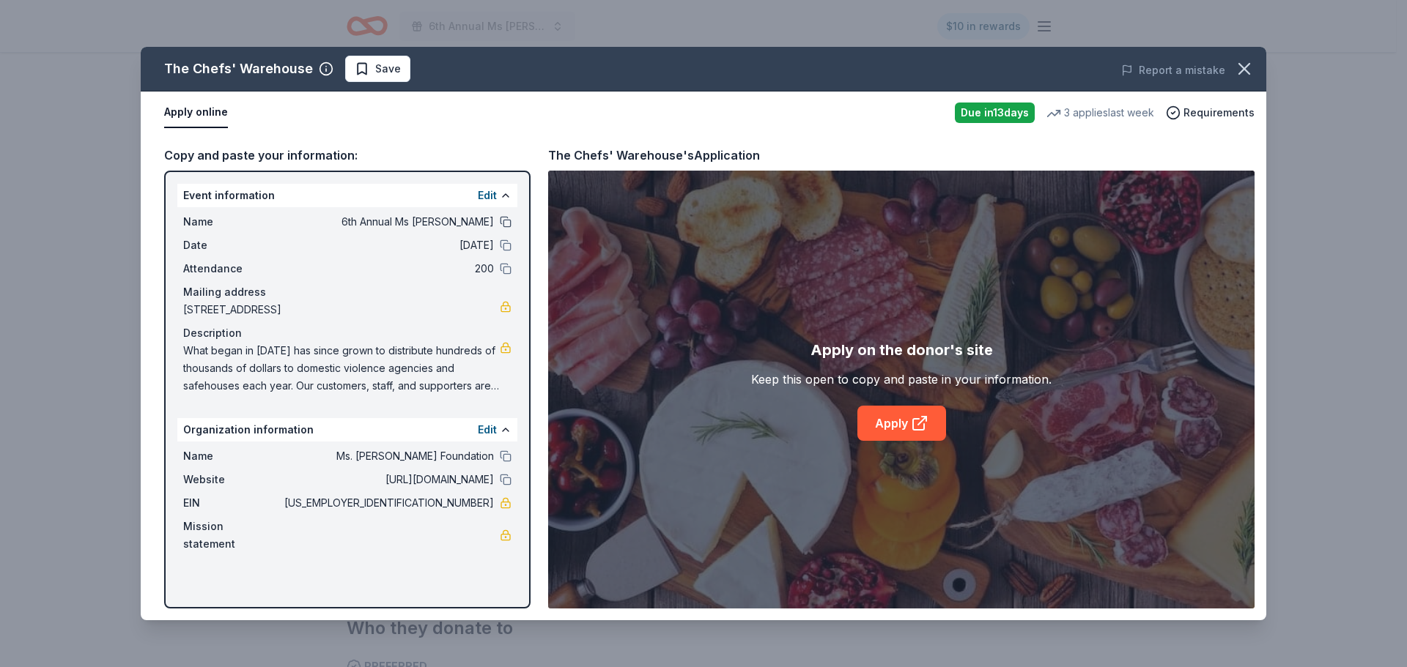
click at [509, 222] on button at bounding box center [506, 222] width 12 height 12
click at [498, 243] on div "Date [DATE]" at bounding box center [347, 246] width 328 height 18
click at [502, 264] on button at bounding box center [506, 269] width 12 height 12
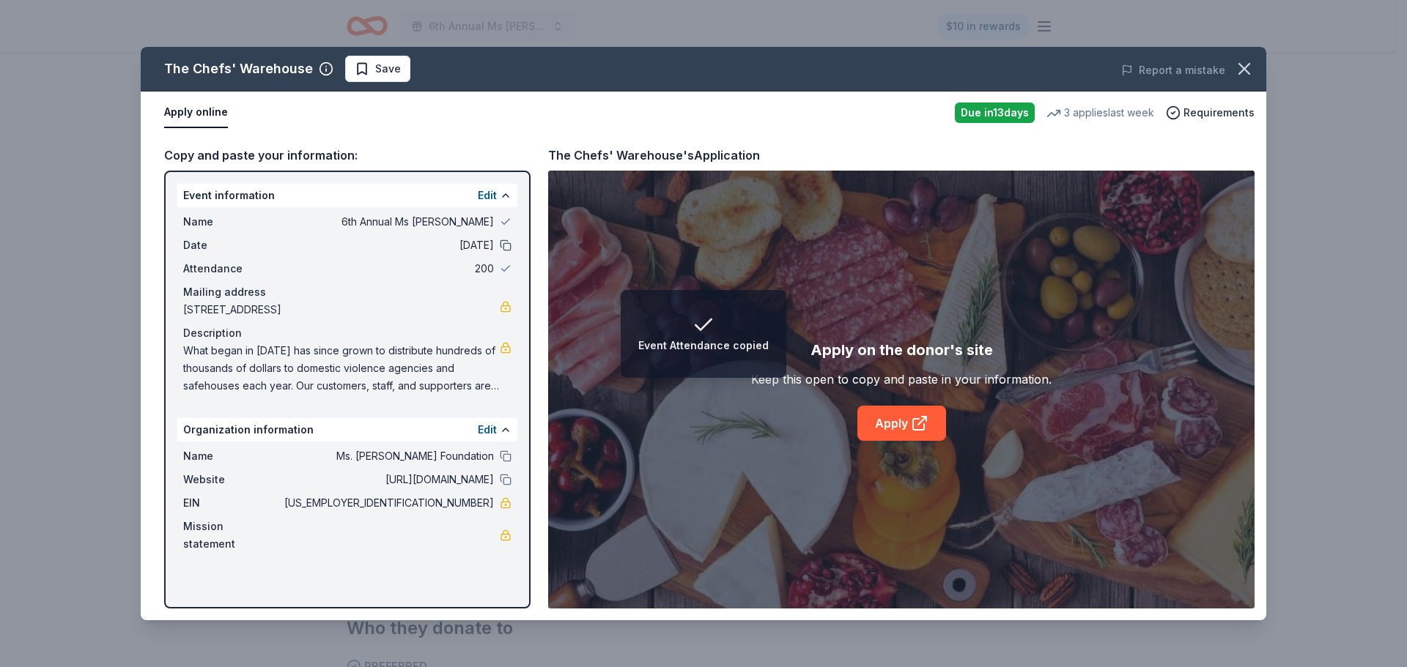
click at [502, 248] on button at bounding box center [506, 246] width 12 height 12
click at [503, 462] on button at bounding box center [506, 457] width 12 height 12
click at [506, 486] on button at bounding box center [506, 480] width 12 height 12
click at [919, 418] on icon at bounding box center [920, 424] width 18 height 18
click at [1241, 59] on icon "button" at bounding box center [1244, 69] width 21 height 21
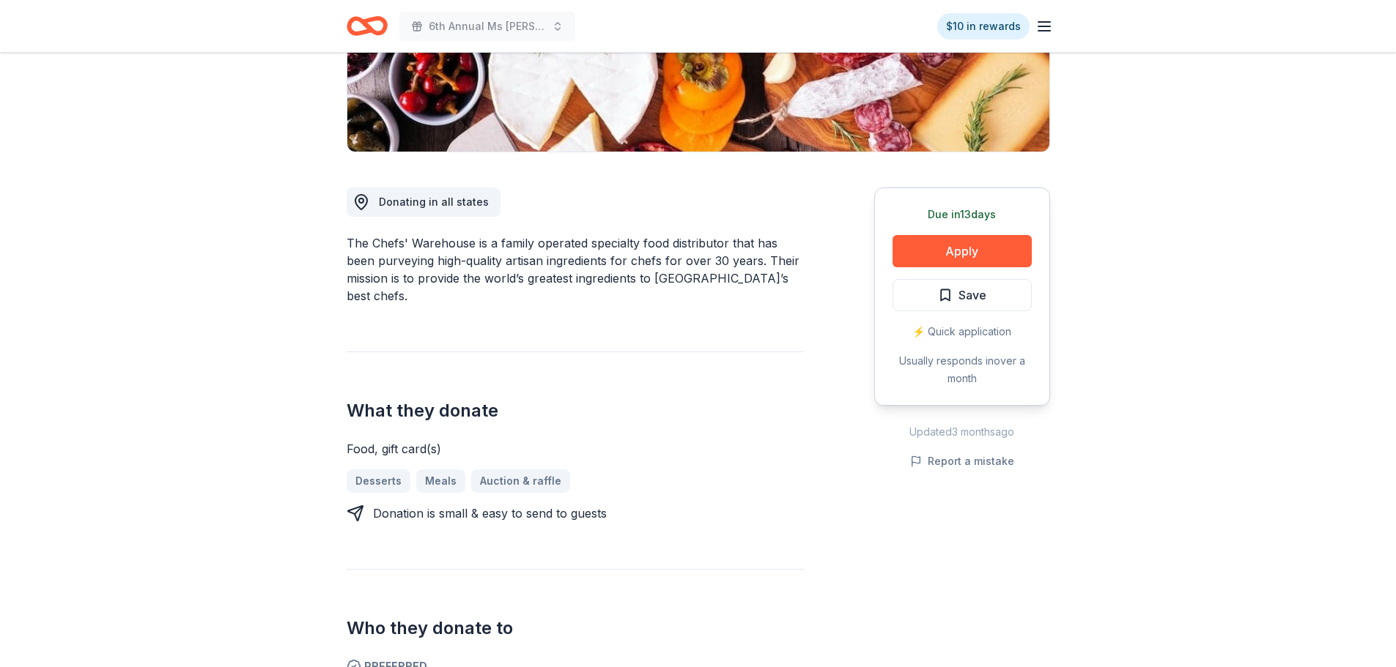
click at [948, 296] on span "Save" at bounding box center [962, 295] width 48 height 19
